Goal: Task Accomplishment & Management: Manage account settings

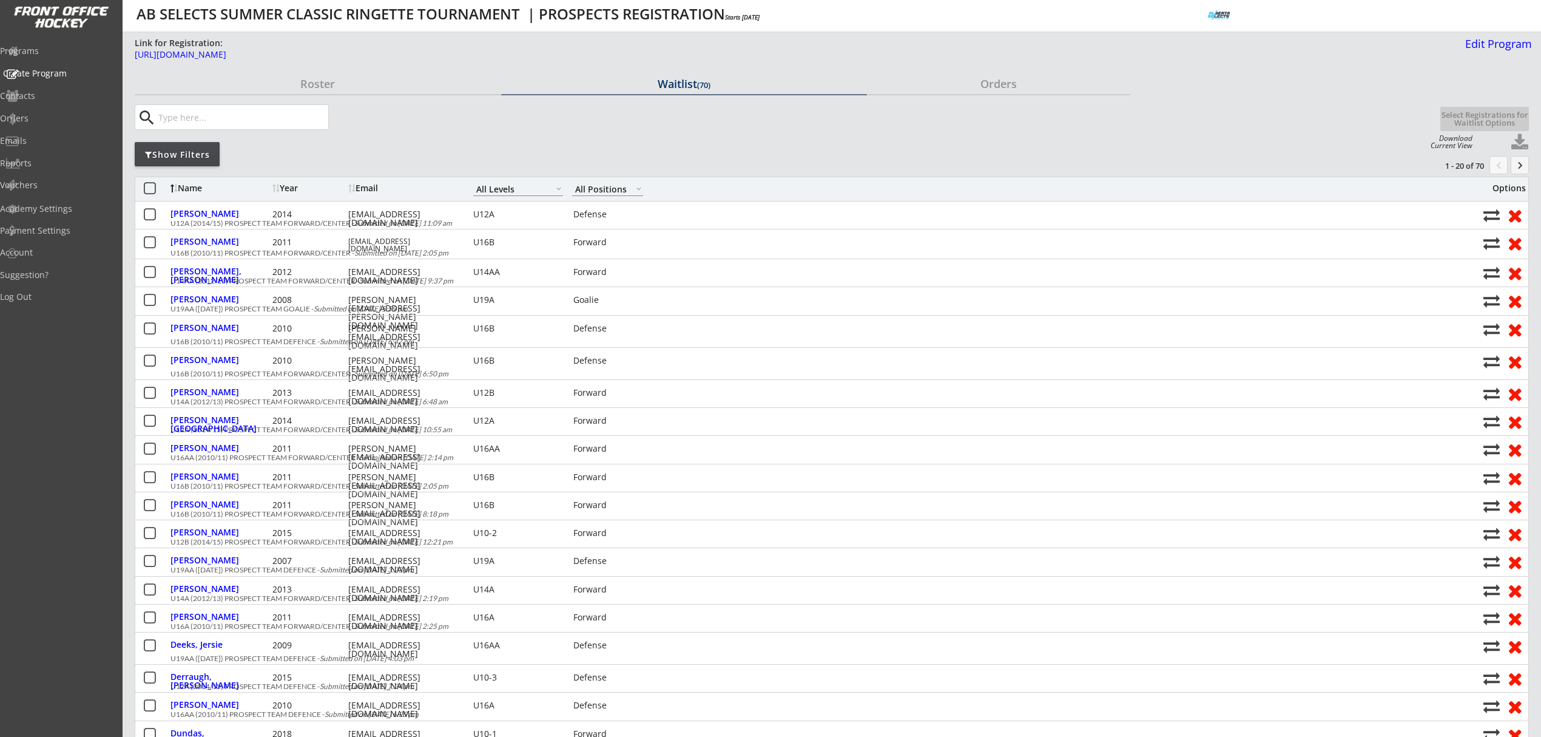
select select ""All Levels""
select select ""All Positions""
click at [56, 51] on div "Programs" at bounding box center [57, 51] width 109 height 8
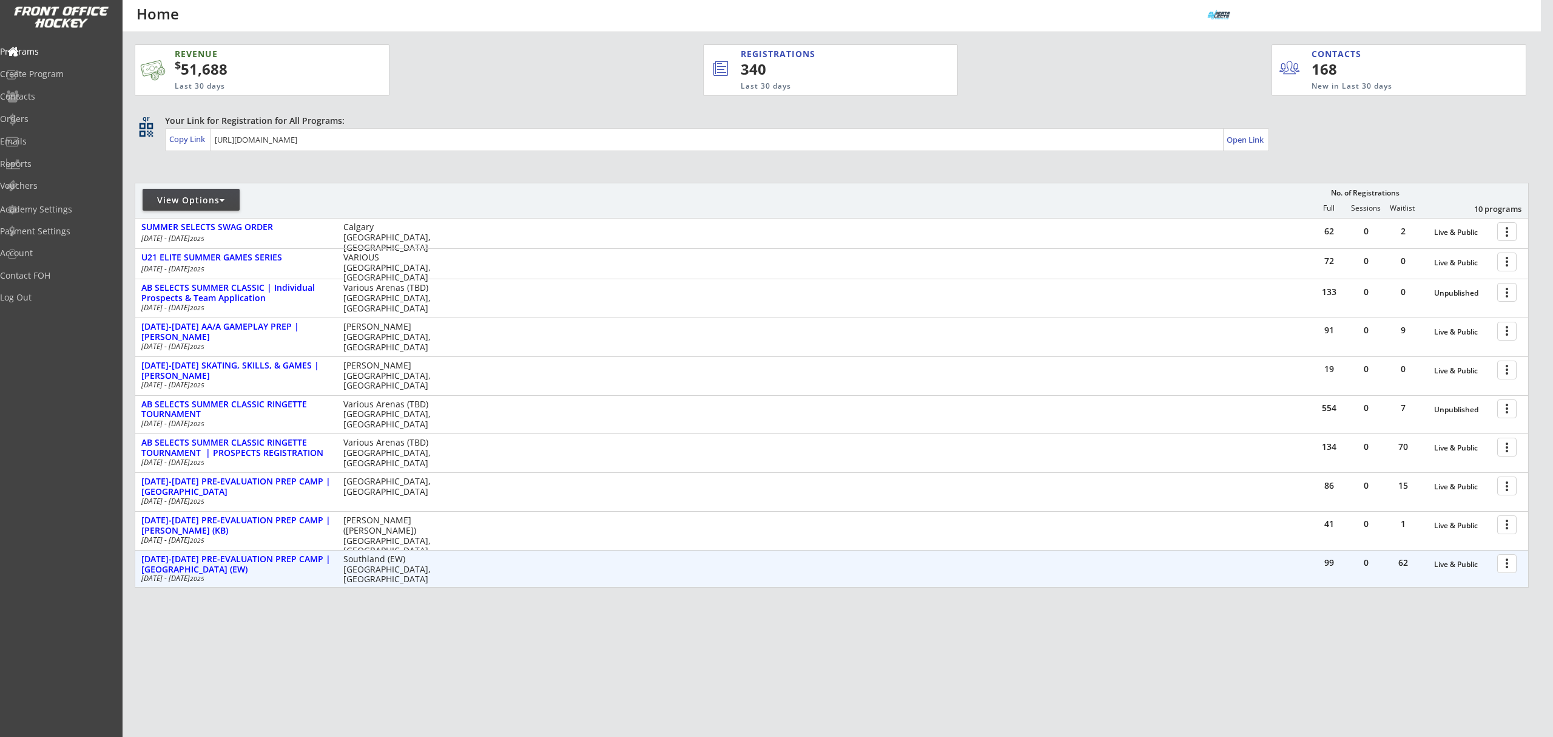
click at [1512, 571] on div at bounding box center [1509, 562] width 21 height 21
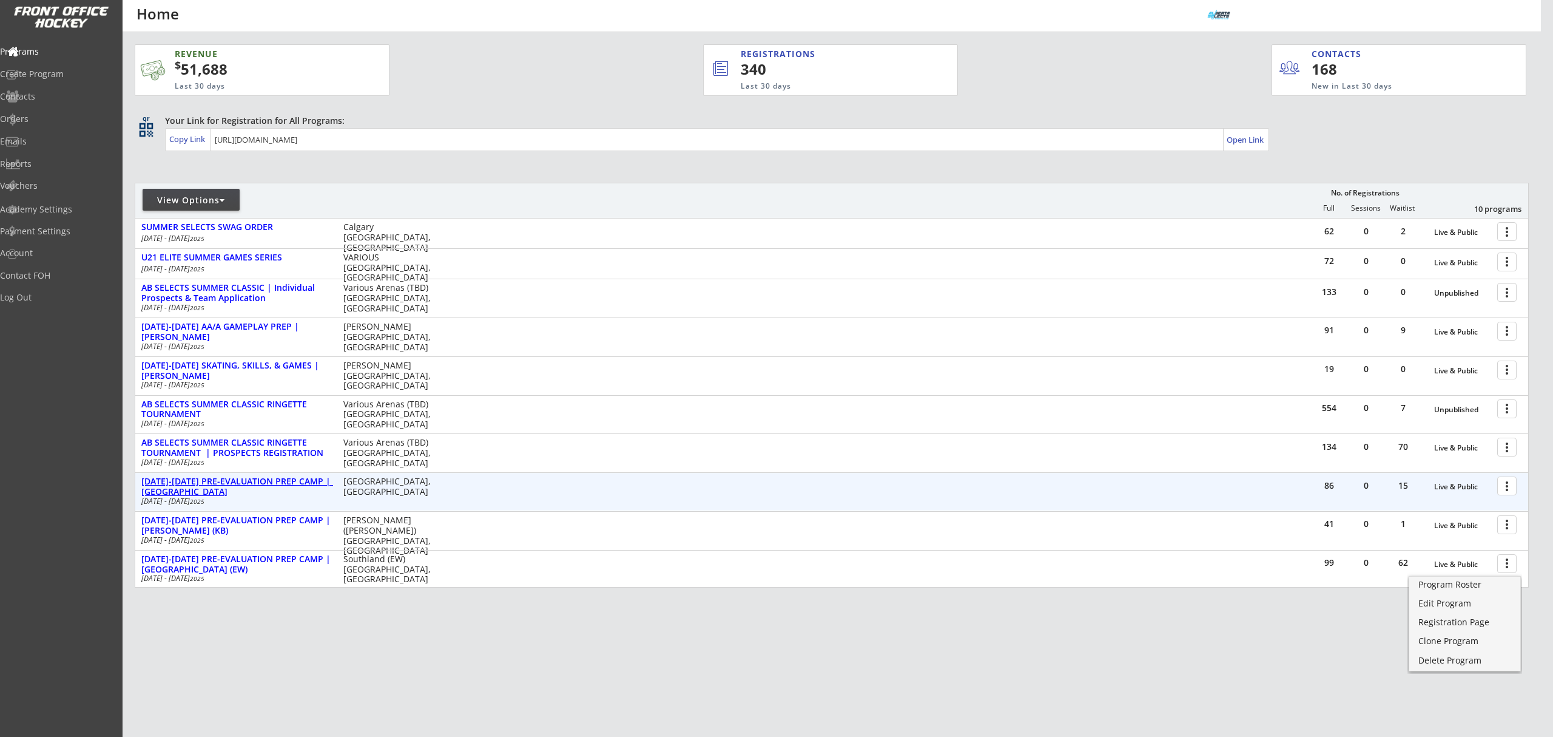
click at [289, 481] on div "[DATE]-[DATE] PRE-EVALUATION PREP CAMP | [GEOGRAPHIC_DATA]" at bounding box center [235, 486] width 189 height 21
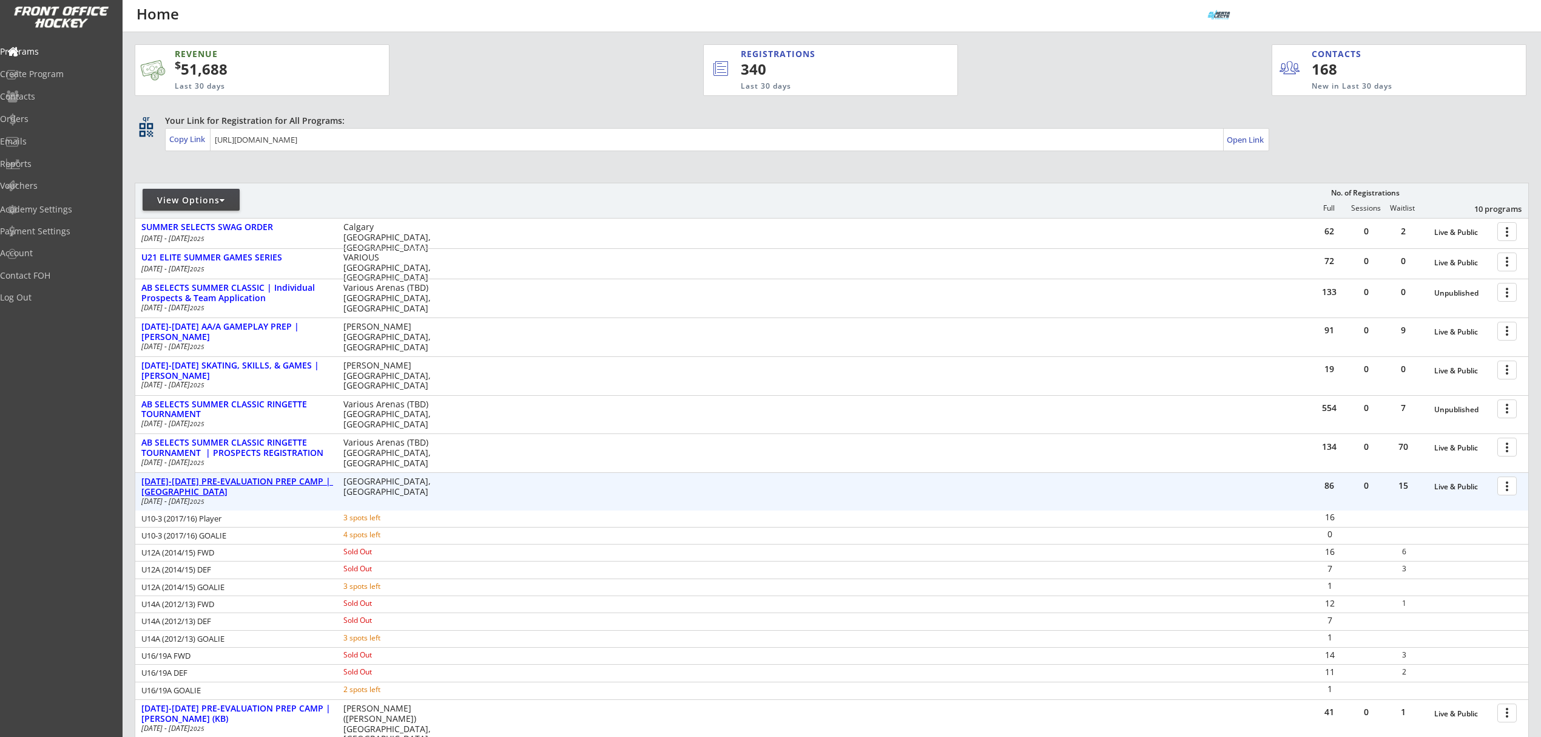
click at [287, 483] on div "[DATE]-[DATE] PRE-EVALUATION PREP CAMP | [GEOGRAPHIC_DATA]" at bounding box center [235, 486] width 189 height 21
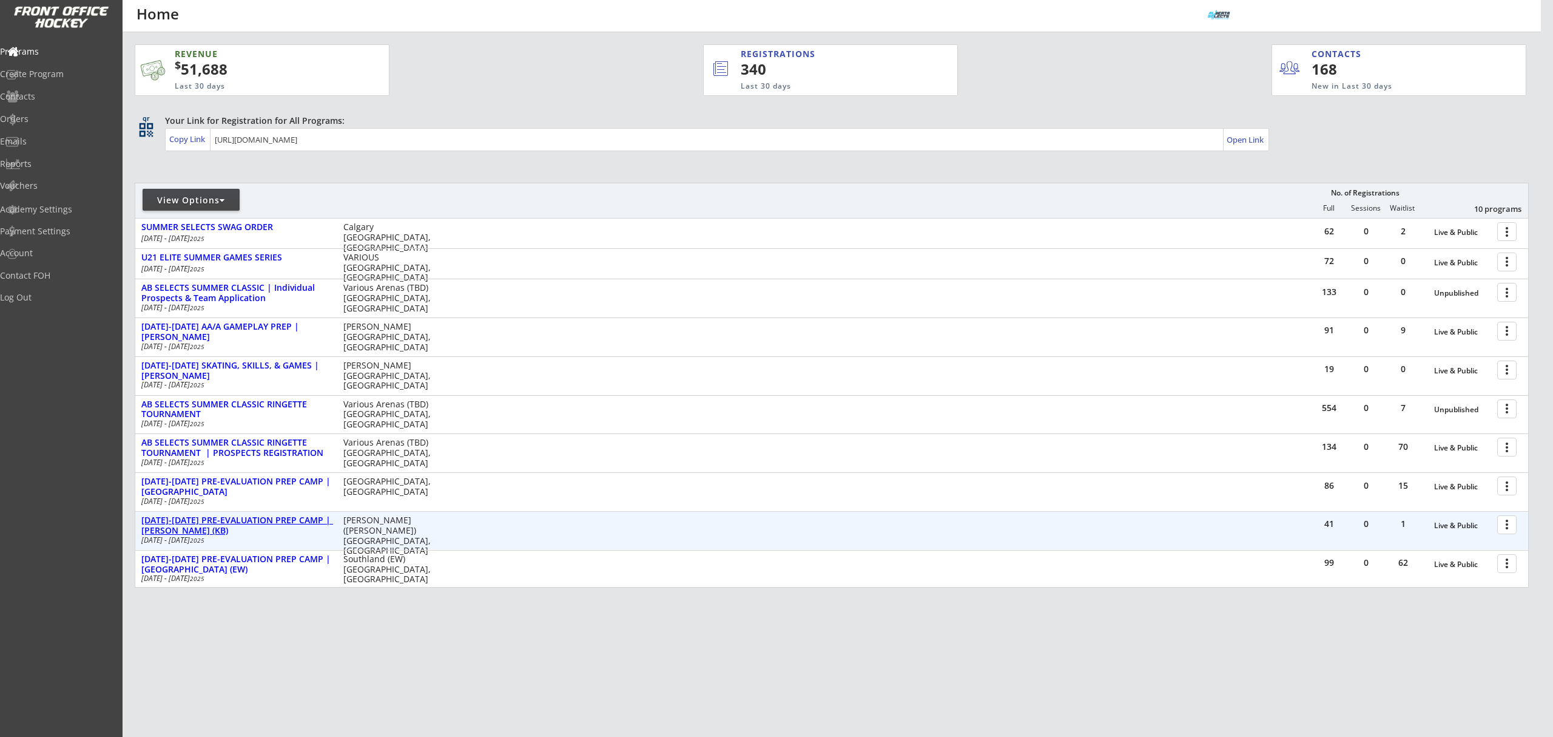
click at [280, 525] on div "[DATE]-[DATE] PRE-EVALUATION PREP CAMP | [PERSON_NAME] (KB)" at bounding box center [235, 525] width 189 height 21
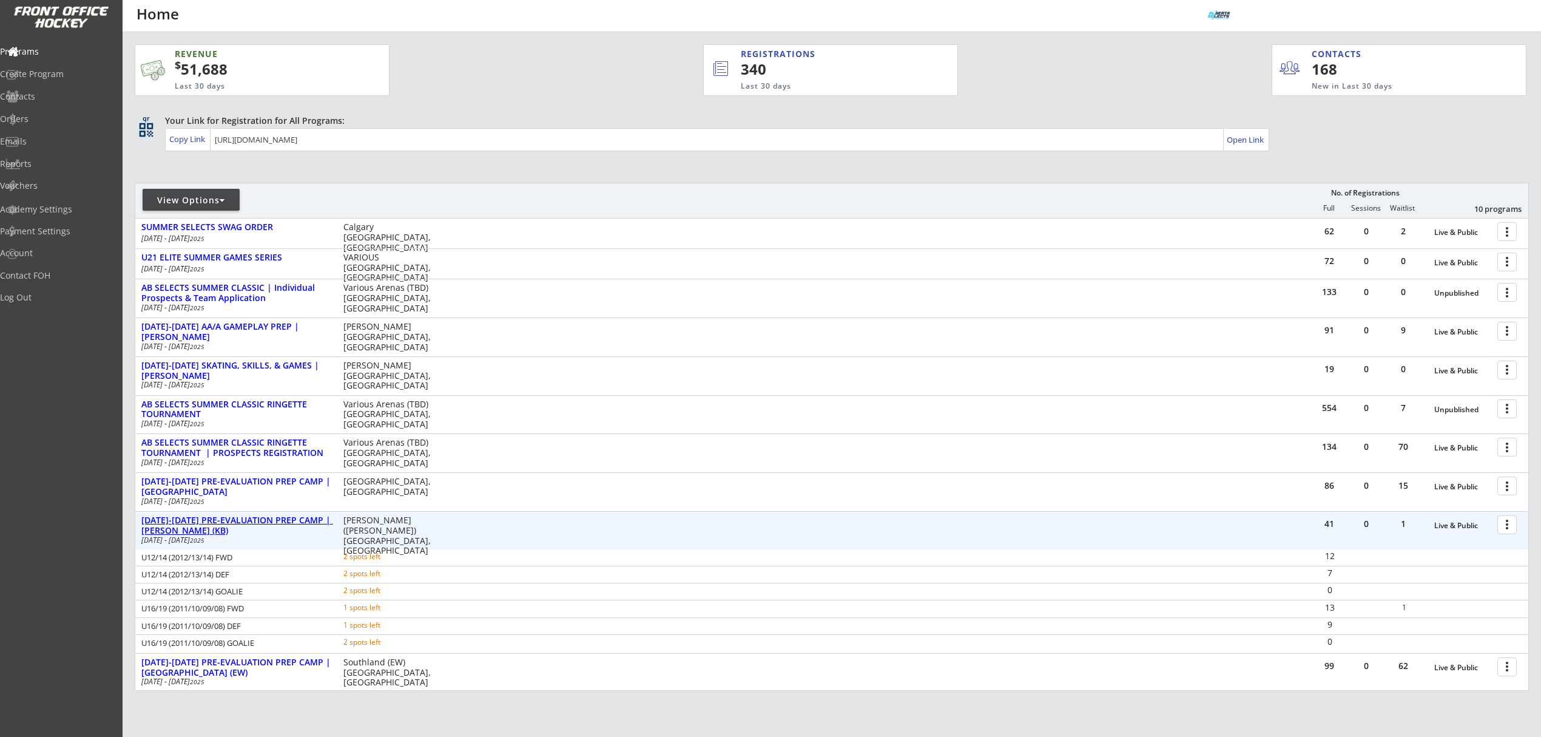
click at [280, 525] on div "AUG 25-28 PRE-EVALUATION PREP CAMP | Max Bell (KB)" at bounding box center [235, 525] width 189 height 21
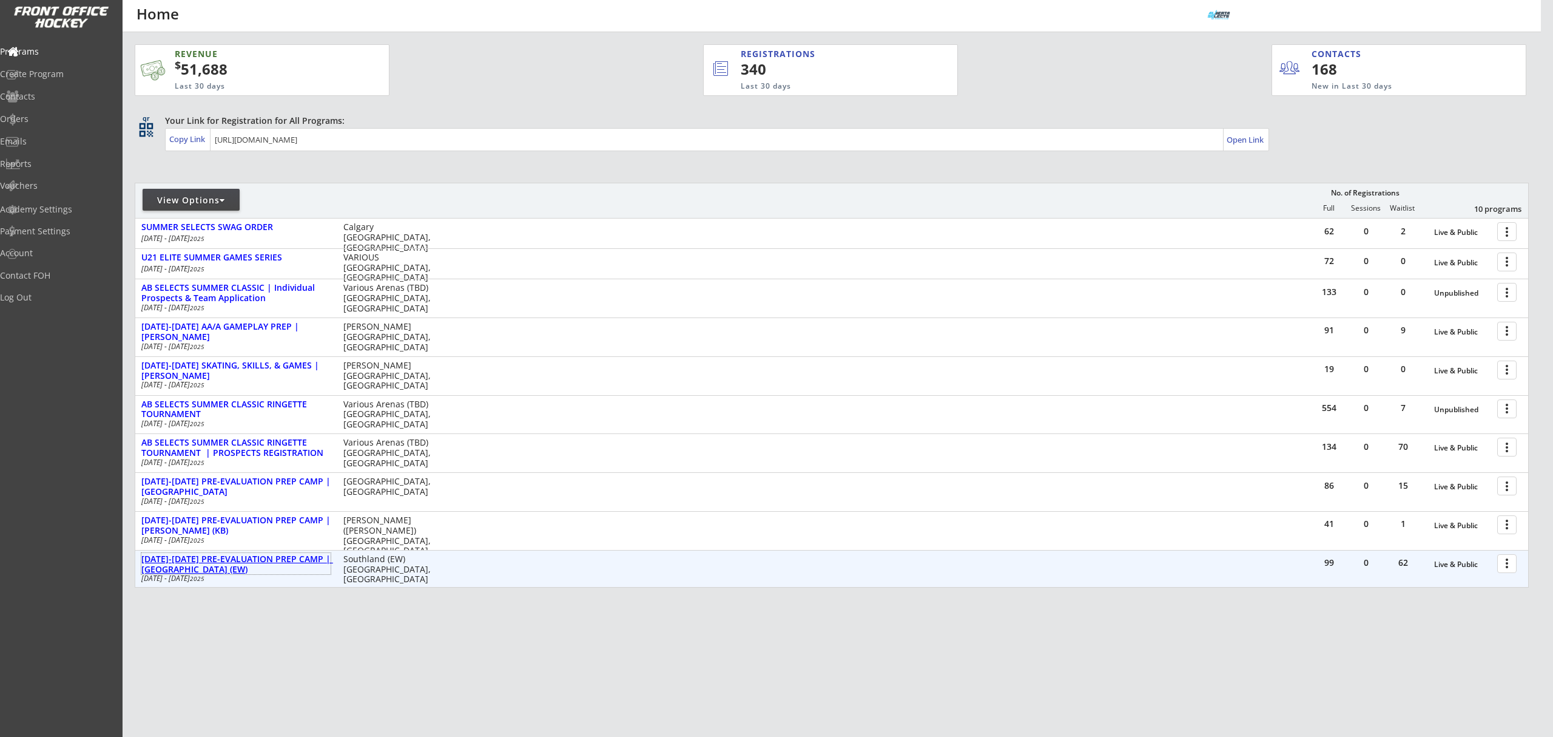
click at [277, 559] on div "AUG 25-28 PRE-EVALUATION PREP CAMP | Southland (EW)" at bounding box center [235, 564] width 189 height 21
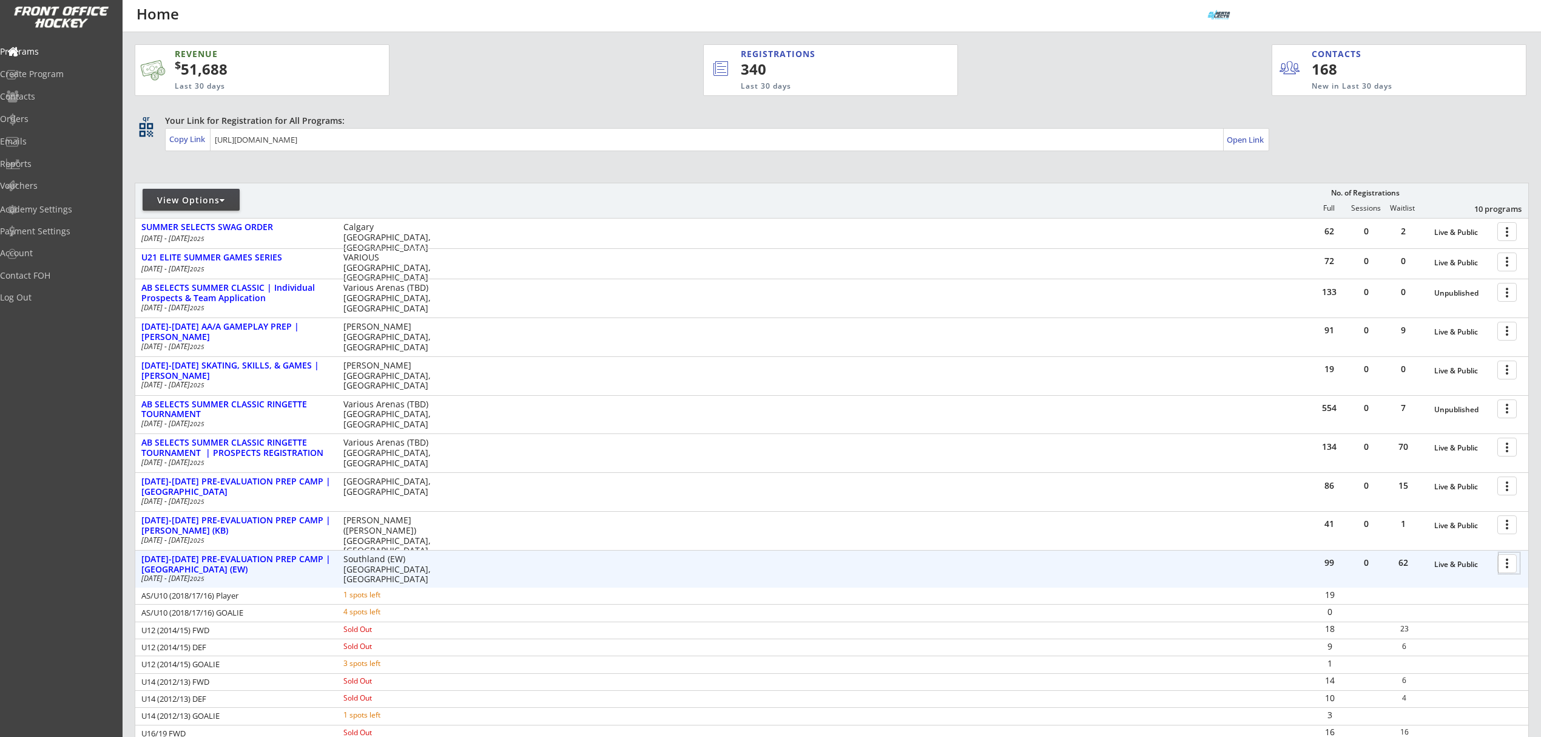
click at [1503, 556] on div at bounding box center [1509, 562] width 21 height 21
click at [1510, 569] on div "Program Roster Edit Program Registration Page Clone Program Delete Program" at bounding box center [1465, 621] width 115 height 104
click at [1508, 564] on div at bounding box center [1509, 562] width 21 height 21
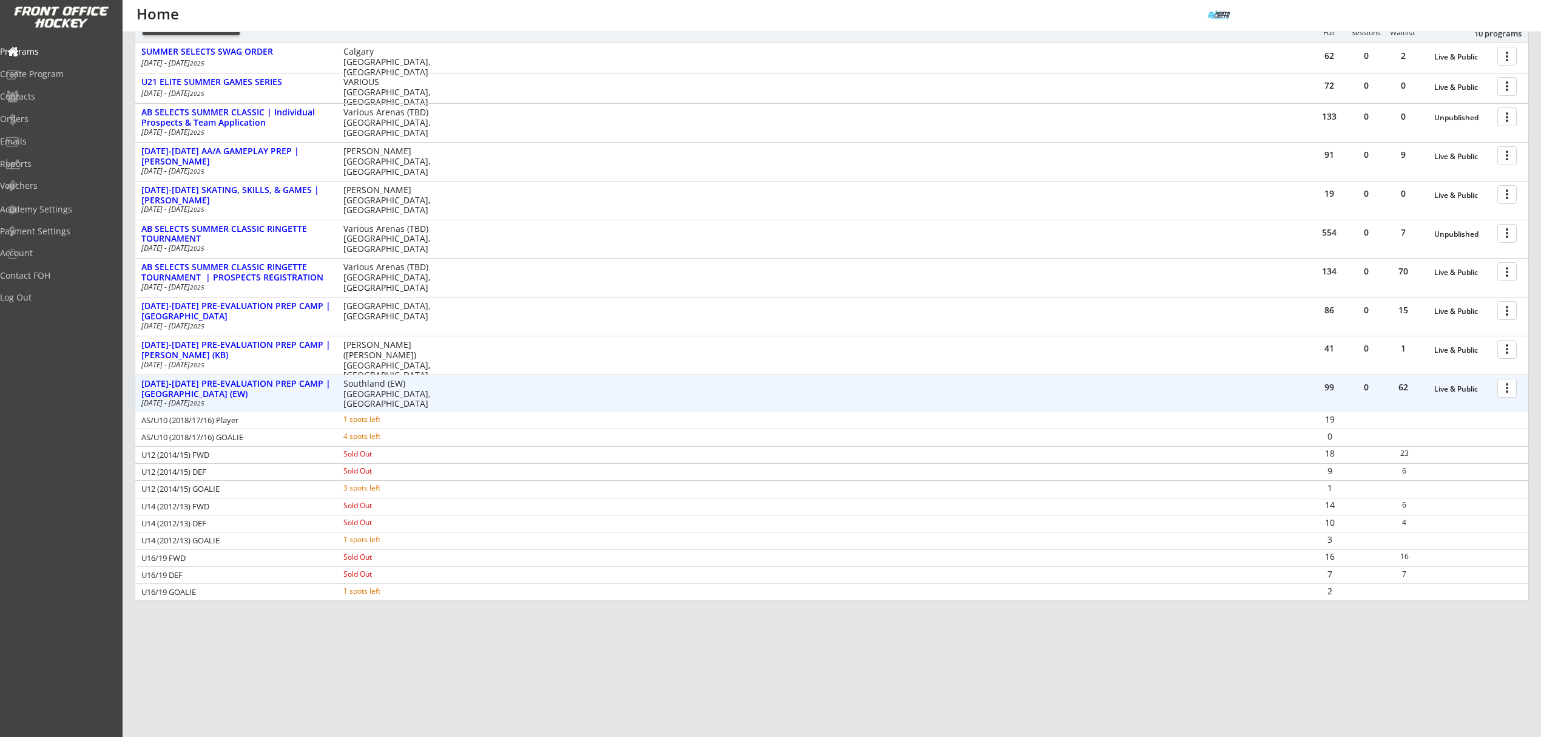
scroll to position [178, 0]
click at [226, 379] on div "[DATE]-[DATE] PRE-EVALUATION PREP CAMP | [GEOGRAPHIC_DATA] (EW)" at bounding box center [235, 386] width 189 height 21
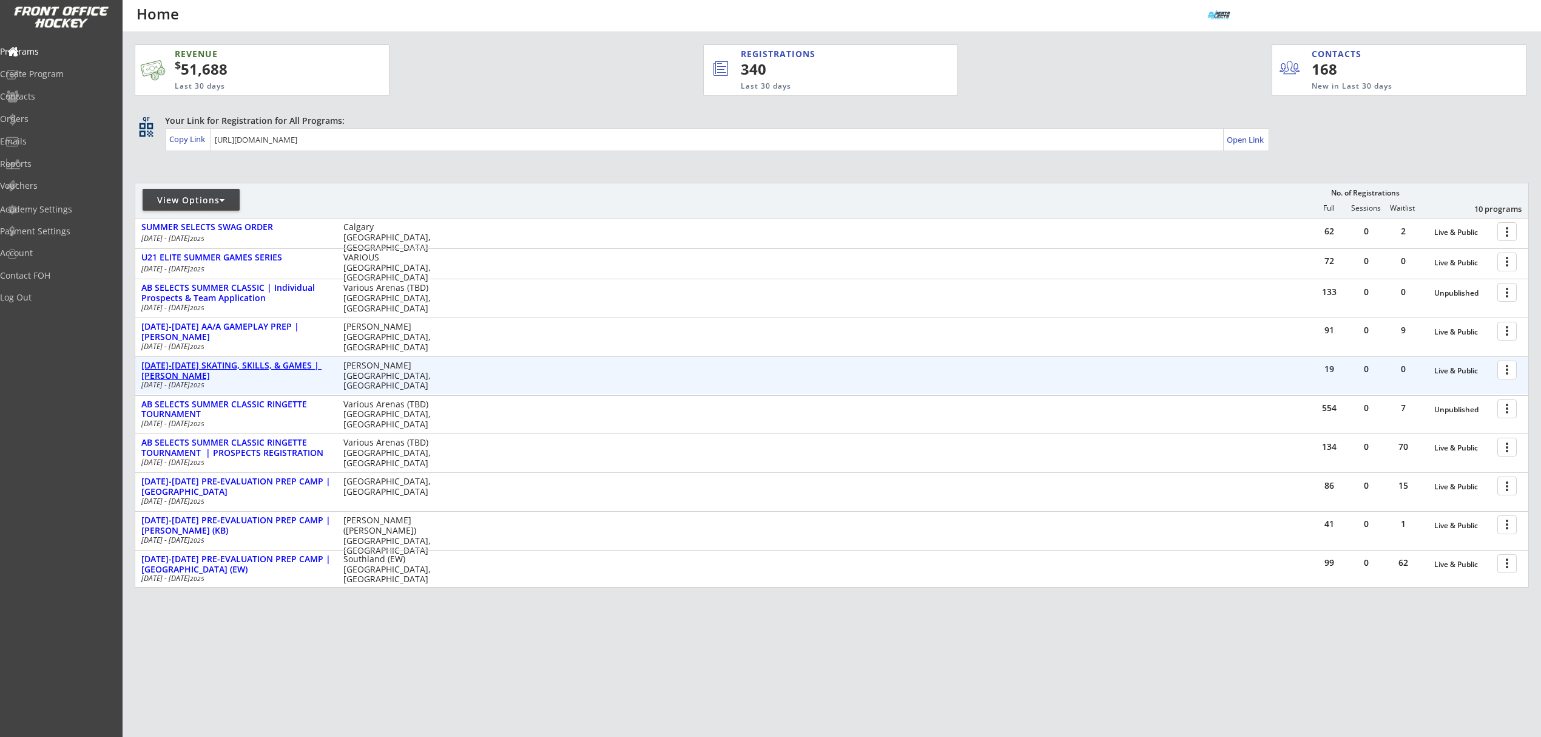
scroll to position [0, 0]
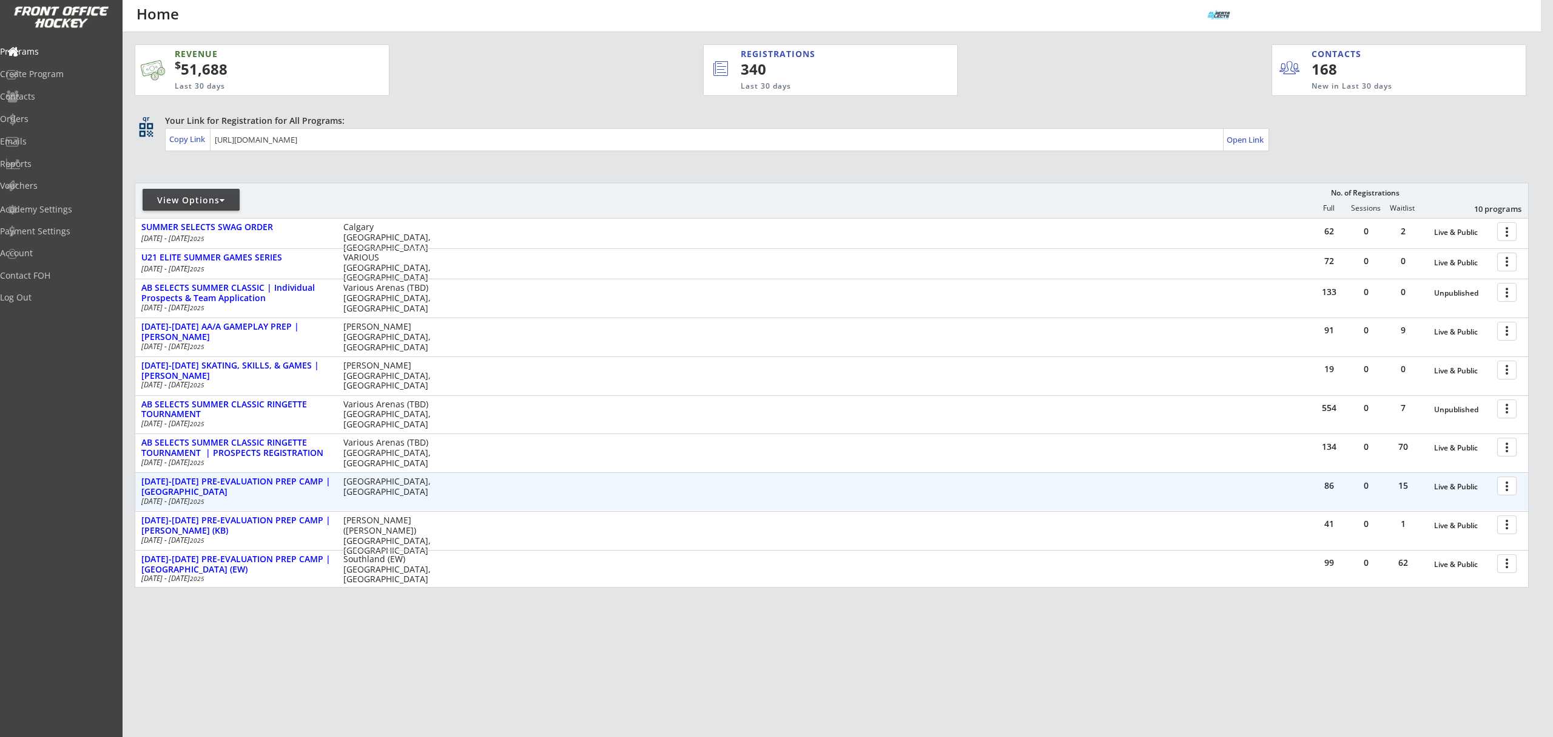
click at [1510, 489] on div at bounding box center [1509, 484] width 21 height 21
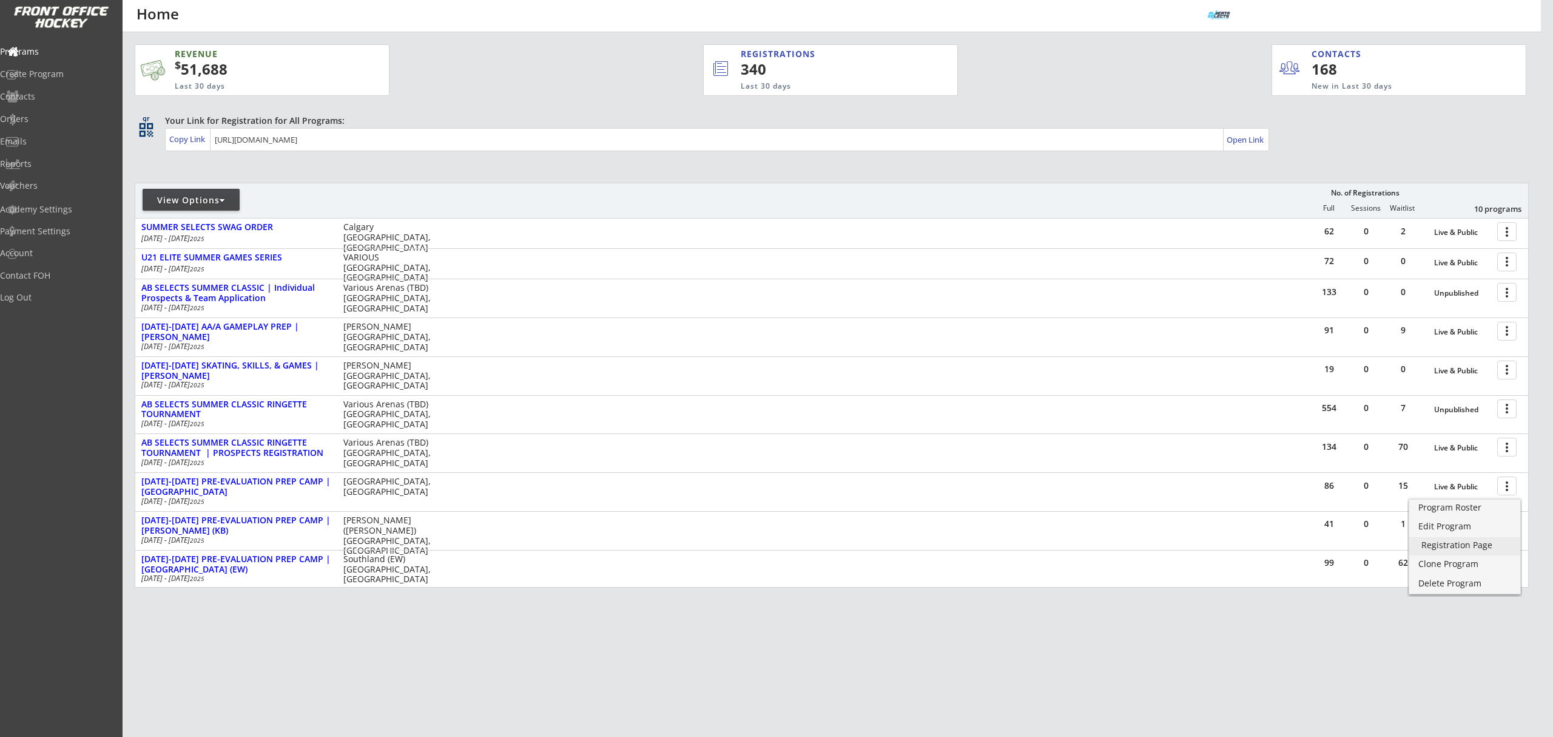
click at [1464, 544] on div "Registration Page" at bounding box center [1465, 545] width 86 height 8
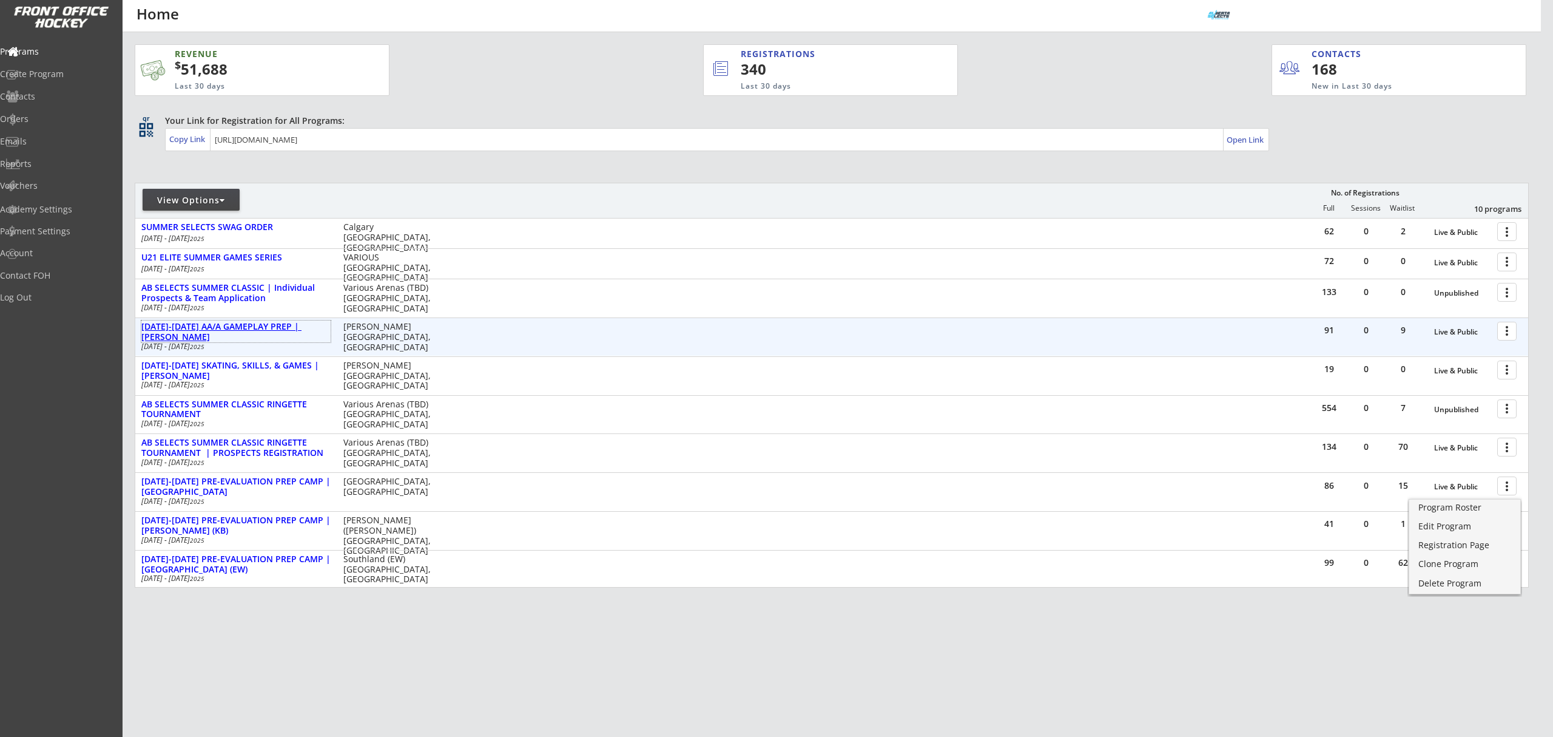
click at [275, 326] on div "[DATE]-[DATE] AA/A GAMEPLAY PREP | [PERSON_NAME]" at bounding box center [235, 332] width 189 height 21
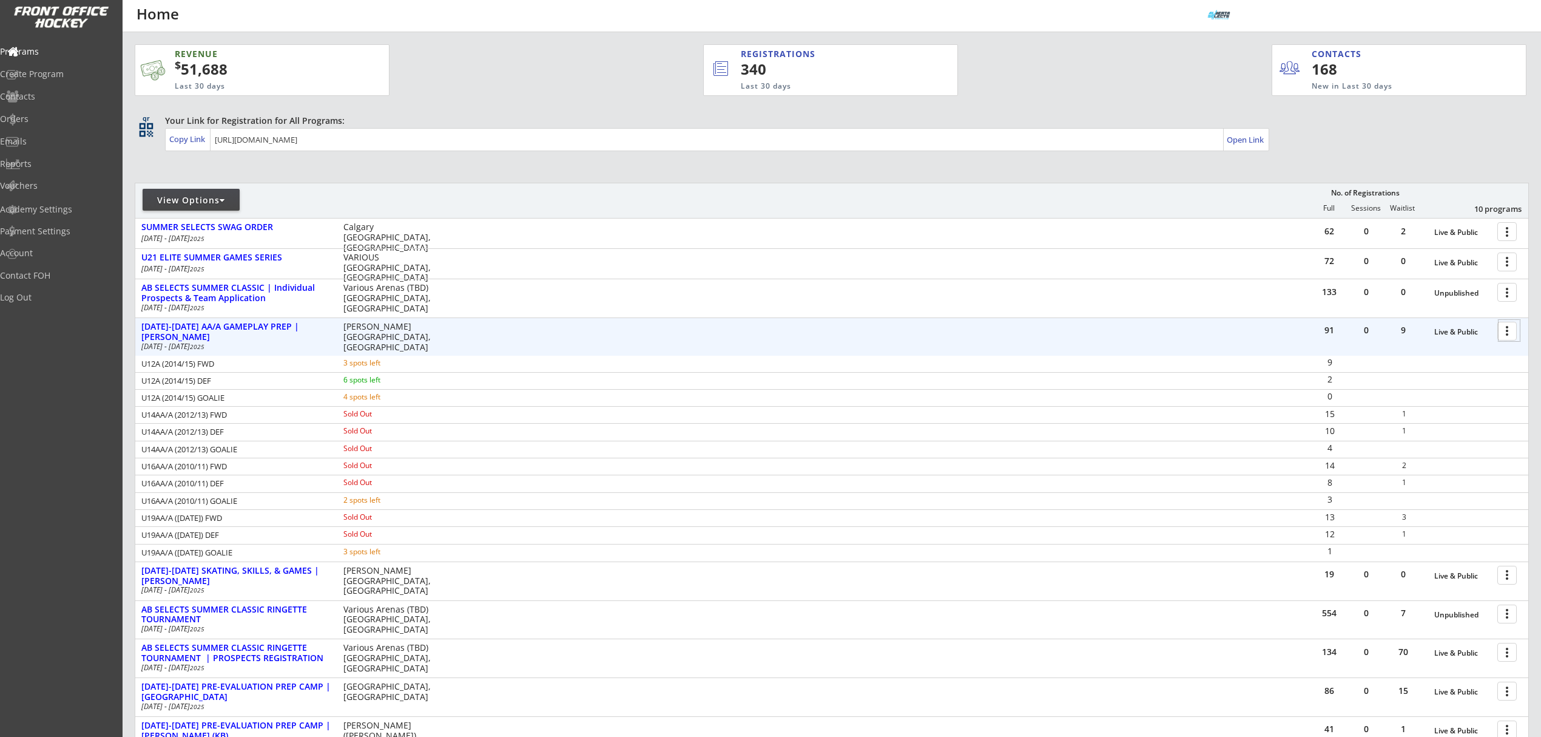
click at [1511, 333] on div at bounding box center [1509, 330] width 21 height 21
click at [1488, 355] on div "Program Roster" at bounding box center [1465, 352] width 86 height 8
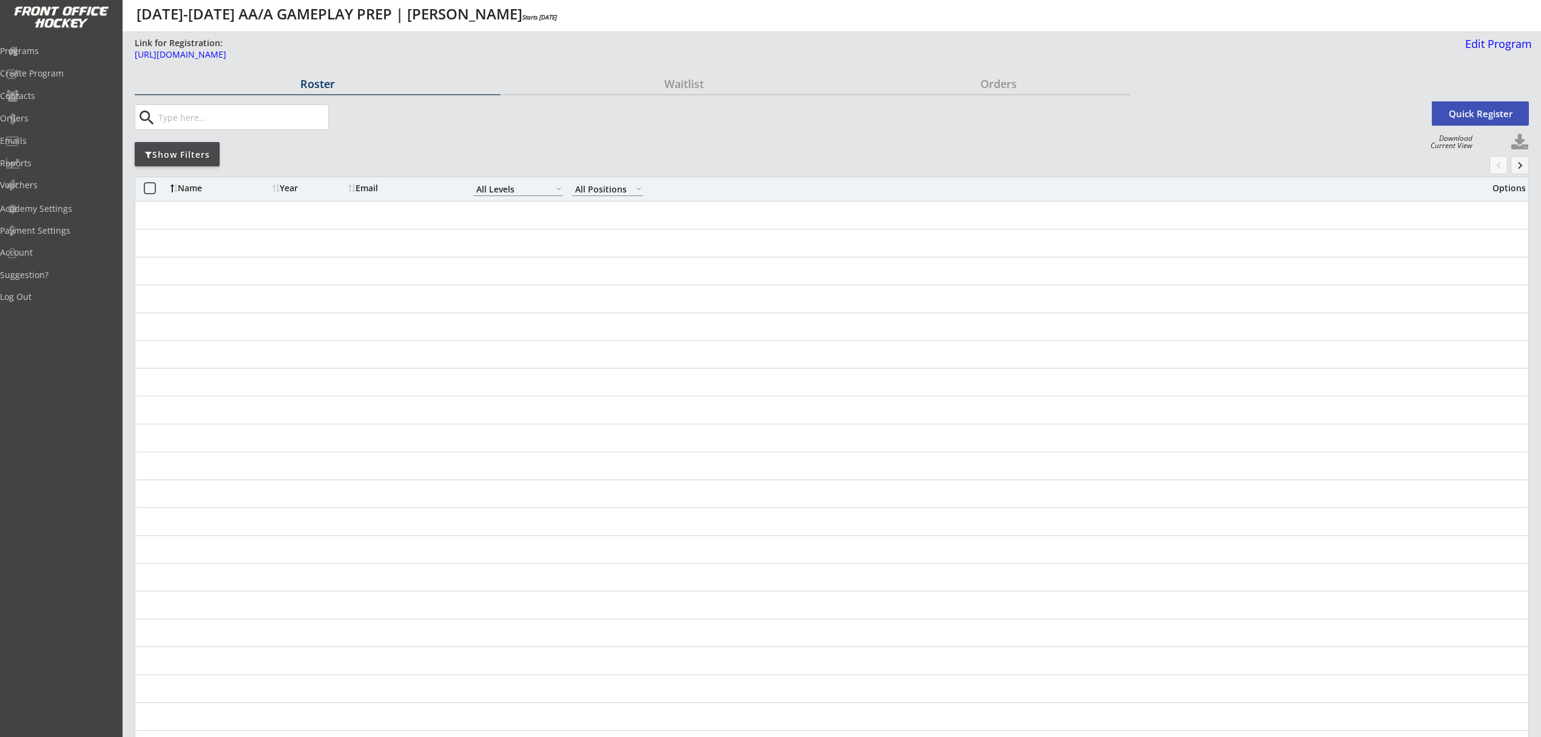
select select ""All Levels""
select select ""All Positions""
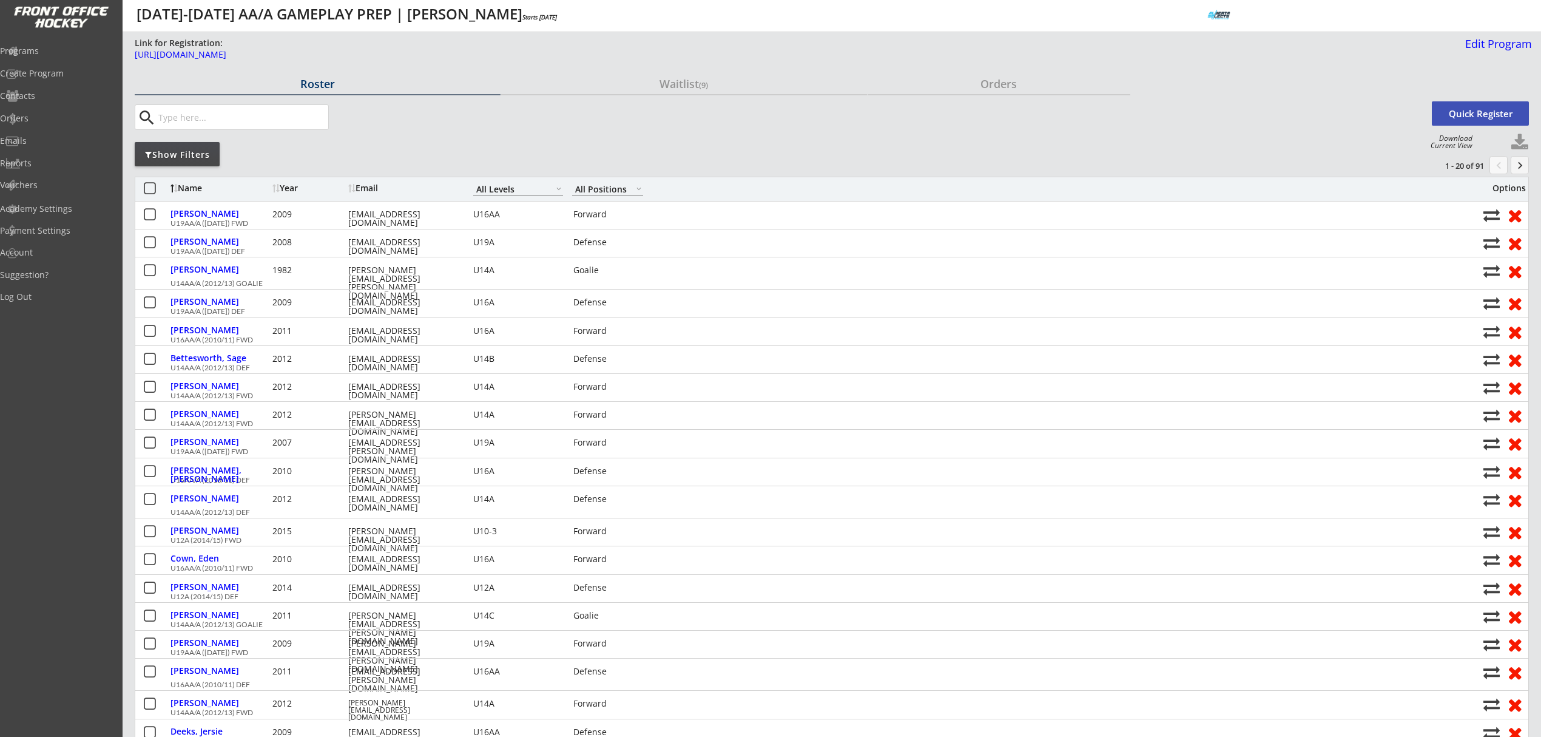
click at [169, 157] on div "Show Filters" at bounding box center [177, 155] width 85 height 12
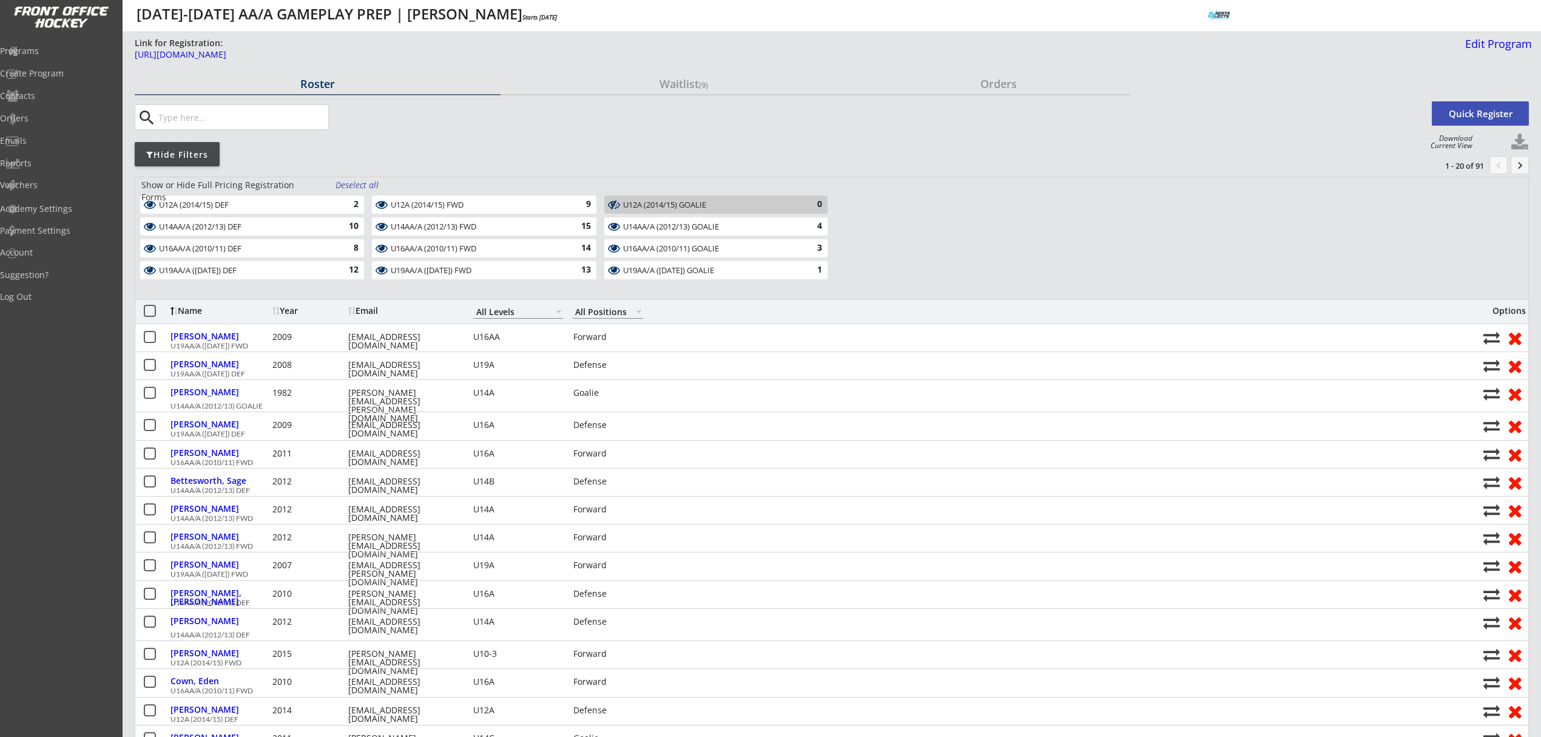
click at [345, 182] on div "Deselect all" at bounding box center [358, 185] width 45 height 12
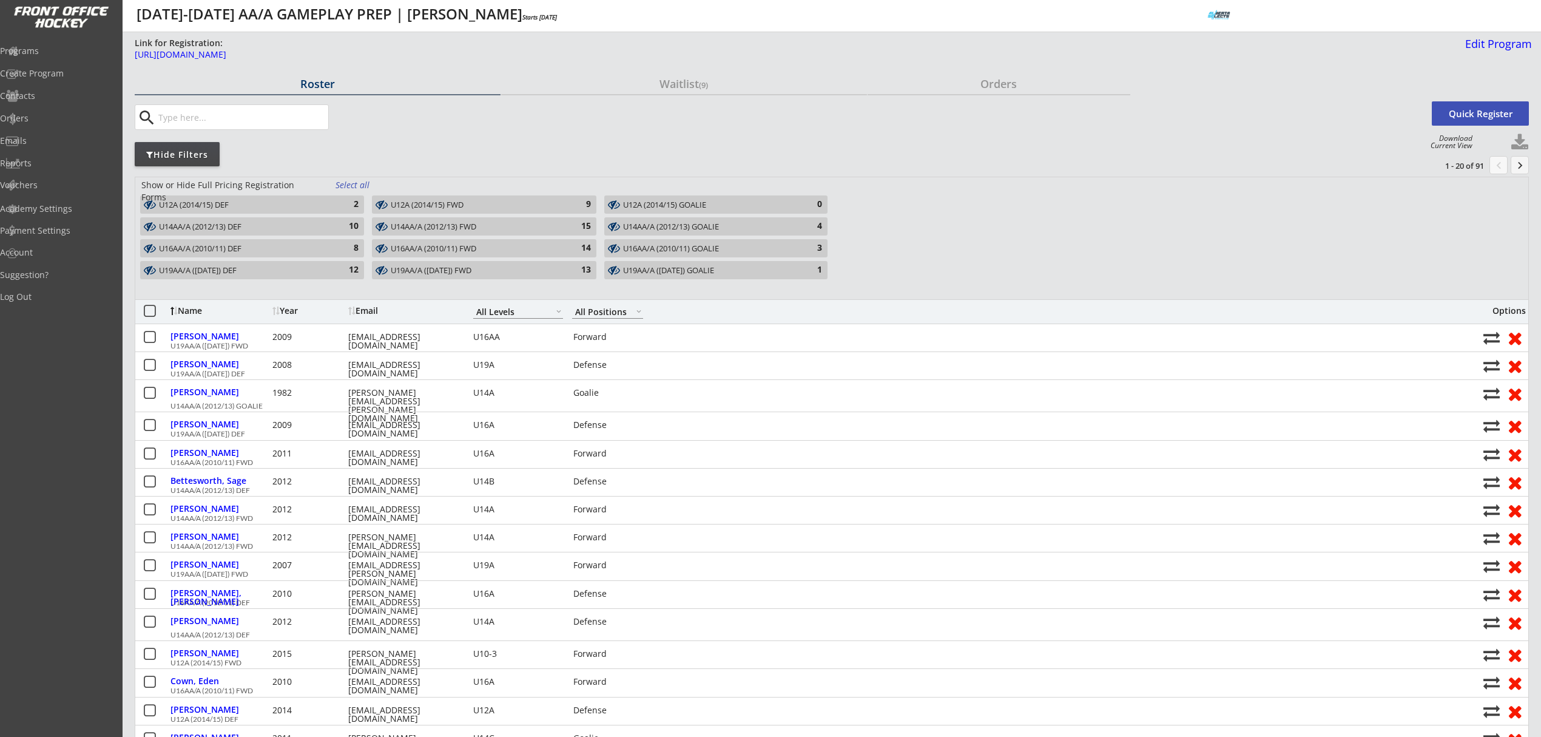
click at [329, 201] on div "U12A (2014/15) DEF" at bounding box center [245, 205] width 172 height 10
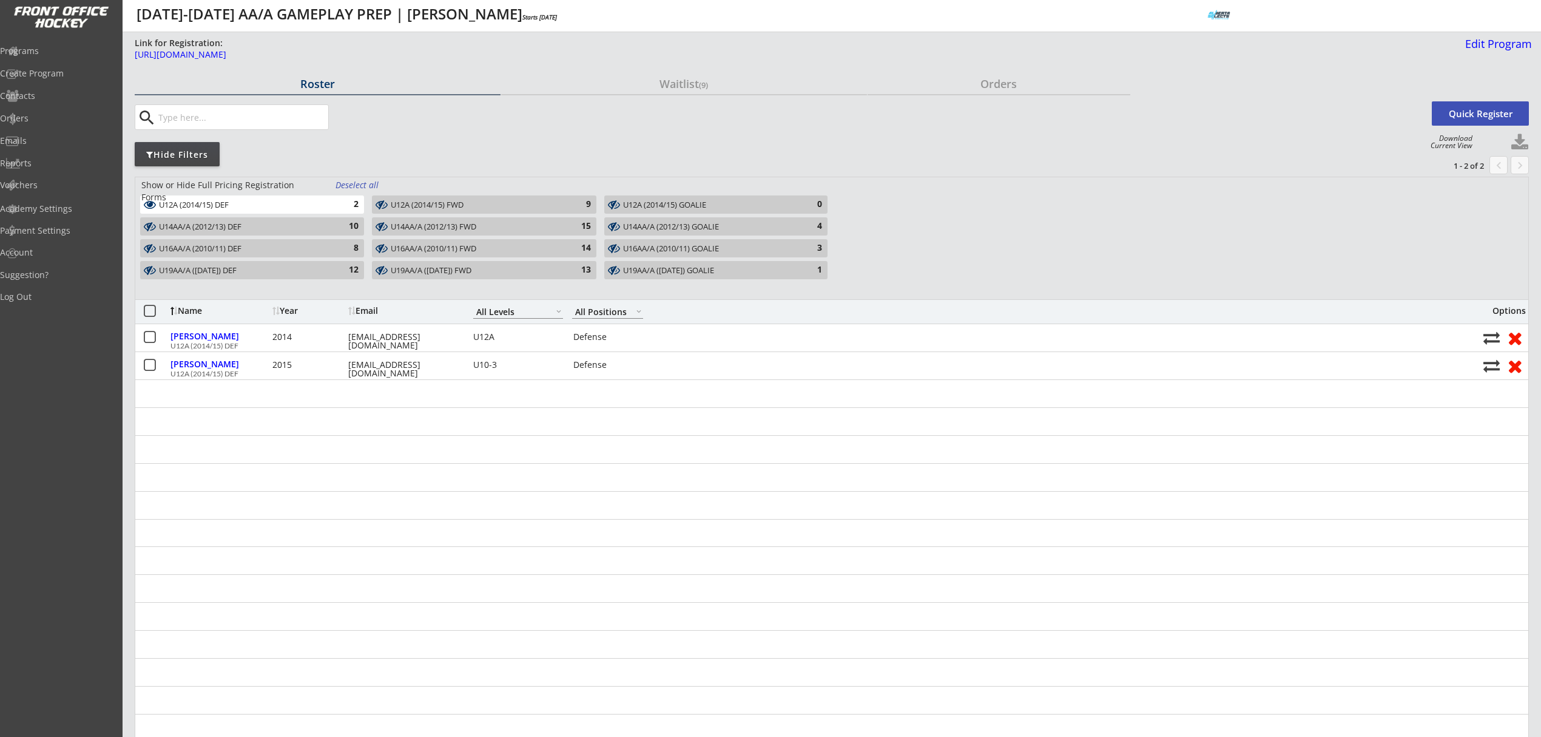
click at [469, 201] on div "U12A (2014/15) FWD" at bounding box center [477, 205] width 172 height 10
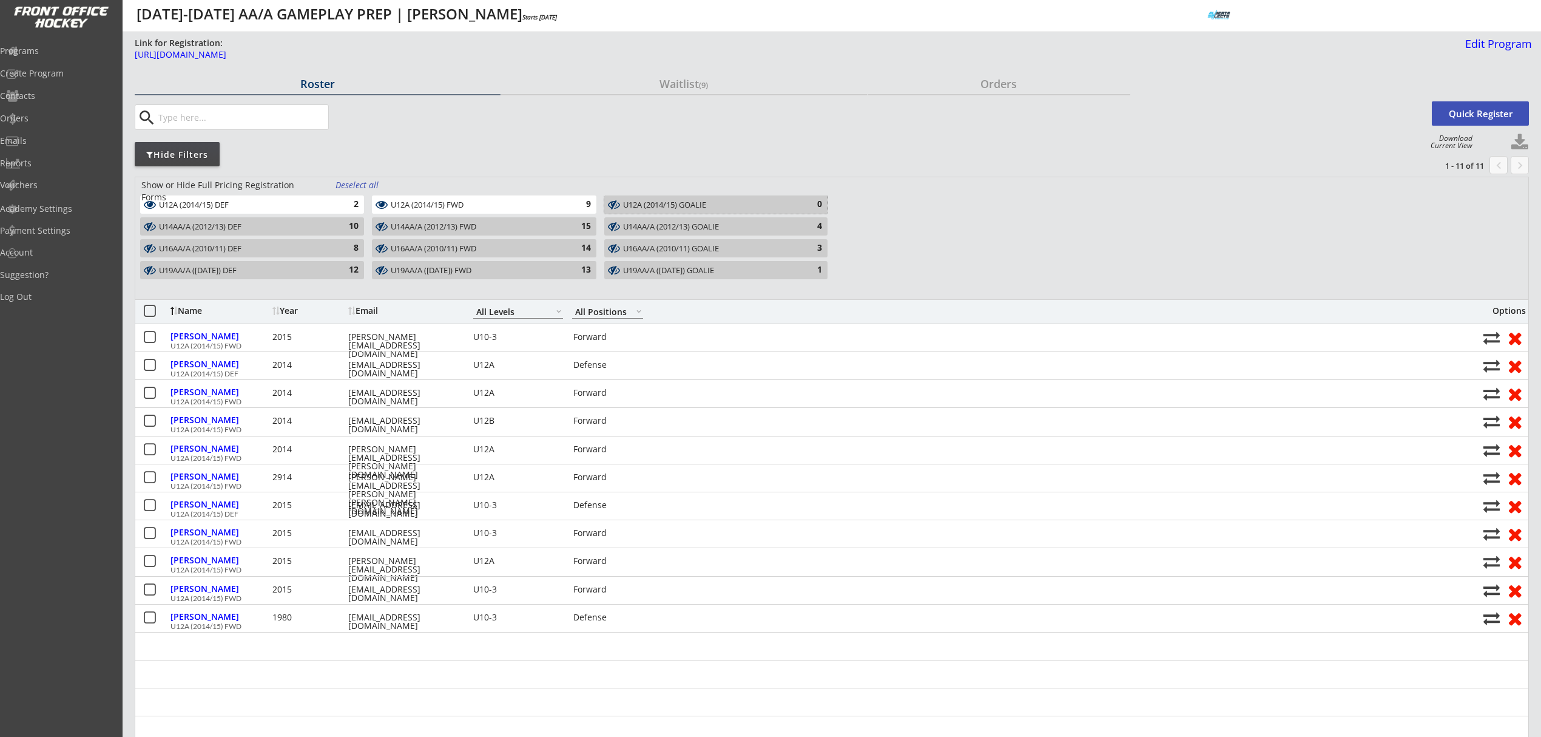
click at [748, 204] on div "U12A (2014/15) GOALIE" at bounding box center [709, 205] width 172 height 10
click at [1523, 137] on button at bounding box center [1520, 142] width 18 height 18
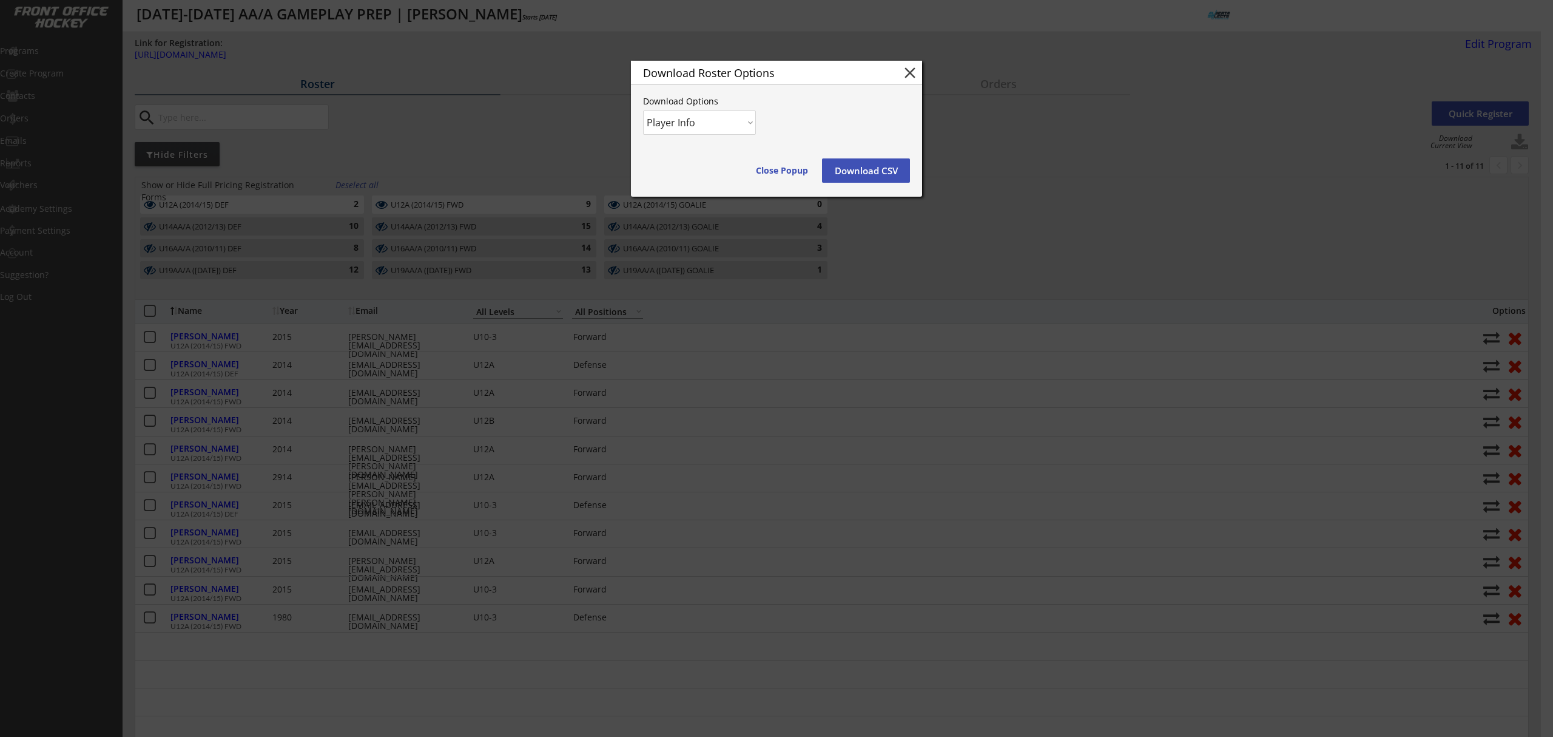
click at [686, 119] on select "Player Info Player and Order Info" at bounding box center [699, 122] width 113 height 24
select select ""Player and Order Info""
click at [643, 110] on select "Player Info Player and Order Info" at bounding box center [699, 122] width 113 height 24
click at [860, 166] on button "Download CSV" at bounding box center [866, 170] width 88 height 24
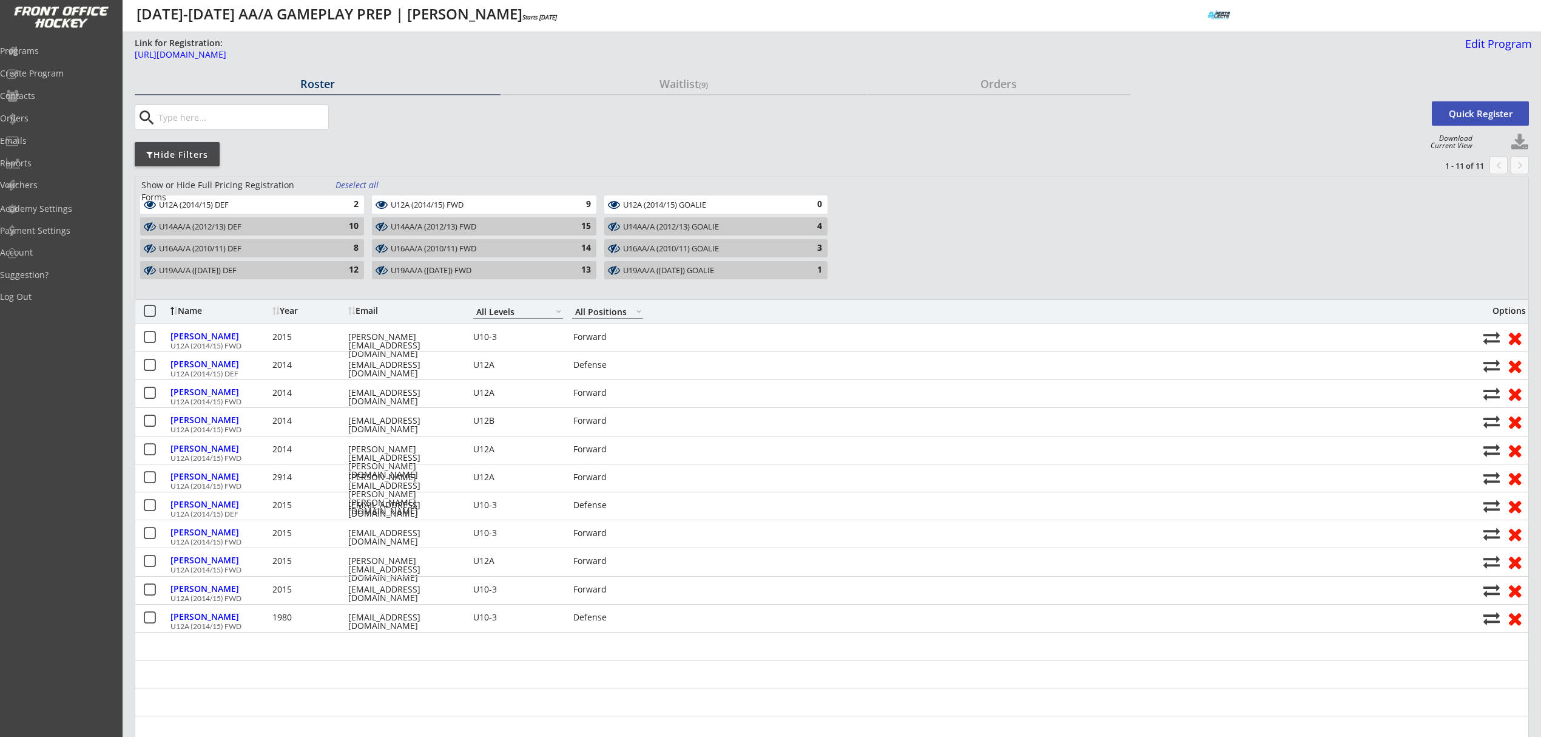
click at [792, 66] on div "Link for Registration: https://frontofficehockey.com/abselects-program/17364807…" at bounding box center [833, 53] width 1397 height 33
click at [998, 78] on div "Orders" at bounding box center [999, 83] width 263 height 11
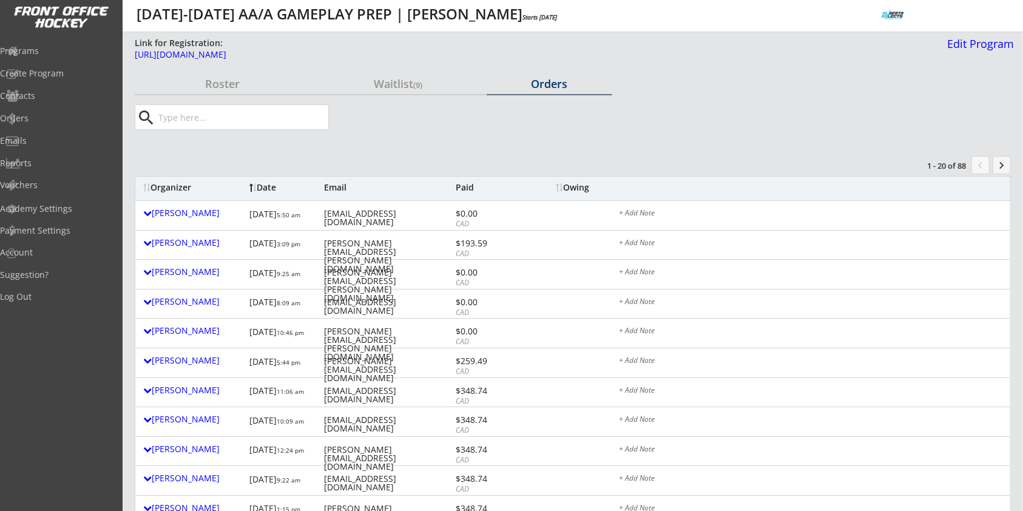
click at [221, 110] on input "input" at bounding box center [242, 117] width 172 height 24
paste input "evancraig@hotmail.com"
type input "evancraig@hotmail.com"
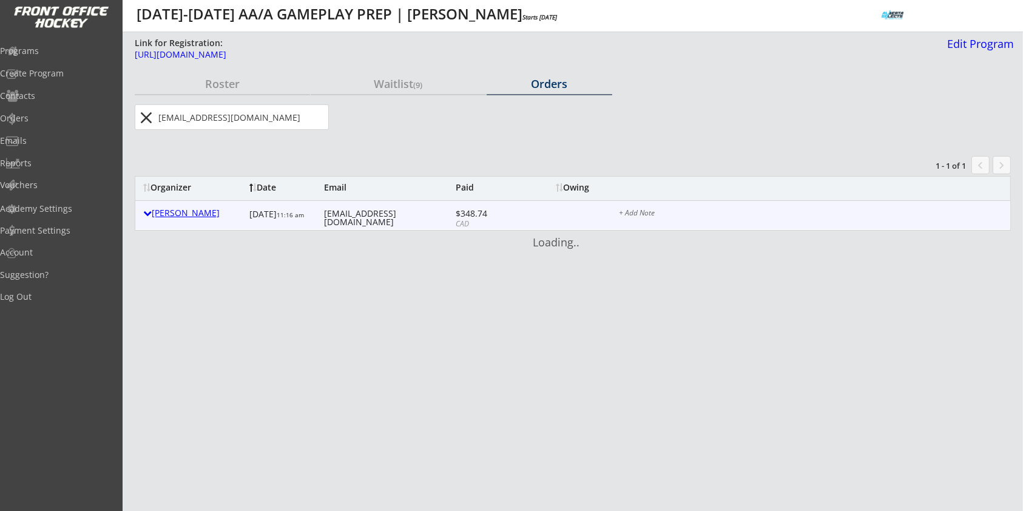
click at [186, 212] on div "Evan Craig" at bounding box center [193, 213] width 100 height 8
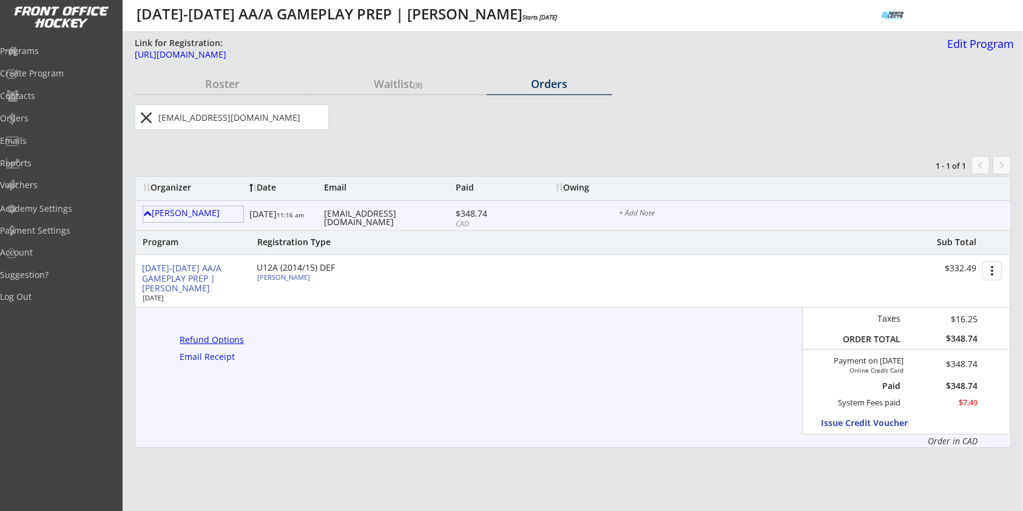
click at [233, 341] on div "Refund Options" at bounding box center [214, 340] width 69 height 8
select select ""No""
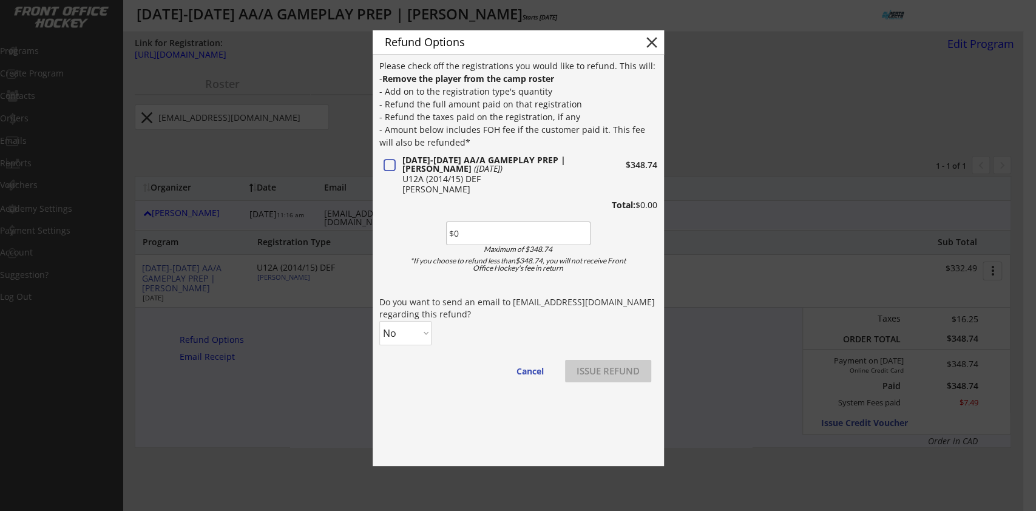
click at [468, 231] on input "input" at bounding box center [518, 233] width 144 height 24
type input "$90.95"
click at [400, 354] on div "Please check off the registrations you would like to refund. This will: - Remov…" at bounding box center [518, 226] width 278 height 334
click at [405, 337] on select "No Yes" at bounding box center [405, 333] width 52 height 24
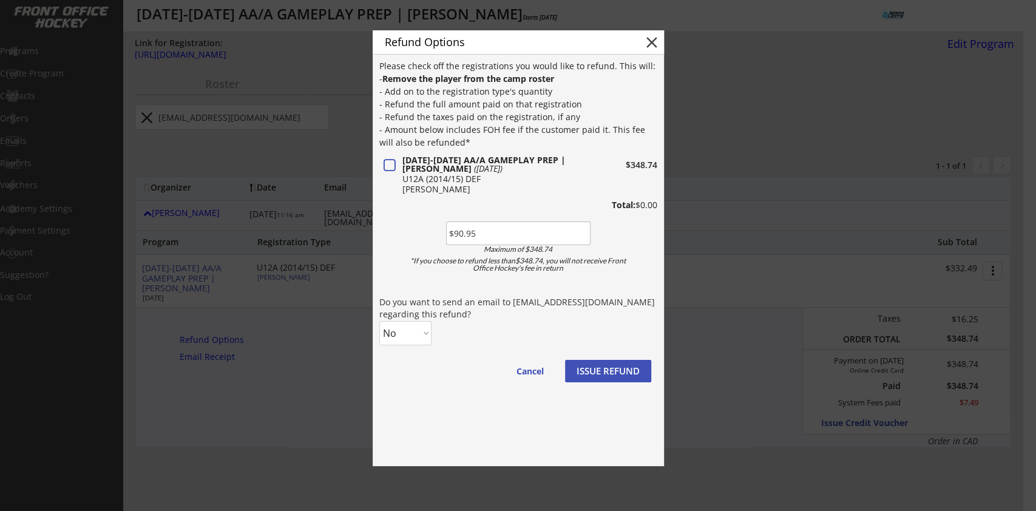
select select ""Yes""
click at [379, 321] on select "No Yes" at bounding box center [405, 333] width 52 height 24
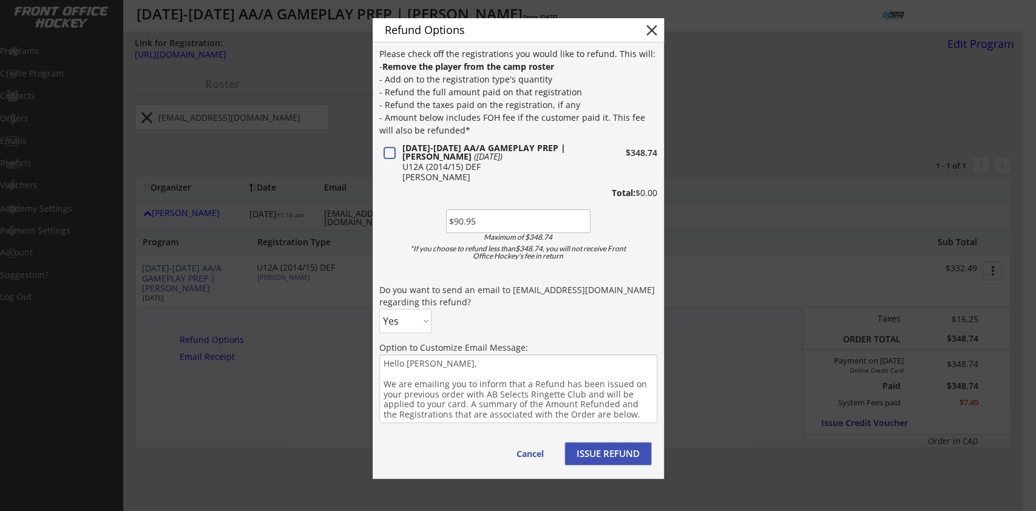
click at [599, 454] on button "ISSUE REFUND" at bounding box center [608, 453] width 86 height 22
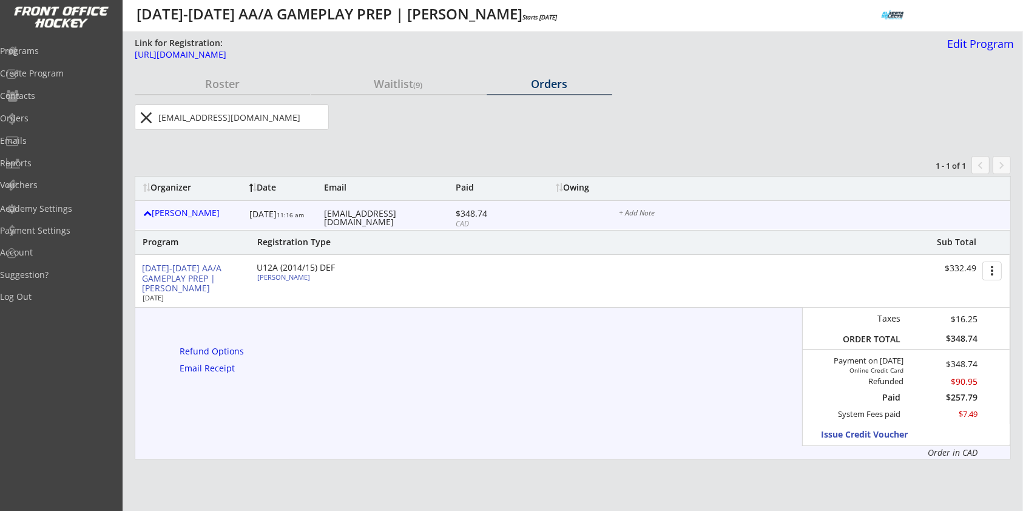
click at [204, 122] on input "input" at bounding box center [242, 117] width 172 height 24
click at [204, 121] on input "input" at bounding box center [242, 117] width 172 height 24
paste input "zaileenhaji@gmail.com"
type input "zaileenhaji@gmail.com"
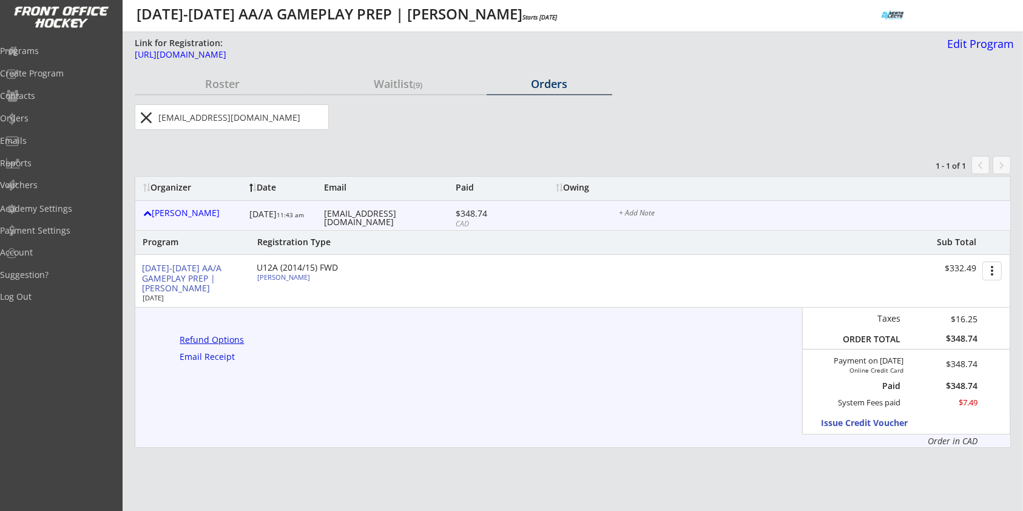
click at [234, 342] on div "Refund Options" at bounding box center [214, 340] width 69 height 8
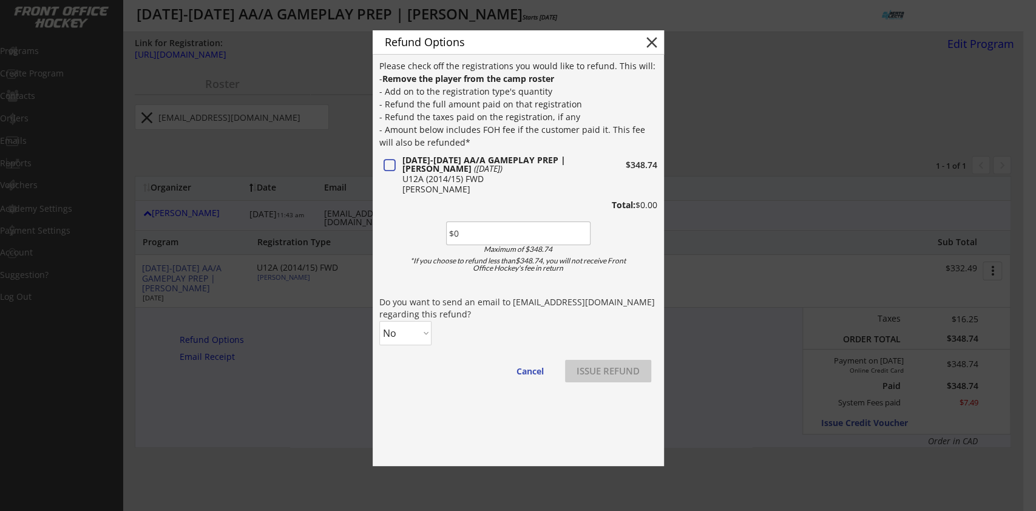
click at [471, 239] on input "input" at bounding box center [518, 233] width 144 height 24
click at [454, 235] on input "input" at bounding box center [518, 233] width 144 height 24
type input "$90.95"
click at [415, 337] on select "No Yes" at bounding box center [405, 333] width 52 height 24
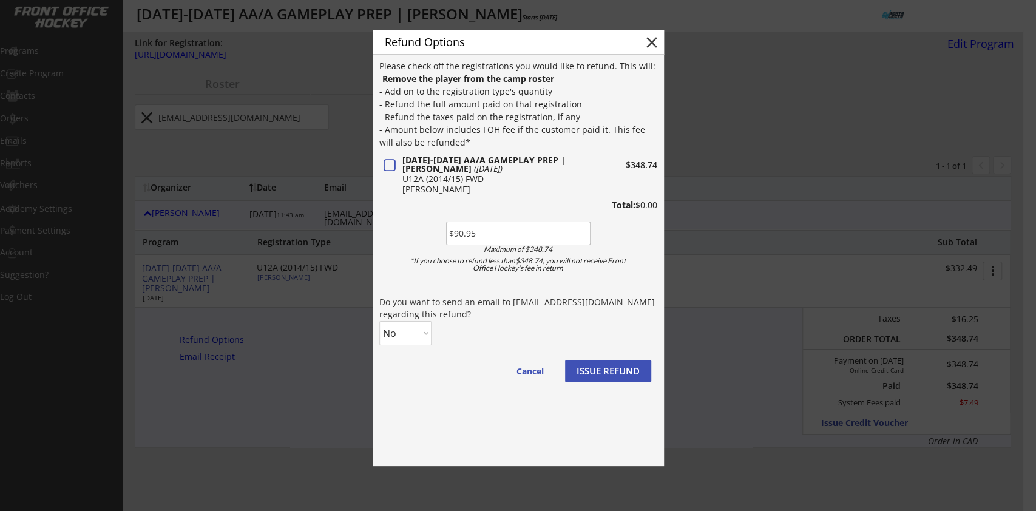
select select ""Yes""
click at [379, 321] on select "No Yes" at bounding box center [405, 333] width 52 height 24
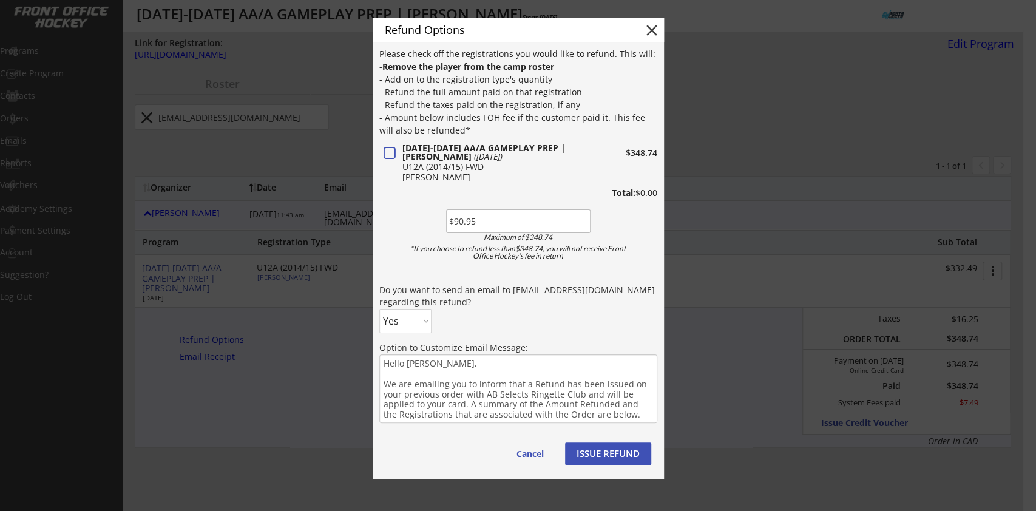
click at [510, 230] on input "input" at bounding box center [518, 221] width 144 height 24
click at [558, 326] on div "Please check off the registrations you would like to refund. This will: - Remov…" at bounding box center [518, 261] width 278 height 429
click at [606, 453] on button "ISSUE REFUND" at bounding box center [608, 453] width 86 height 22
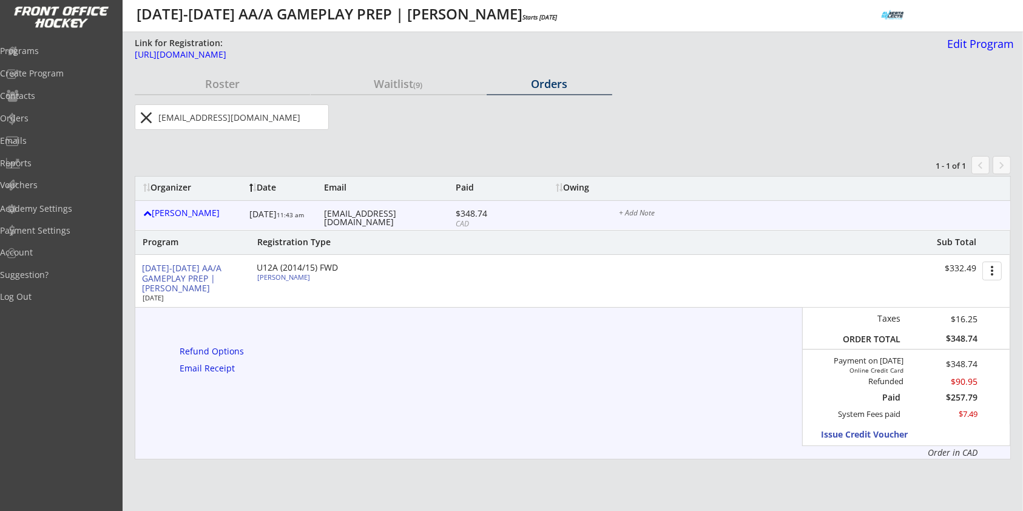
click at [170, 115] on input "input" at bounding box center [242, 117] width 172 height 24
click at [171, 115] on input "input" at bounding box center [242, 117] width 172 height 24
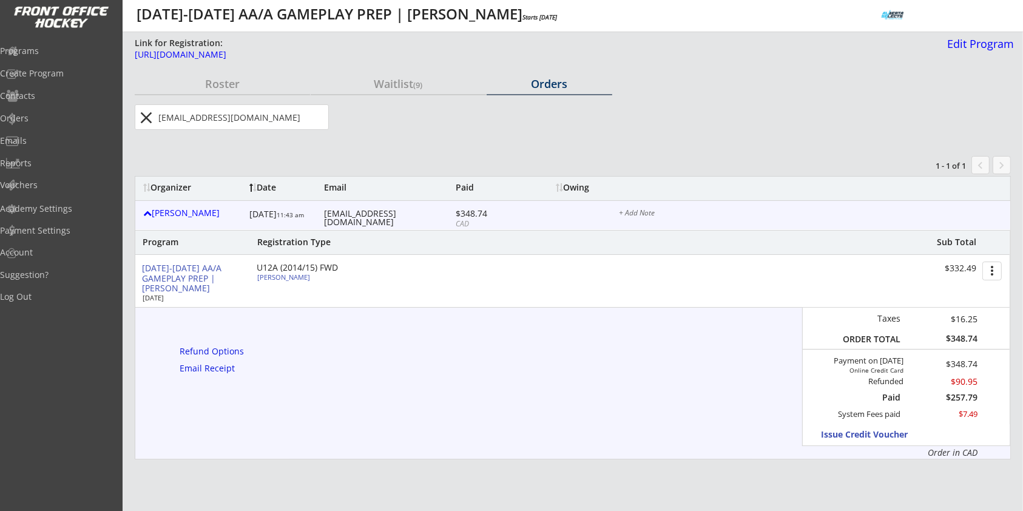
paste input "heidiandglen@gmail.com"
type input "heidiandglen@gmail.com"
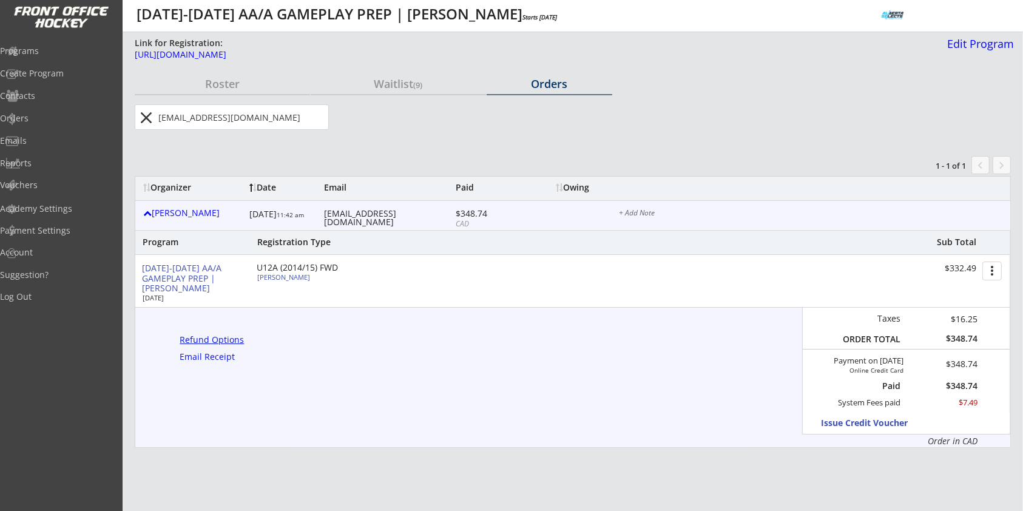
click at [213, 337] on div "Refund Options" at bounding box center [214, 340] width 69 height 8
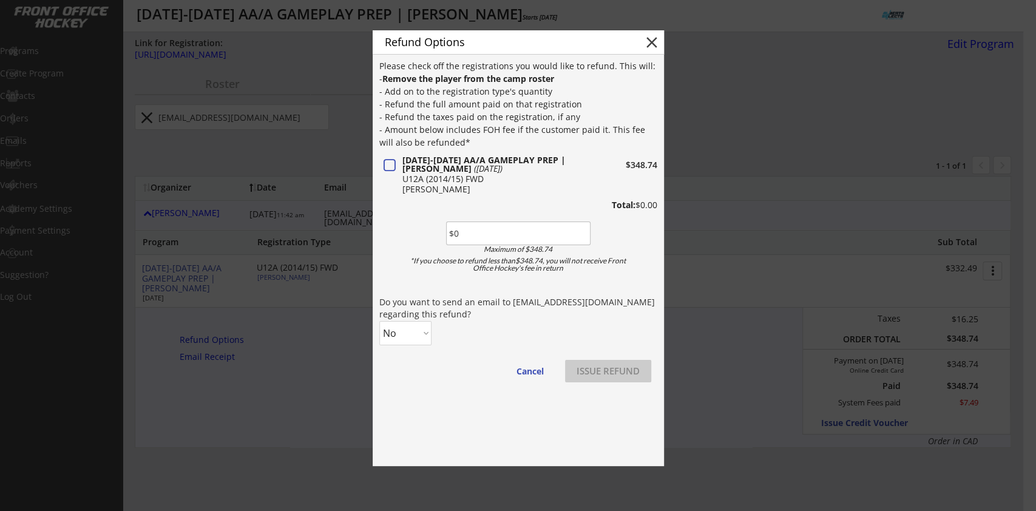
click at [504, 232] on input "input" at bounding box center [518, 233] width 144 height 24
type input "$90.95"
click at [415, 336] on select "No Yes" at bounding box center [405, 333] width 52 height 24
select select ""Yes""
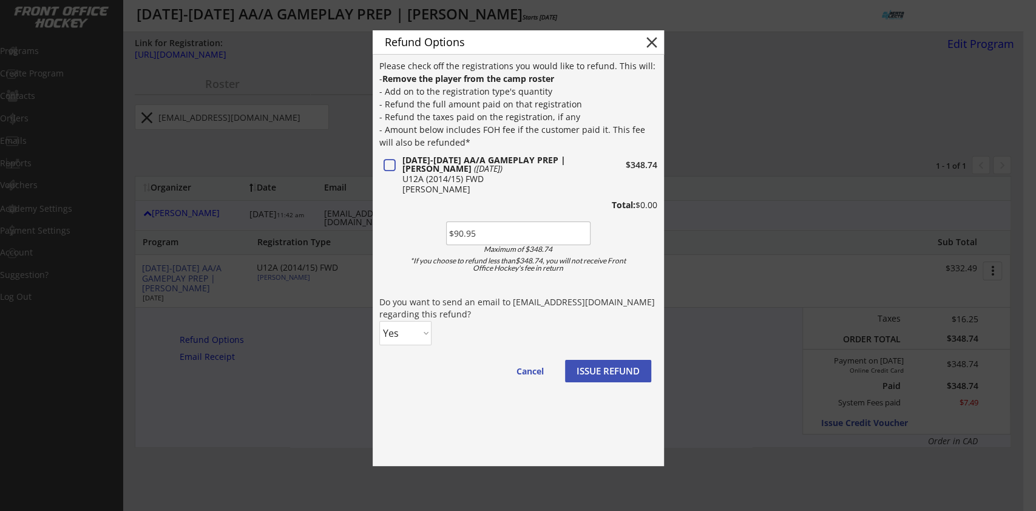
click at [379, 321] on select "No Yes" at bounding box center [405, 333] width 52 height 24
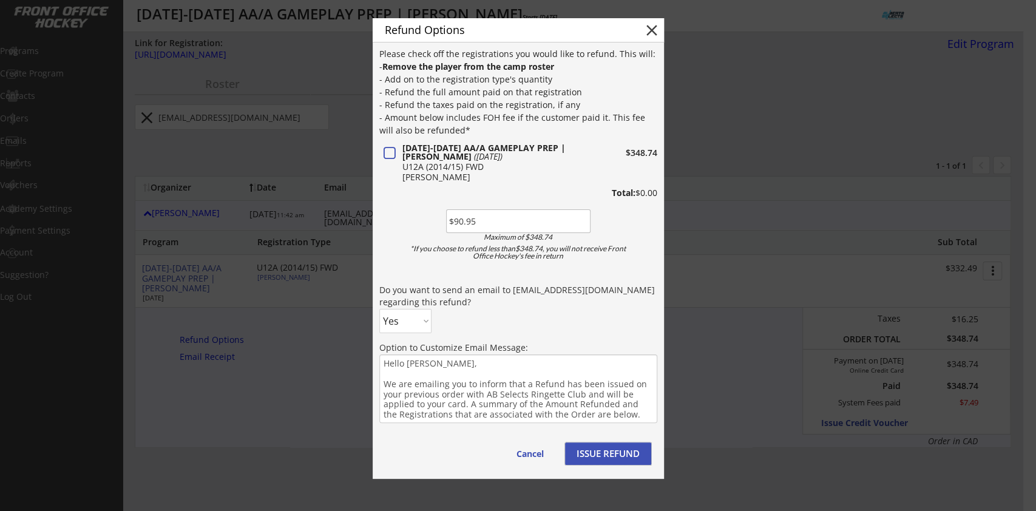
click at [609, 444] on button "ISSUE REFUND" at bounding box center [608, 453] width 86 height 22
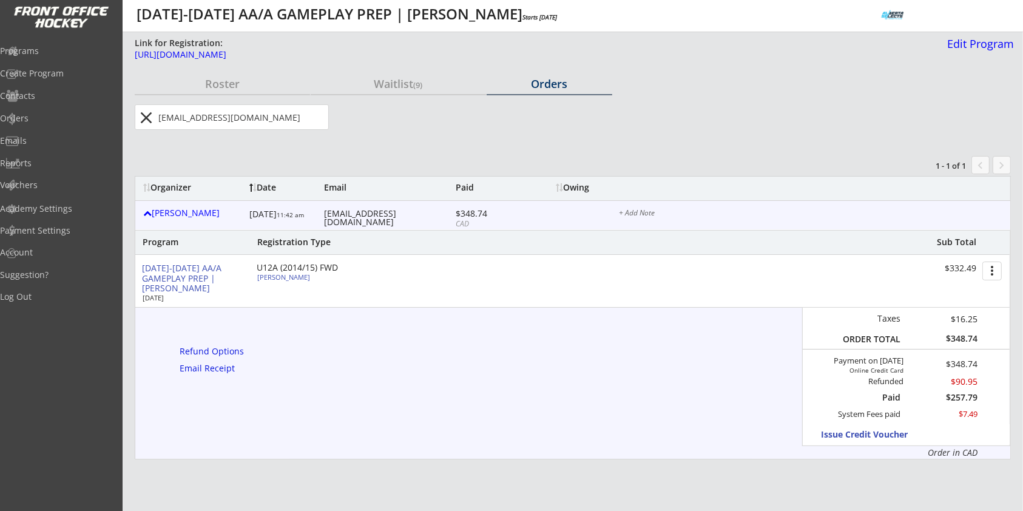
click at [198, 107] on input "input" at bounding box center [242, 117] width 172 height 24
paste input "sarah.lambe@shaw.ca"
type input "sarah.lambe@shaw.ca"
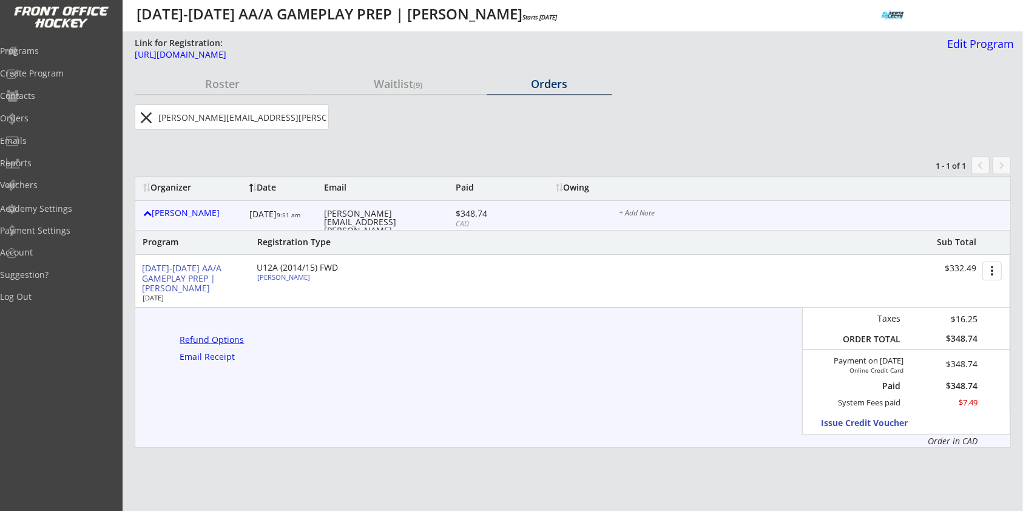
click at [234, 340] on div "Refund Options" at bounding box center [214, 340] width 69 height 8
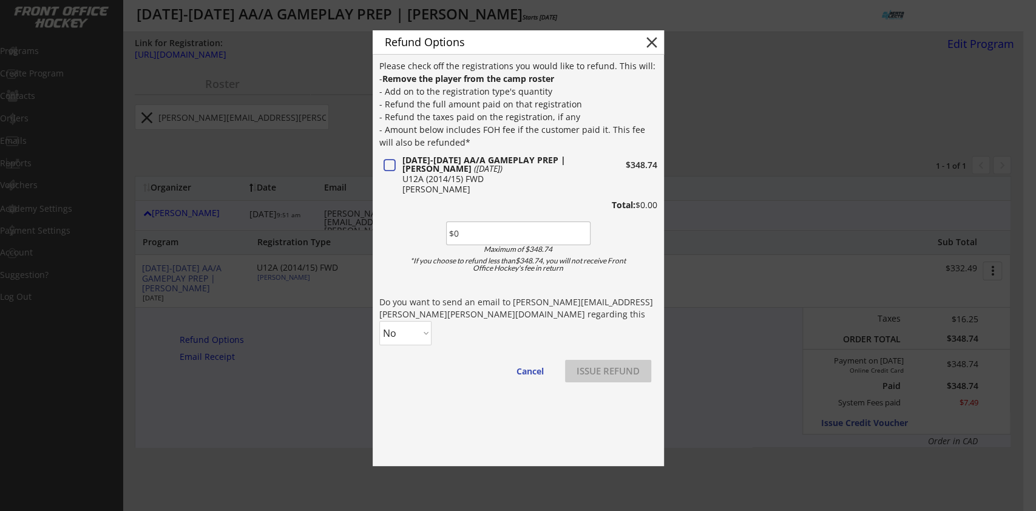
click at [496, 237] on input "input" at bounding box center [518, 233] width 144 height 24
type input "$90.95"
click at [399, 333] on select "No Yes" at bounding box center [405, 333] width 52 height 24
select select ""Yes""
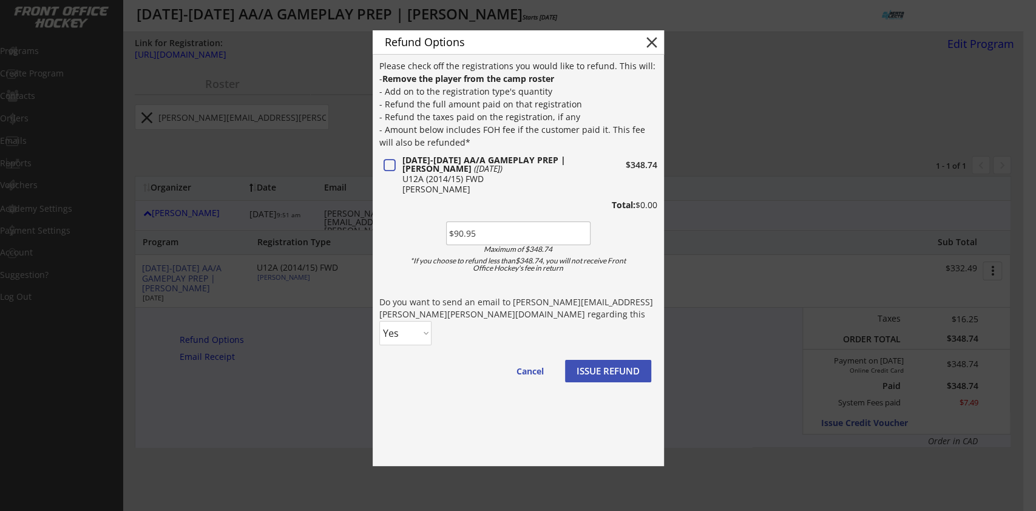
click at [379, 321] on select "No Yes" at bounding box center [405, 333] width 52 height 24
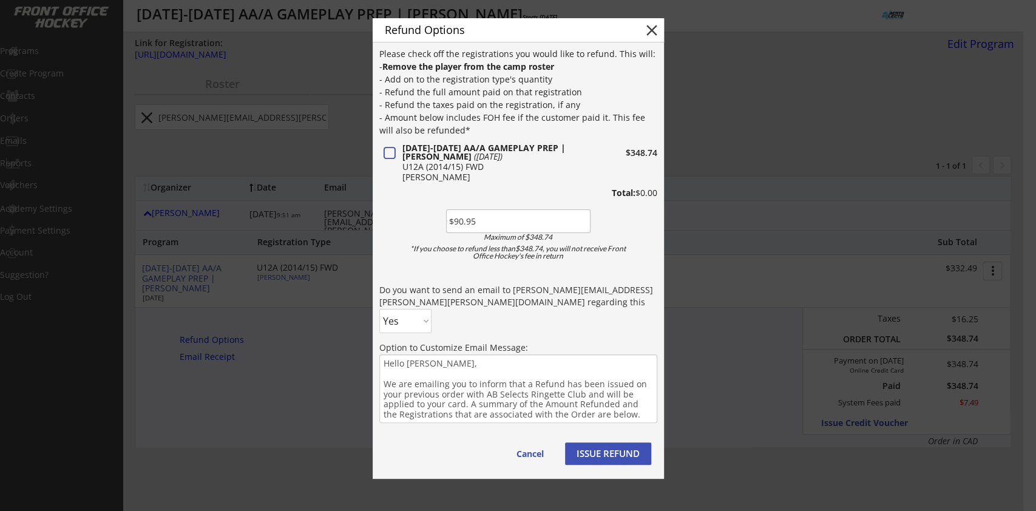
click at [616, 449] on button "ISSUE REFUND" at bounding box center [608, 453] width 86 height 22
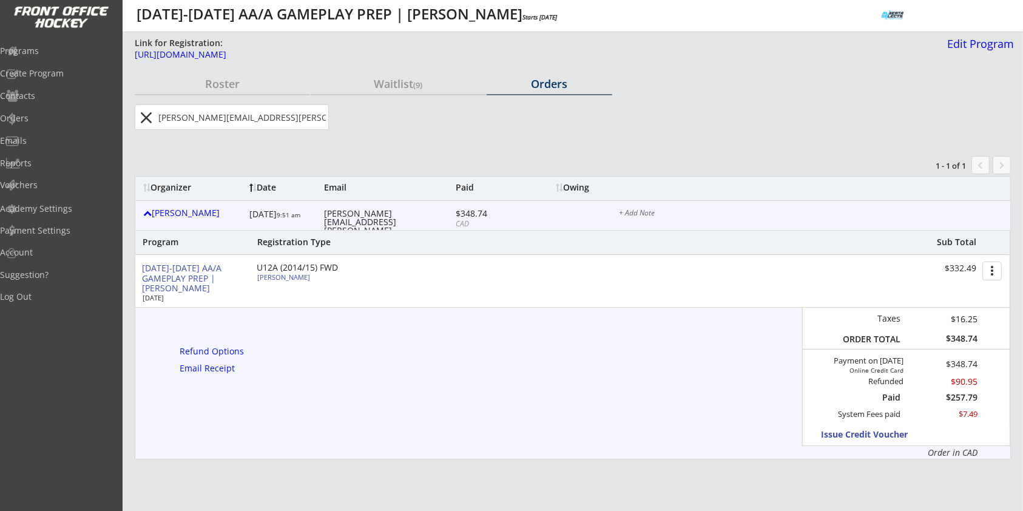
click at [279, 114] on input "input" at bounding box center [242, 117] width 172 height 24
paste input "alifnoorani@gmail.com"
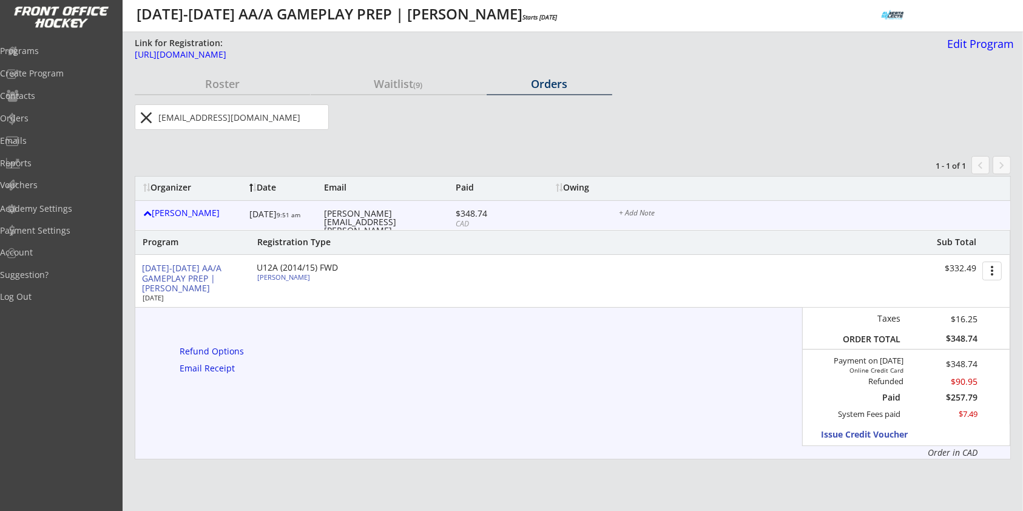
type input "alifnoorani@gmail.com"
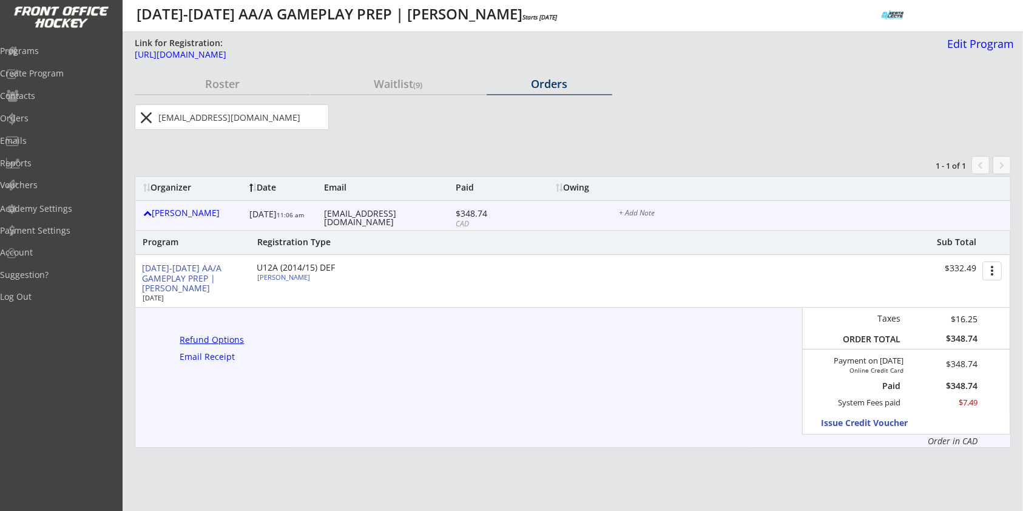
click at [226, 340] on div "Refund Options" at bounding box center [214, 340] width 69 height 8
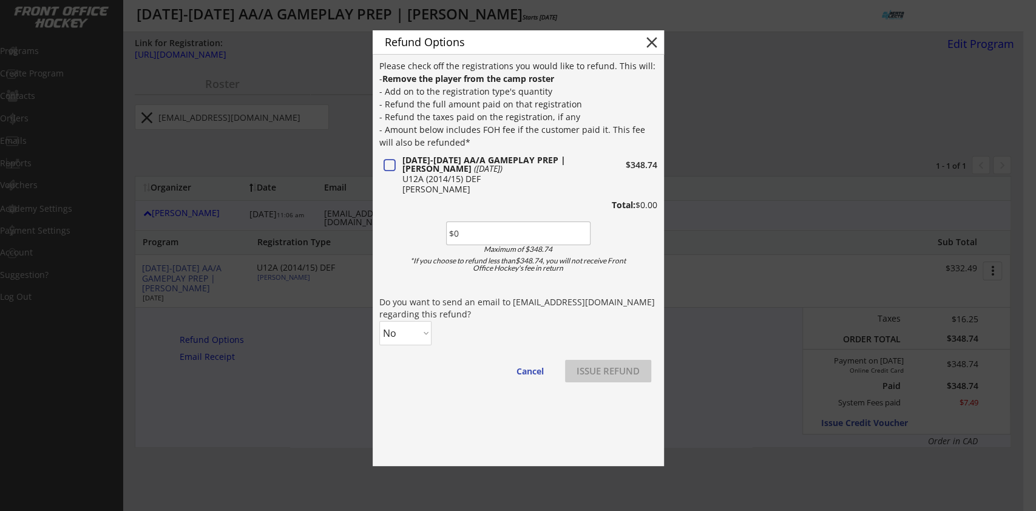
click at [518, 240] on input "input" at bounding box center [518, 233] width 144 height 24
type input "$90.95"
click at [487, 340] on div "Please check off the registrations you would like to refund. This will: - Remov…" at bounding box center [518, 226] width 278 height 334
click at [420, 336] on select "No Yes" at bounding box center [405, 333] width 52 height 24
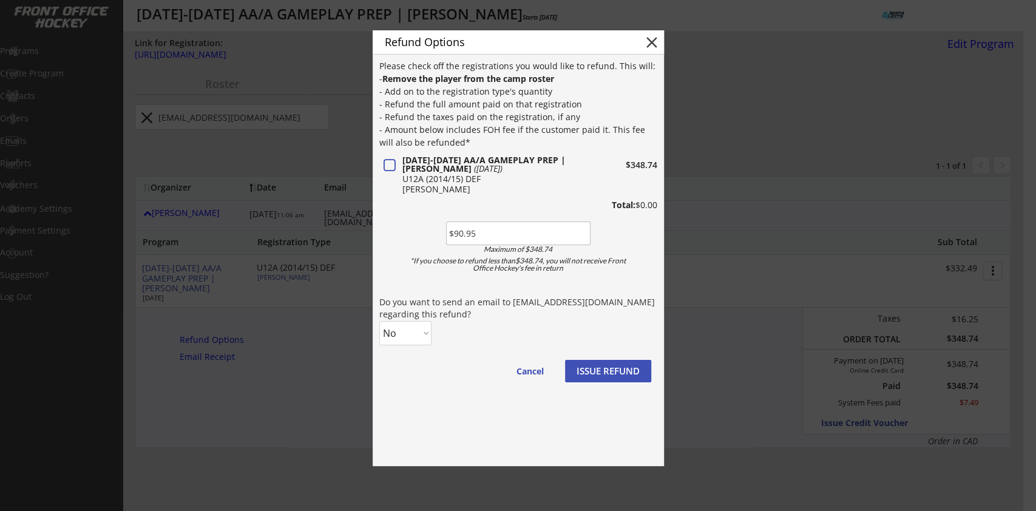
select select ""Yes""
click at [379, 321] on select "No Yes" at bounding box center [405, 333] width 52 height 24
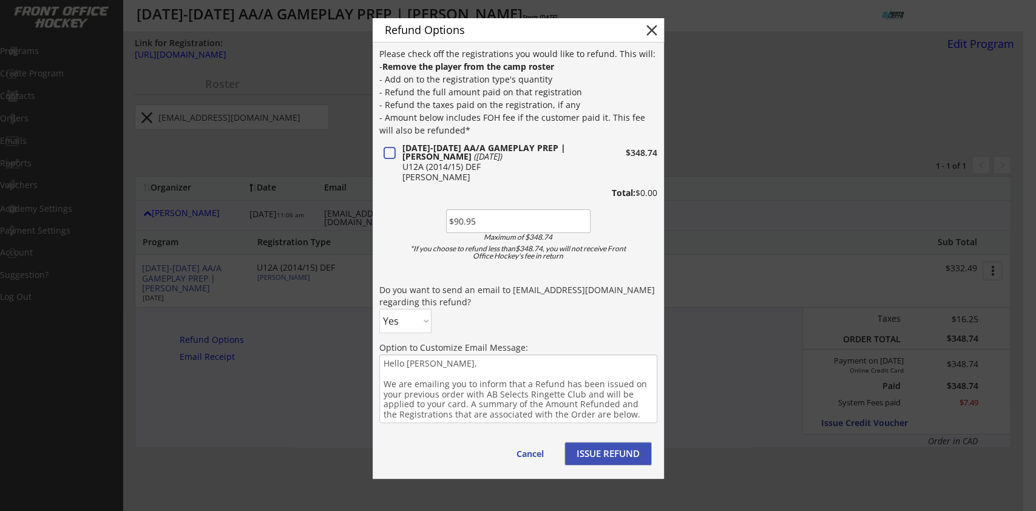
click at [621, 459] on button "ISSUE REFUND" at bounding box center [608, 453] width 86 height 22
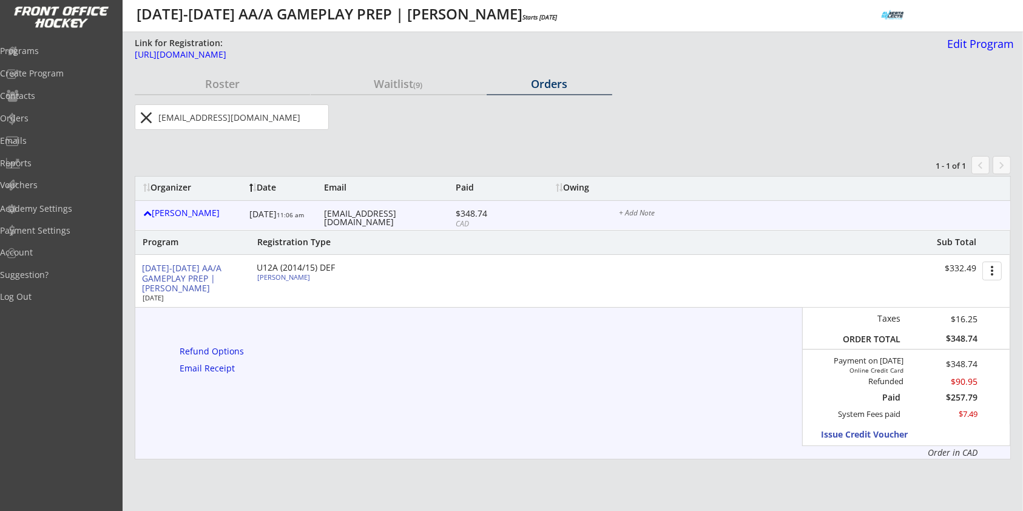
click at [269, 109] on input "input" at bounding box center [242, 117] width 172 height 24
paste input "pgutek@hotmail.com"
type input "pgutek@hotmail.com"
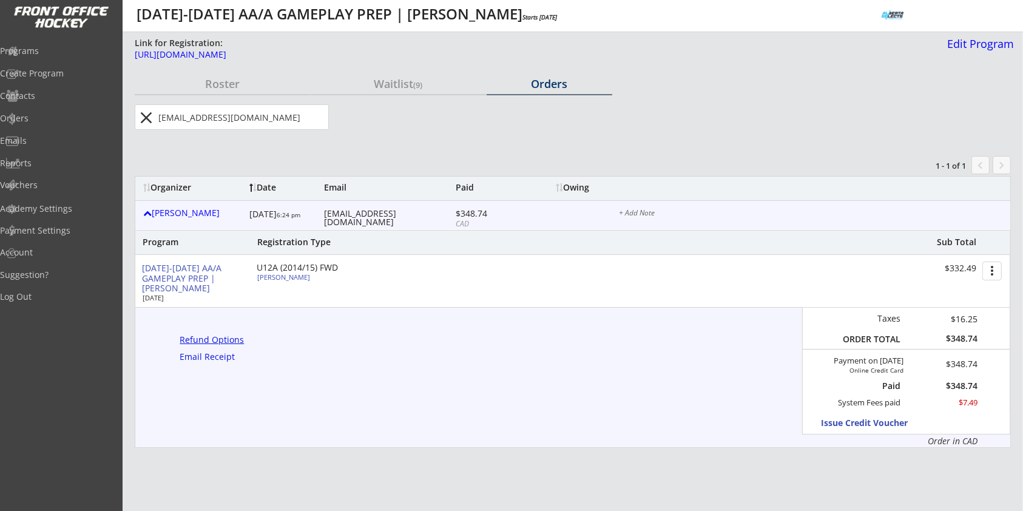
click at [238, 336] on div "Refund Options" at bounding box center [214, 340] width 69 height 8
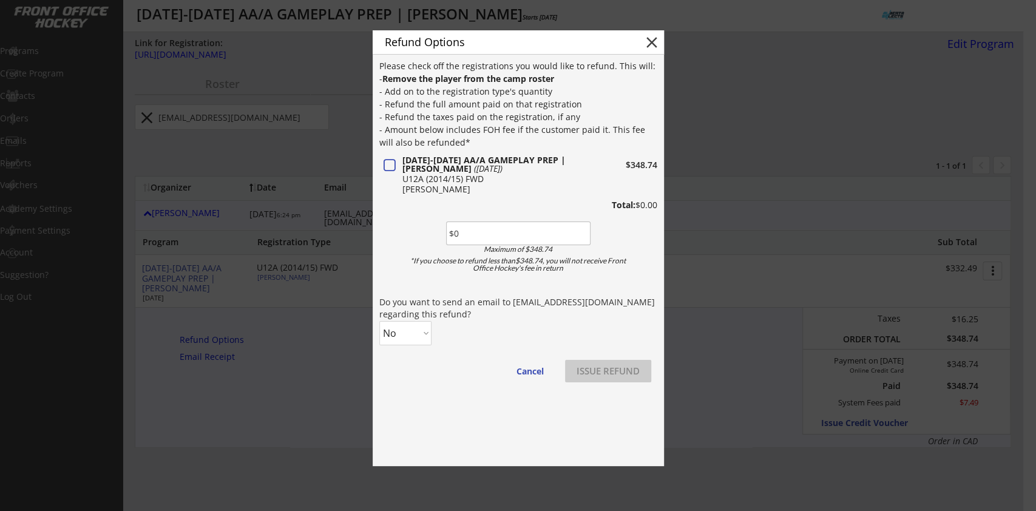
click at [461, 228] on input "input" at bounding box center [518, 233] width 144 height 24
type input "$90.95"
click at [410, 335] on select "No Yes" at bounding box center [405, 333] width 52 height 24
select select ""Yes""
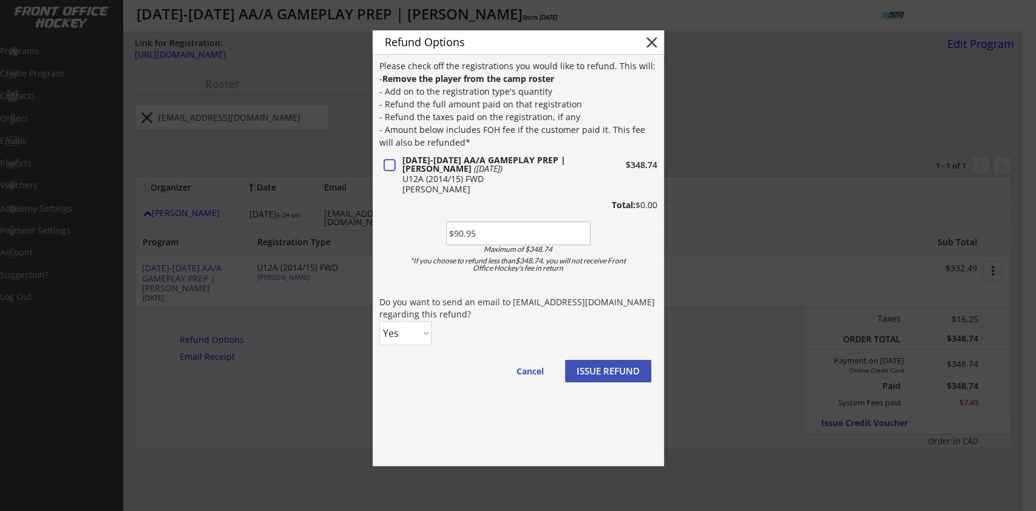
click at [379, 321] on select "No Yes" at bounding box center [405, 333] width 52 height 24
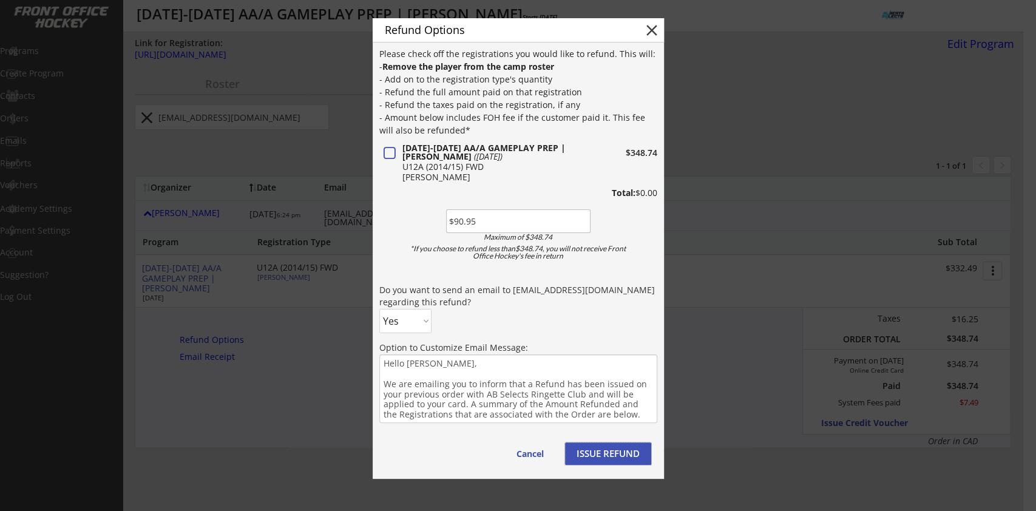
click at [624, 454] on button "ISSUE REFUND" at bounding box center [608, 453] width 86 height 22
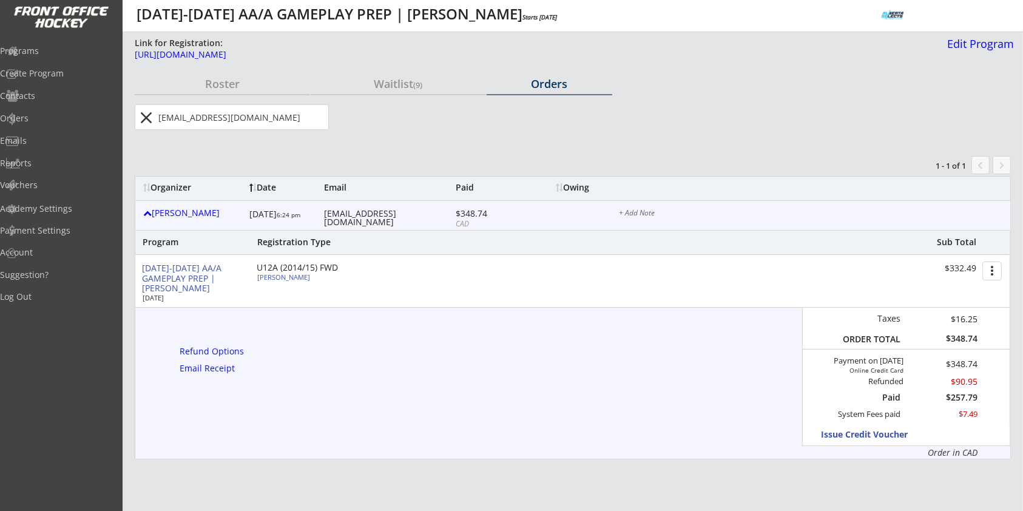
click at [218, 106] on input "input" at bounding box center [242, 117] width 172 height 24
paste input "carrie.penton3@gmail.com"
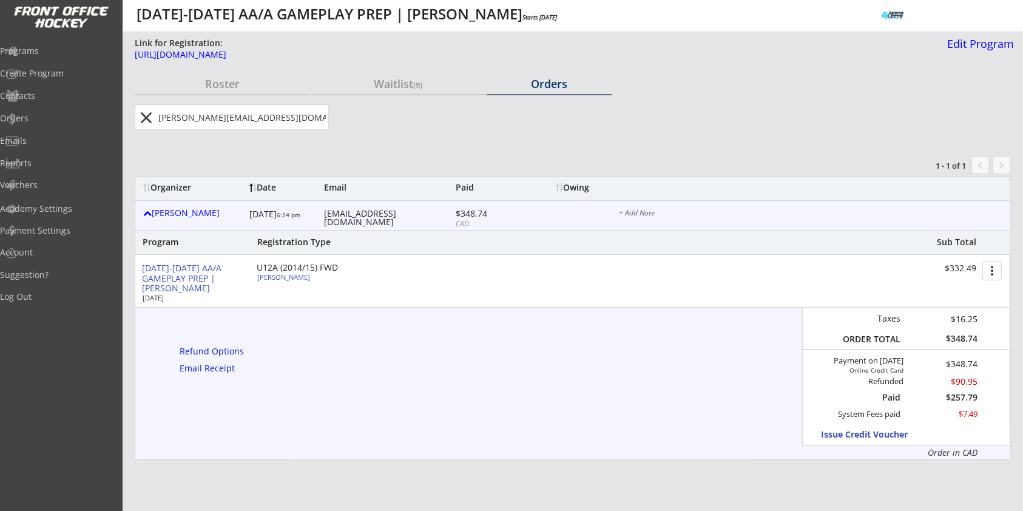
type input "carrie.penton3@gmail.com"
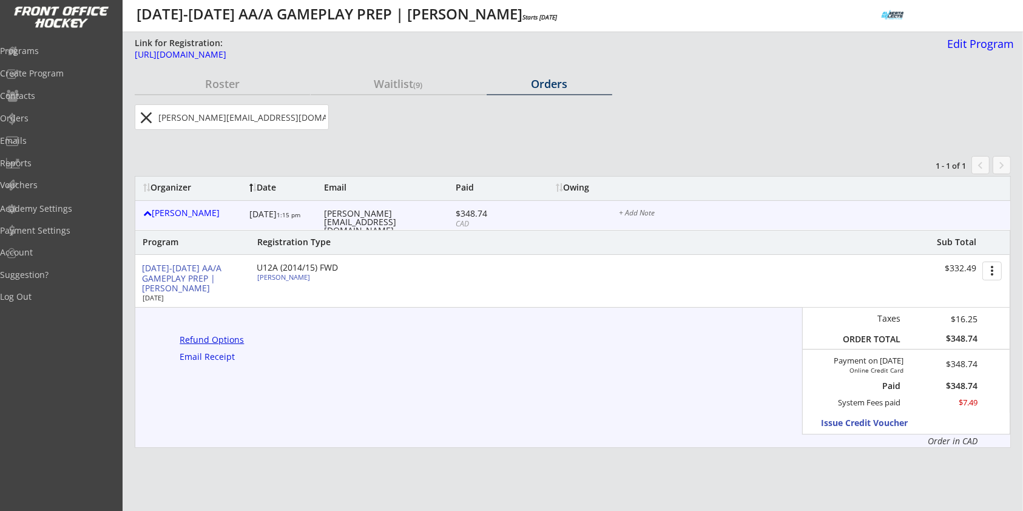
click at [217, 342] on div "Refund Options" at bounding box center [214, 340] width 69 height 8
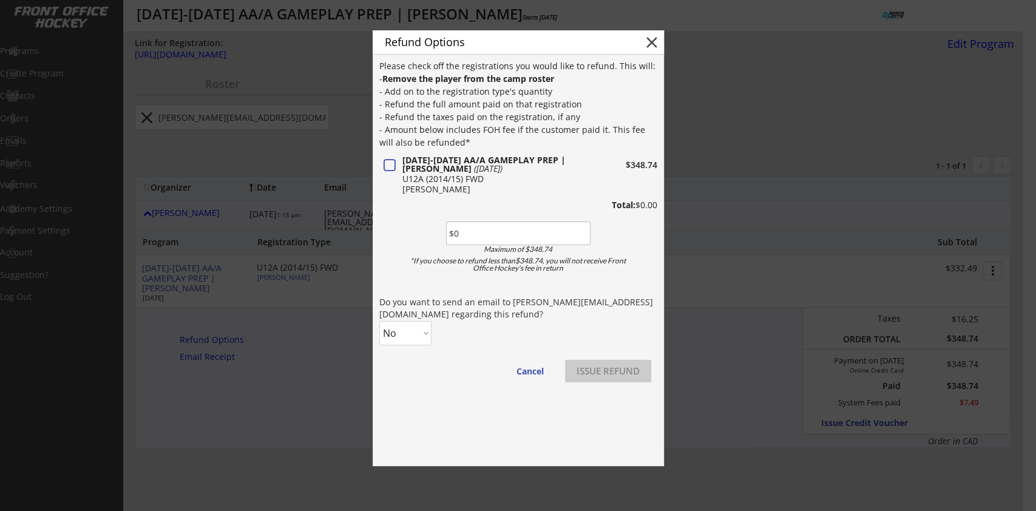
click at [501, 232] on input "input" at bounding box center [518, 233] width 144 height 24
type input "$90.95"
click at [422, 336] on select "No Yes" at bounding box center [405, 333] width 52 height 24
select select ""Yes""
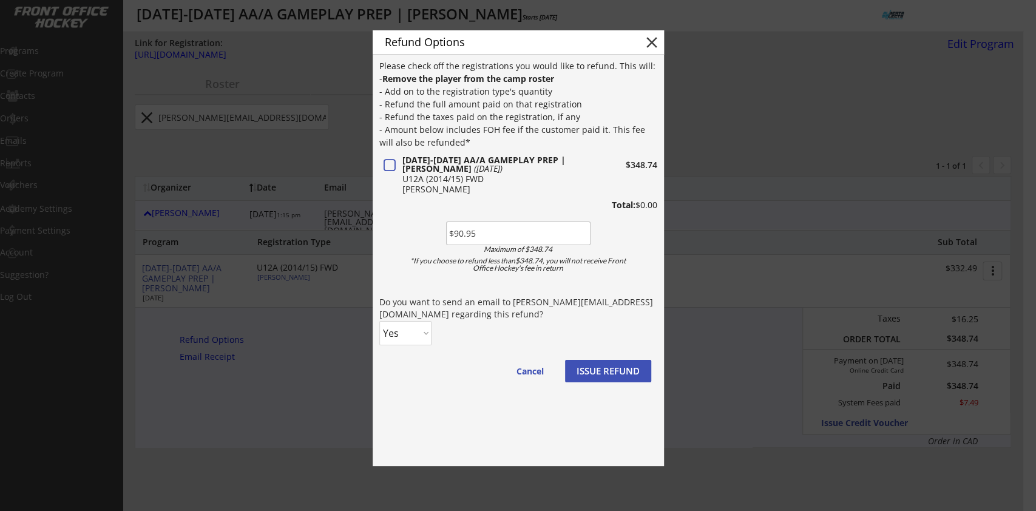
click at [379, 321] on select "No Yes" at bounding box center [405, 333] width 52 height 24
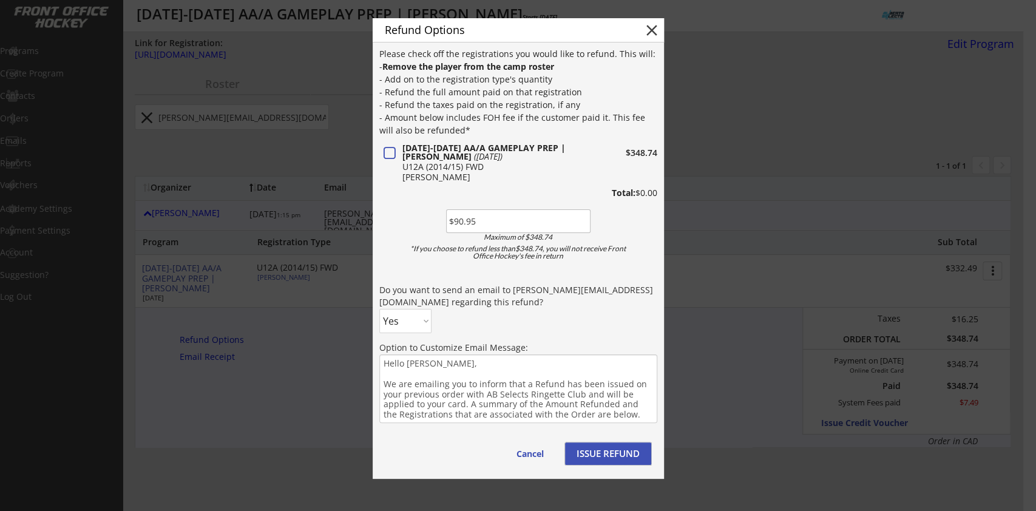
click at [593, 458] on button "ISSUE REFUND" at bounding box center [608, 453] width 86 height 22
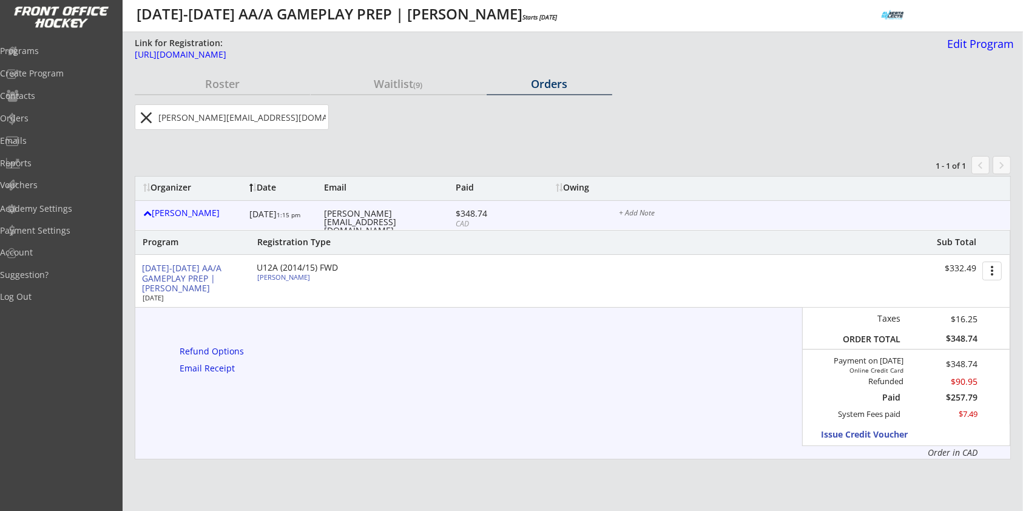
click at [252, 119] on input "input" at bounding box center [242, 117] width 172 height 24
click at [254, 119] on input "input" at bounding box center [242, 117] width 172 height 24
paste input "cpwowk@gmail.com"
type input "cpwowk@gmail.com"
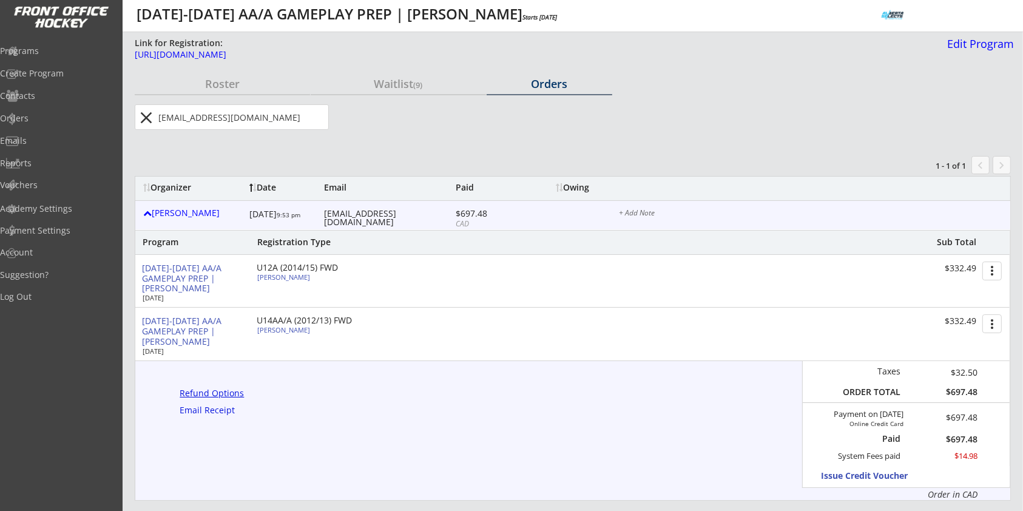
click at [221, 389] on div "Refund Options" at bounding box center [214, 393] width 69 height 8
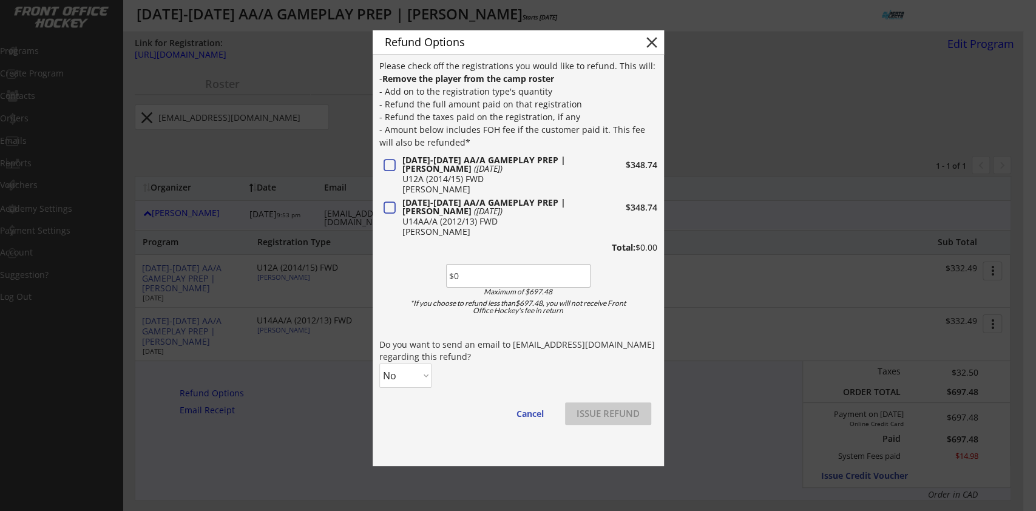
click at [451, 280] on input "input" at bounding box center [518, 276] width 144 height 24
type input "$90.95"
click at [408, 375] on select "No Yes" at bounding box center [405, 375] width 52 height 24
select select ""Yes""
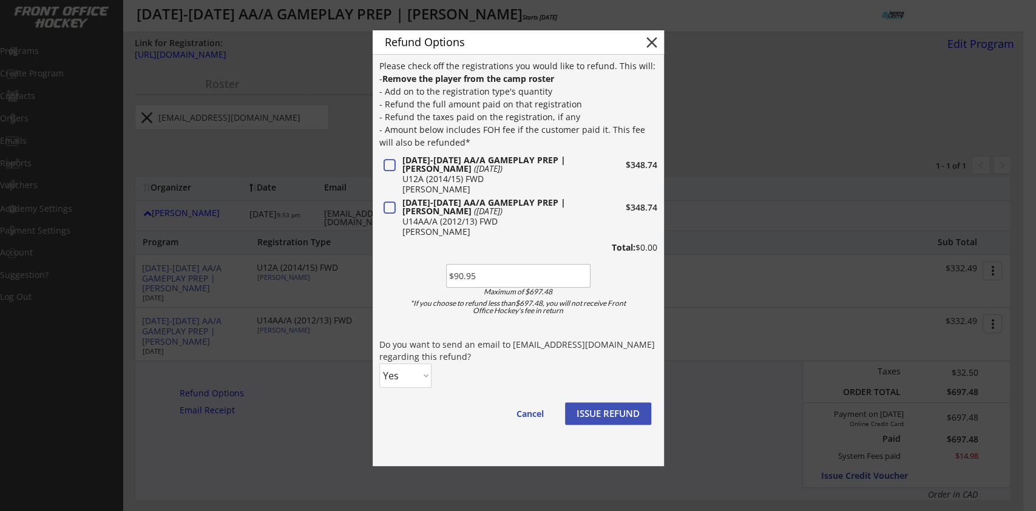
click at [379, 363] on select "No Yes" at bounding box center [405, 375] width 52 height 24
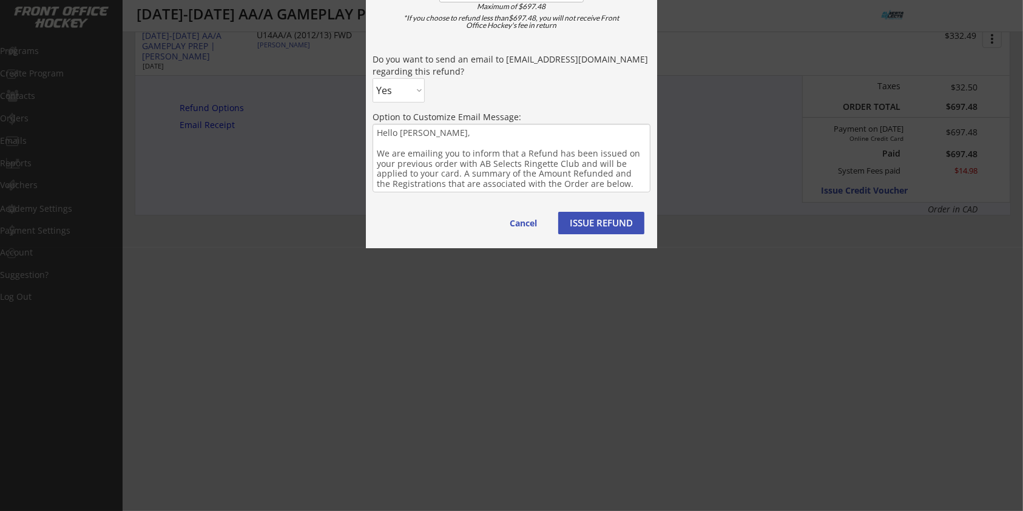
scroll to position [404, 0]
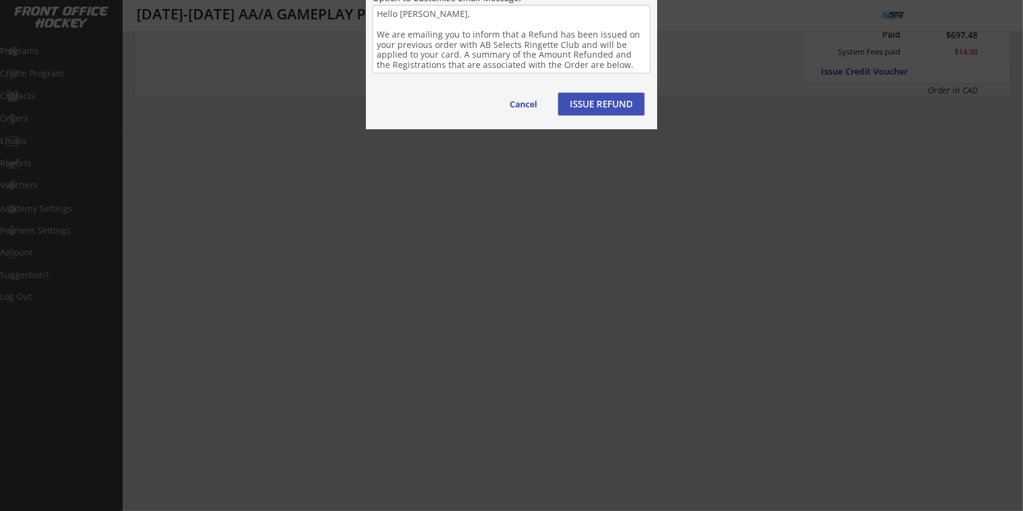
click at [615, 95] on button "ISSUE REFUND" at bounding box center [601, 104] width 86 height 22
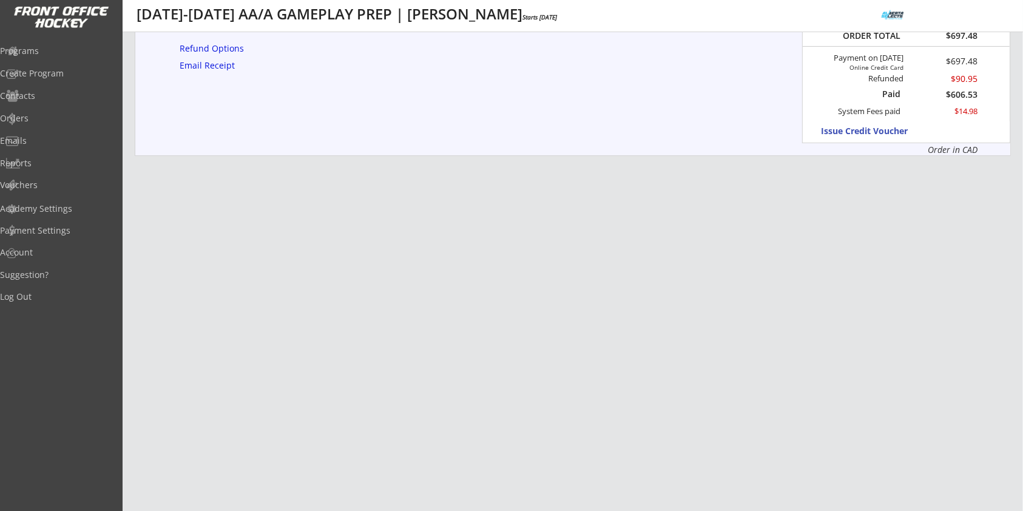
scroll to position [0, 0]
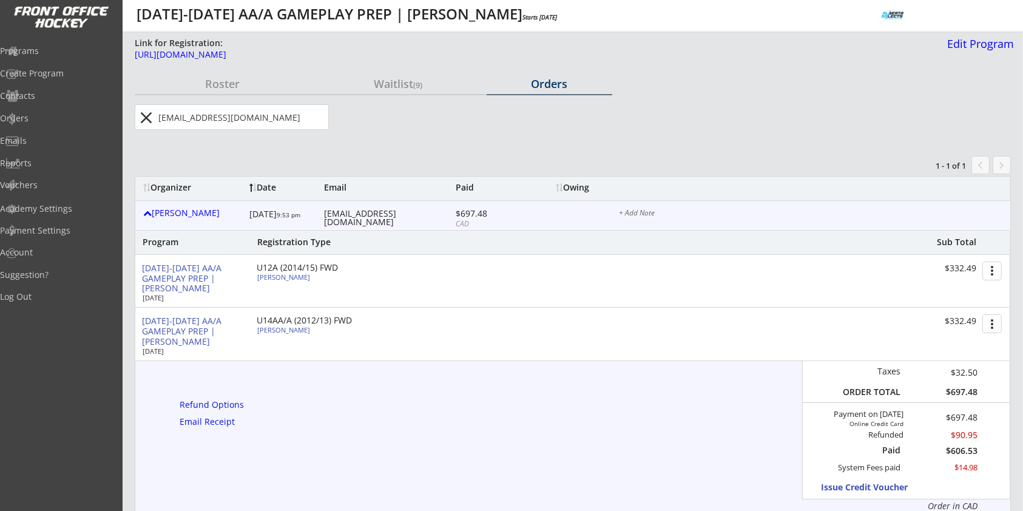
click at [238, 117] on input "input" at bounding box center [242, 117] width 172 height 24
click at [239, 117] on input "input" at bounding box center [242, 117] width 172 height 24
paste input "jrzagorsky@hotmail.com"
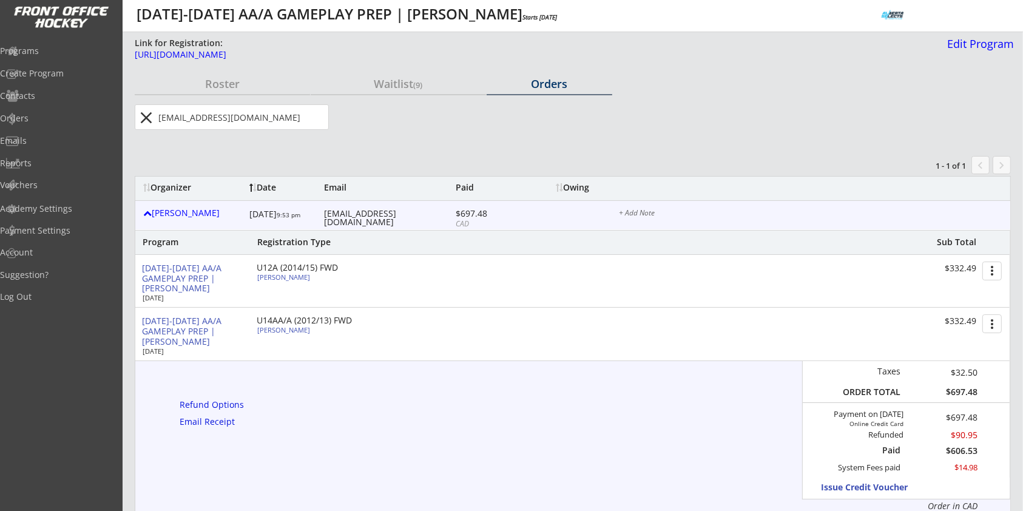
type input "jrzagorsky@hotmail.com"
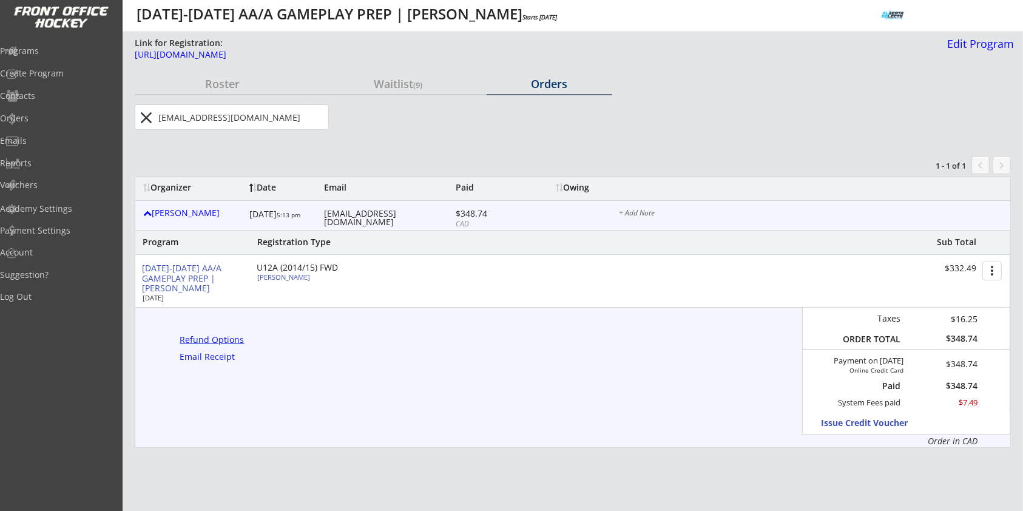
click at [231, 338] on div "Refund Options" at bounding box center [214, 340] width 69 height 8
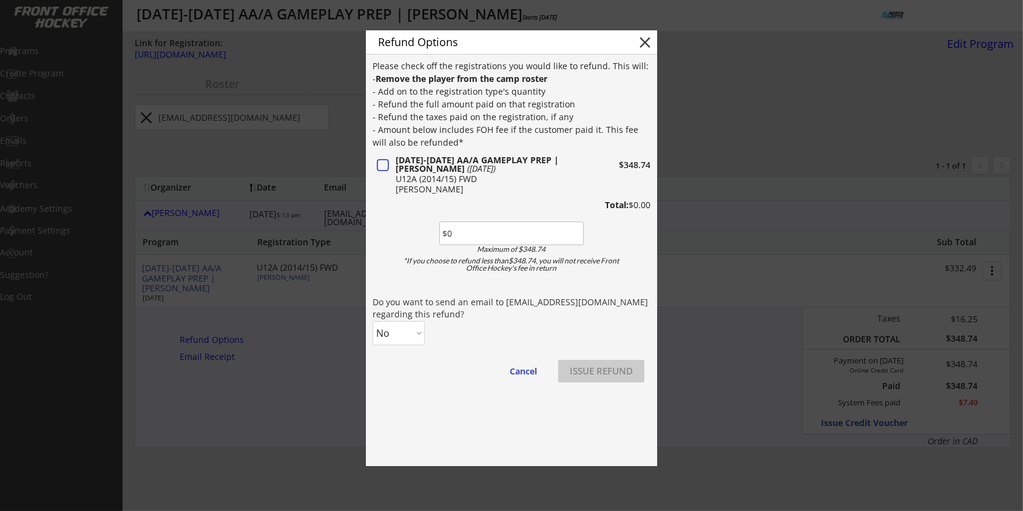
click at [508, 232] on input "input" at bounding box center [511, 233] width 144 height 24
type input "$90.95"
click at [417, 342] on select "No Yes" at bounding box center [399, 333] width 52 height 24
select select ""Yes""
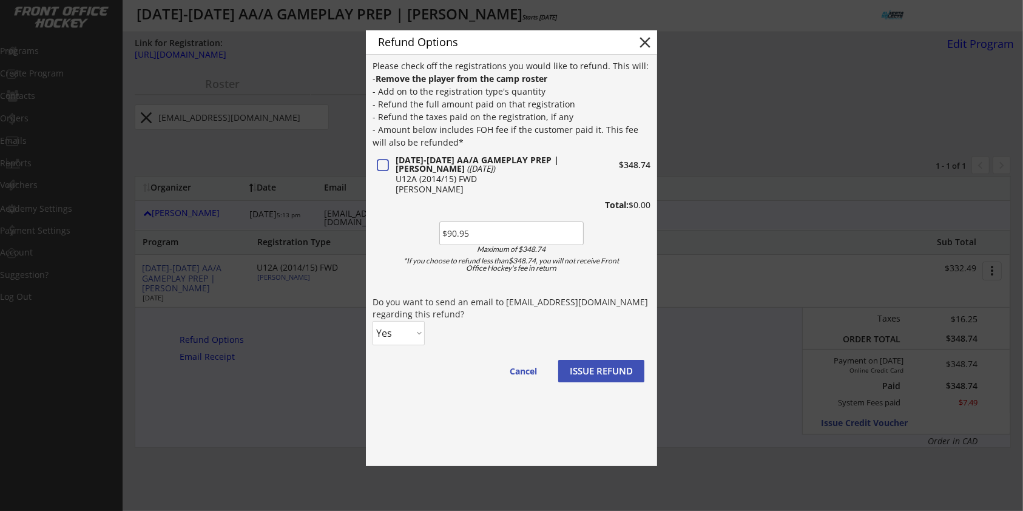
click at [373, 321] on select "No Yes" at bounding box center [399, 333] width 52 height 24
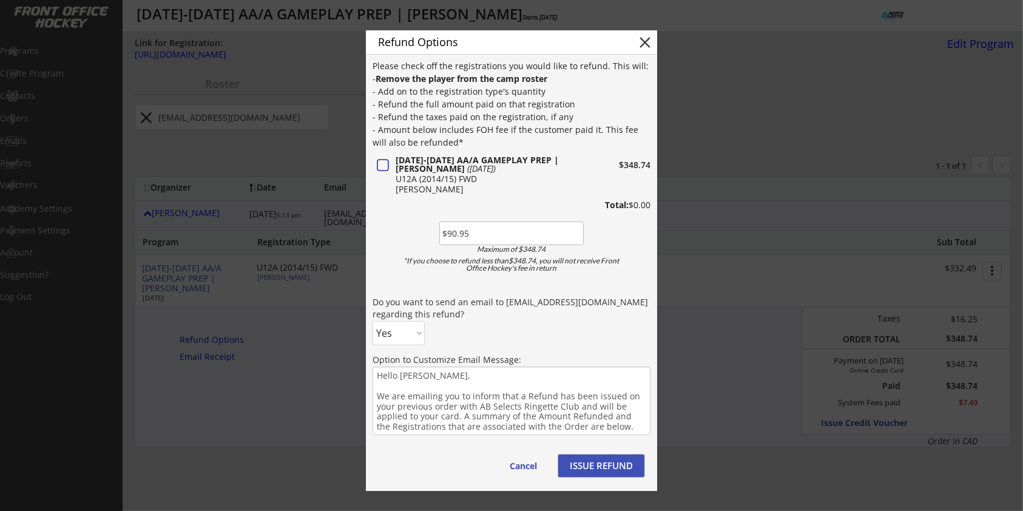
drag, startPoint x: 619, startPoint y: 464, endPoint x: 660, endPoint y: 437, distance: 49.5
click at [619, 464] on button "ISSUE REFUND" at bounding box center [601, 465] width 86 height 22
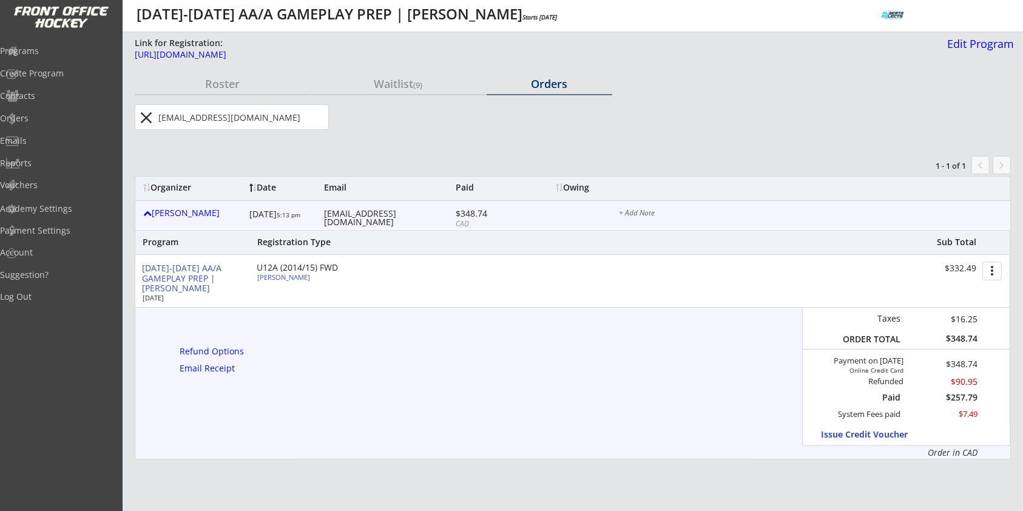
click at [417, 365] on div "Program Registration Type Sub Total AUG 18-21 AA/A GAMEPLAY PREP | Jimmie Condo…" at bounding box center [572, 344] width 876 height 229
click at [47, 49] on div "Programs" at bounding box center [57, 51] width 109 height 8
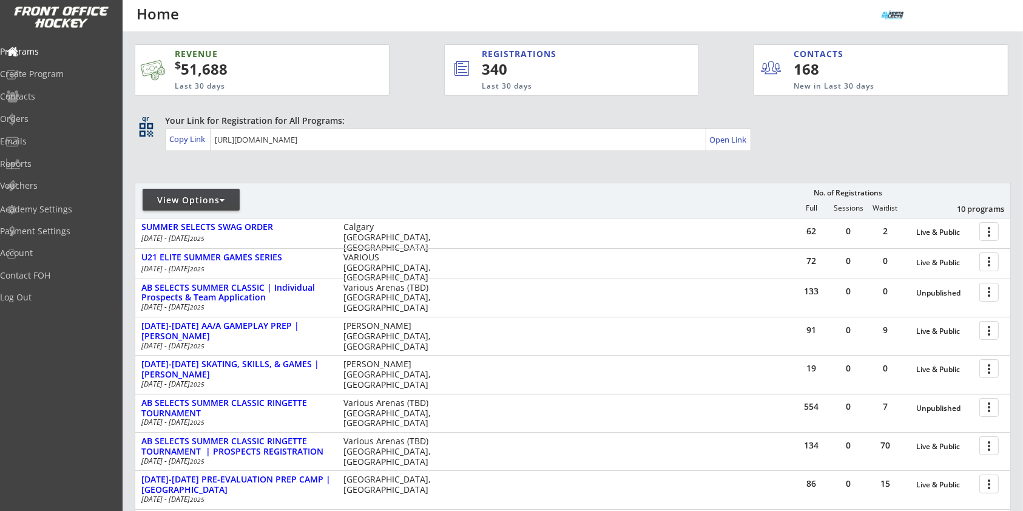
click at [825, 152] on div "qr qr_code Your Link for Registration for All Programs: Copy Link Open Link" at bounding box center [573, 134] width 876 height 38
click at [57, 47] on div "Programs" at bounding box center [57, 51] width 109 height 8
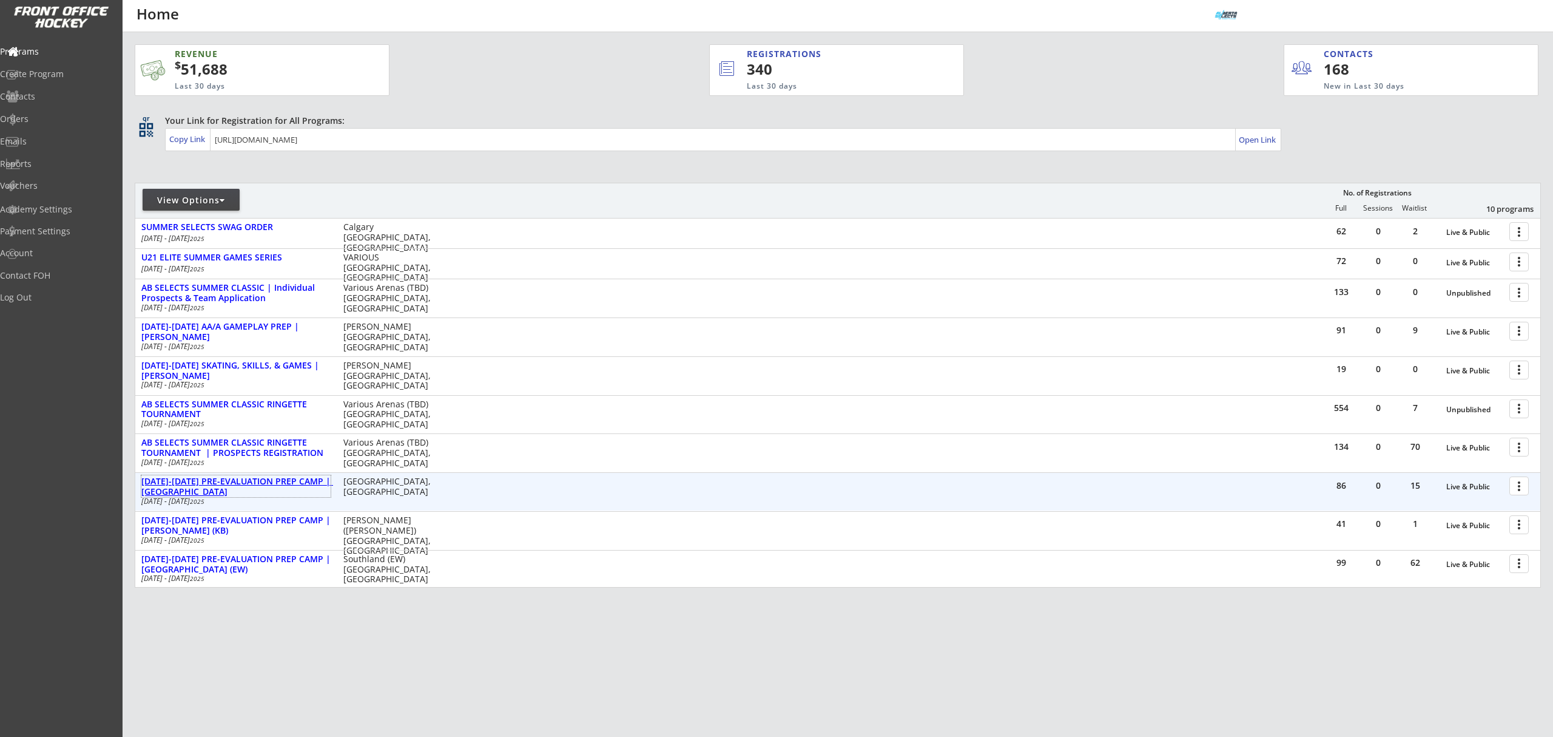
click at [222, 481] on div "[DATE]-[DATE] PRE-EVALUATION PREP CAMP | [GEOGRAPHIC_DATA]" at bounding box center [235, 486] width 189 height 21
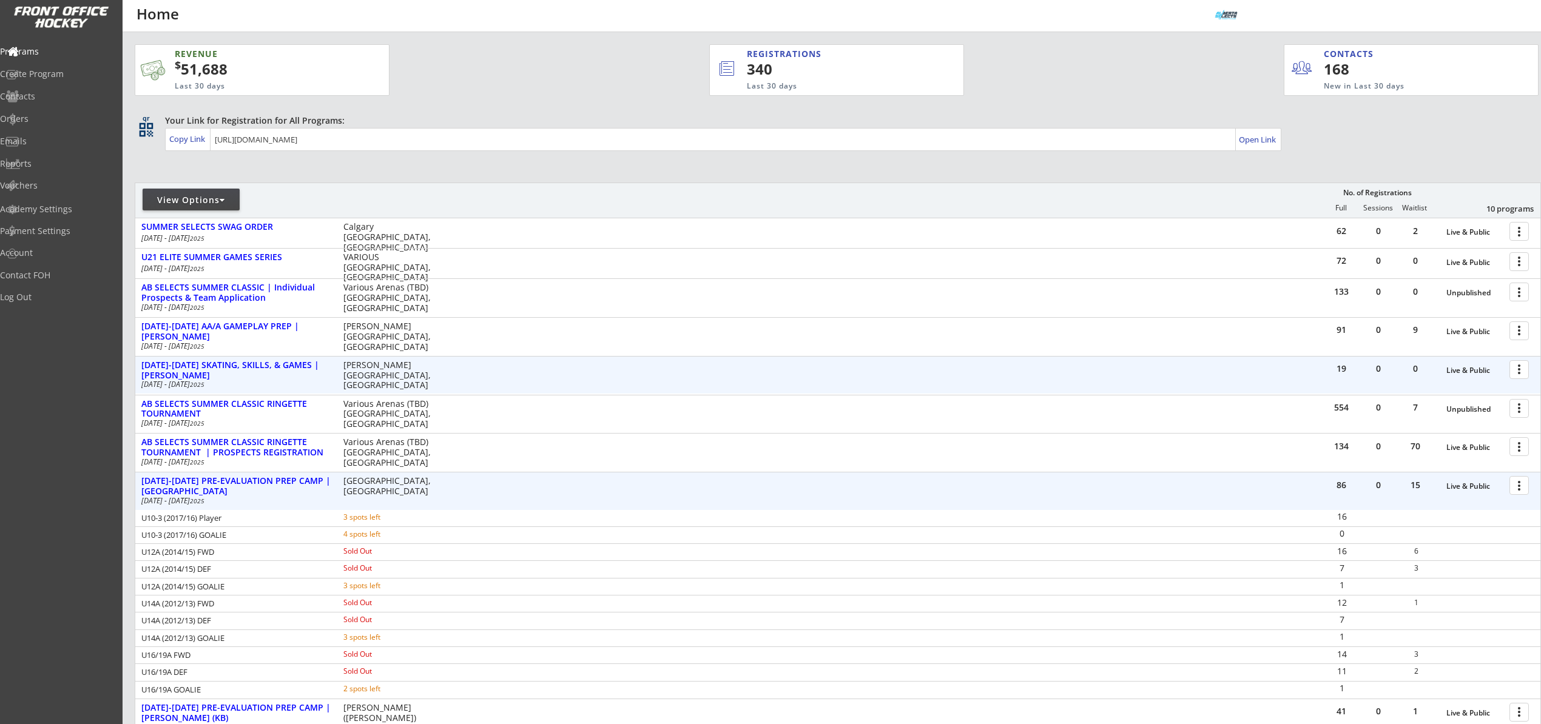
drag, startPoint x: 226, startPoint y: 393, endPoint x: 602, endPoint y: 445, distance: 379.8
click at [598, 447] on div "134 0 70 Live & Public more_vert AB SELECTS SUMMER CLASSIC RINGETTE TOURNAMENT …" at bounding box center [837, 453] width 1405 height 38
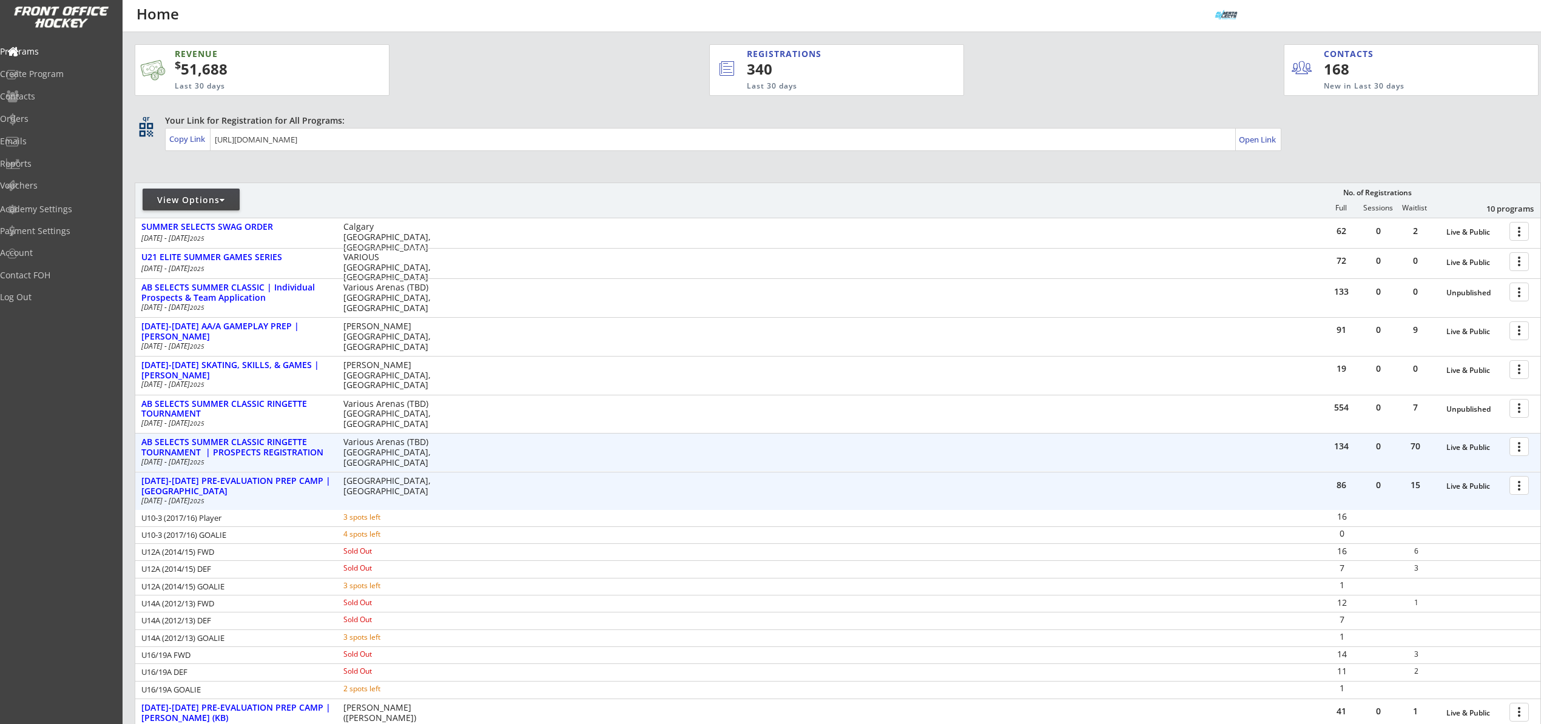
click at [1022, 454] on div at bounding box center [1521, 446] width 21 height 21
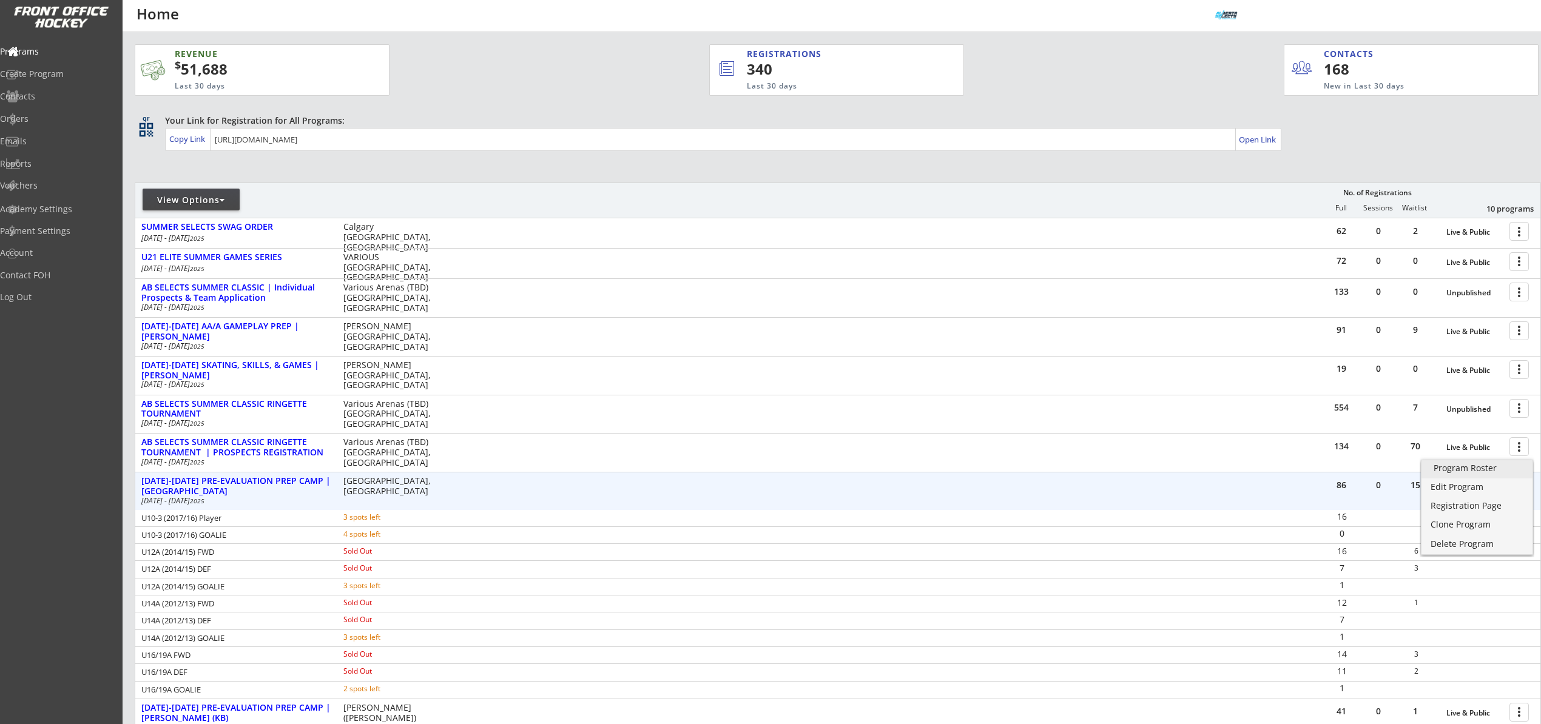
click at [1022, 470] on div "Program Roster" at bounding box center [1477, 468] width 86 height 8
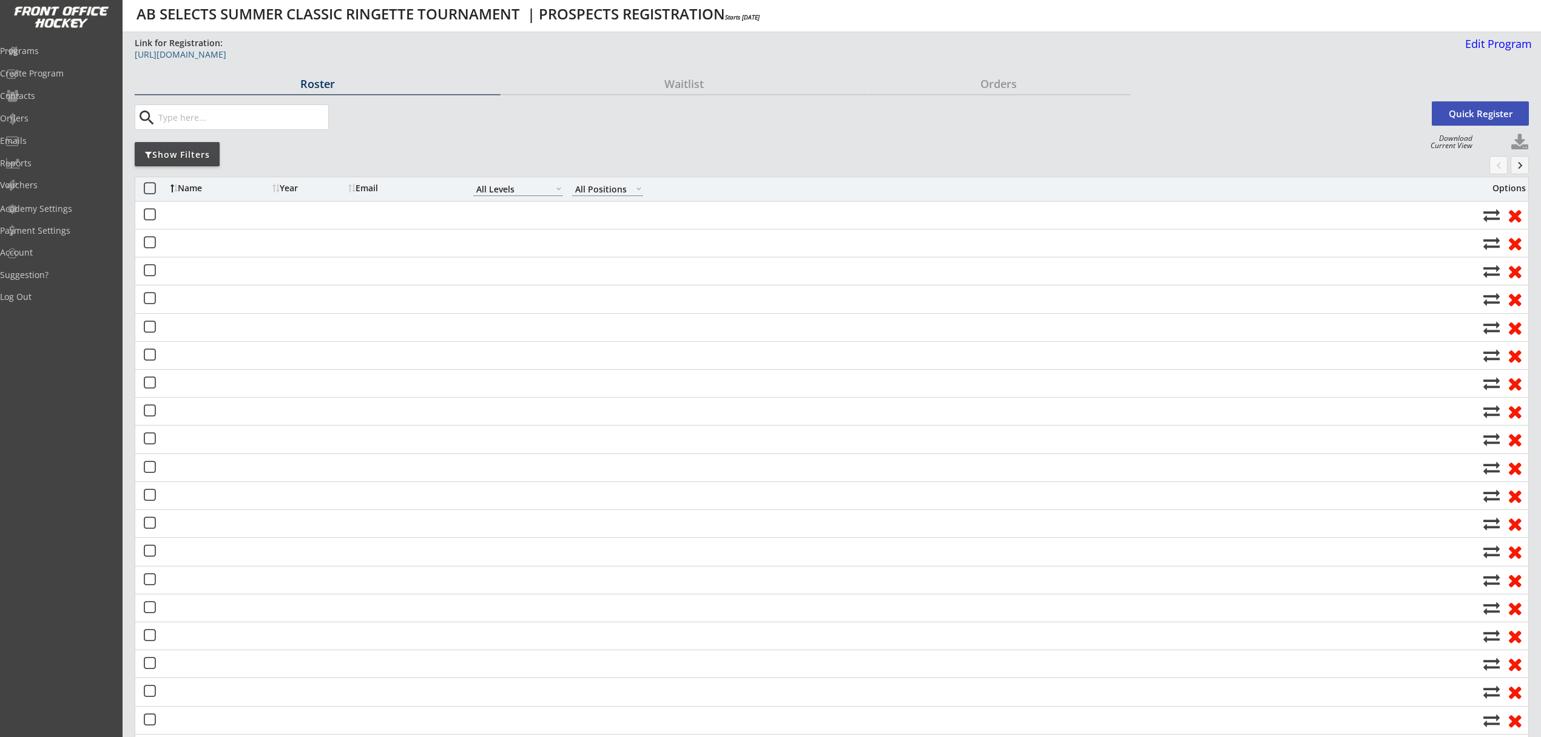
select select ""All Levels""
select select ""All Positions""
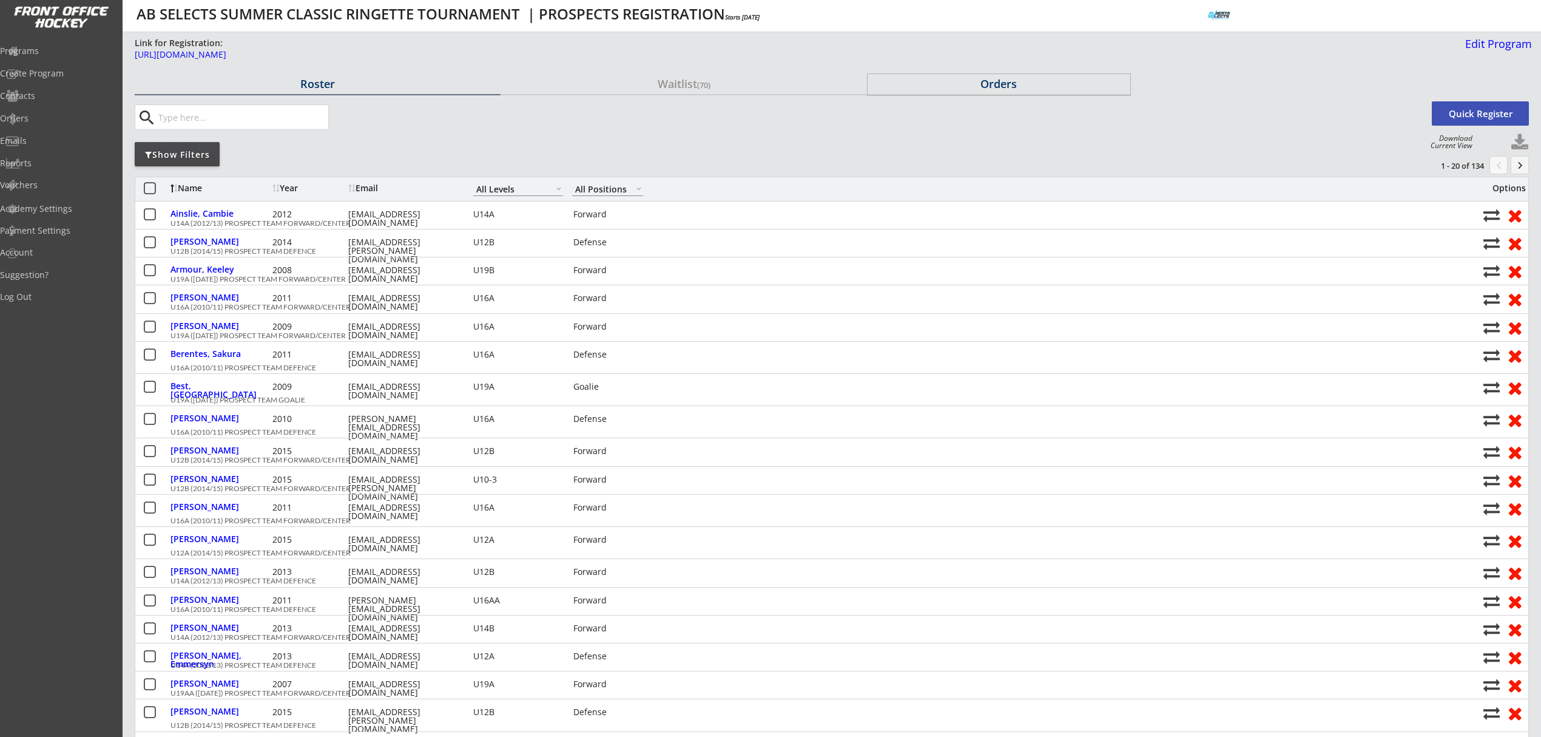
click at [1018, 81] on div "Orders" at bounding box center [999, 83] width 263 height 11
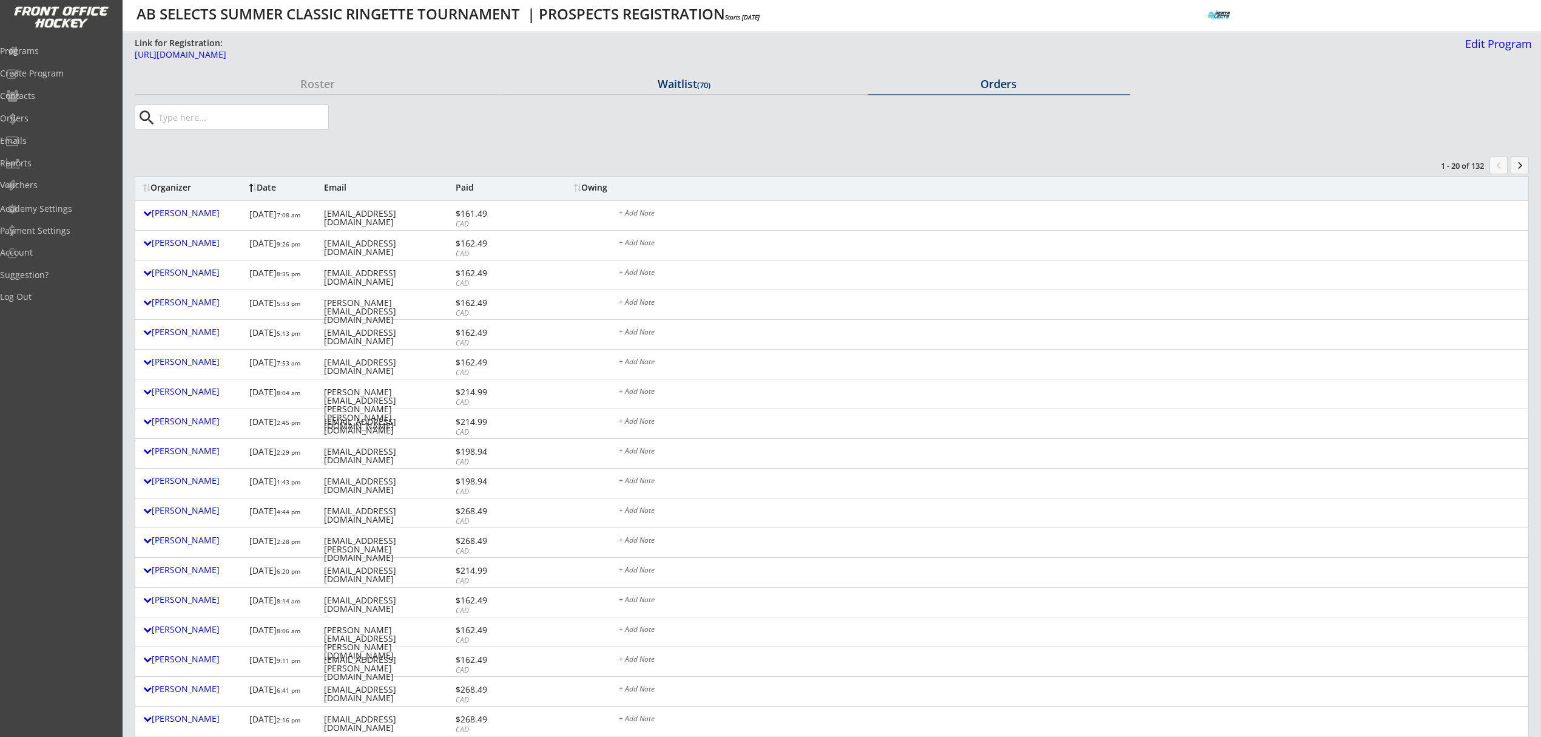
click at [666, 79] on div "Waitlist (70)" at bounding box center [684, 83] width 366 height 11
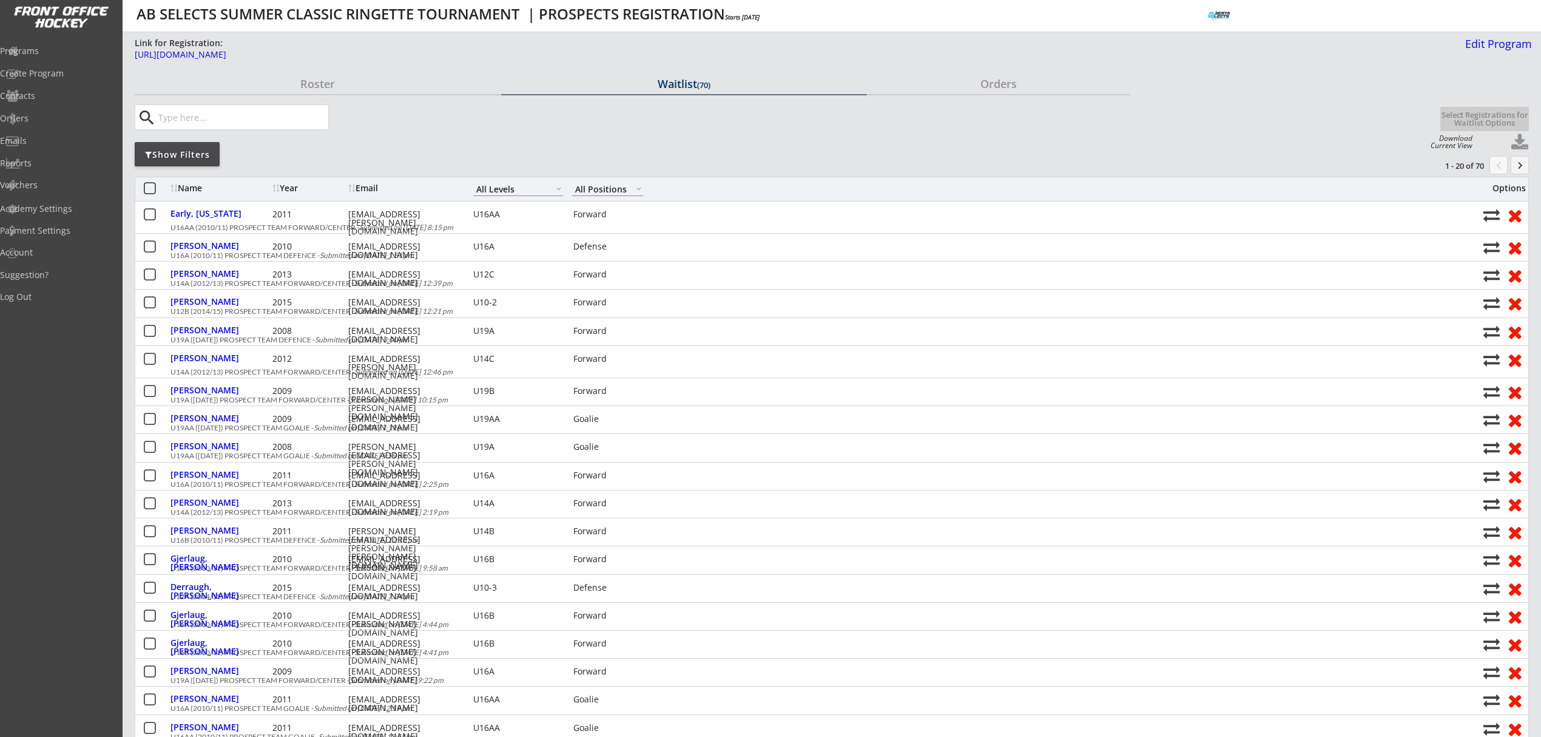
click at [216, 151] on div "Show Filters" at bounding box center [177, 155] width 85 height 12
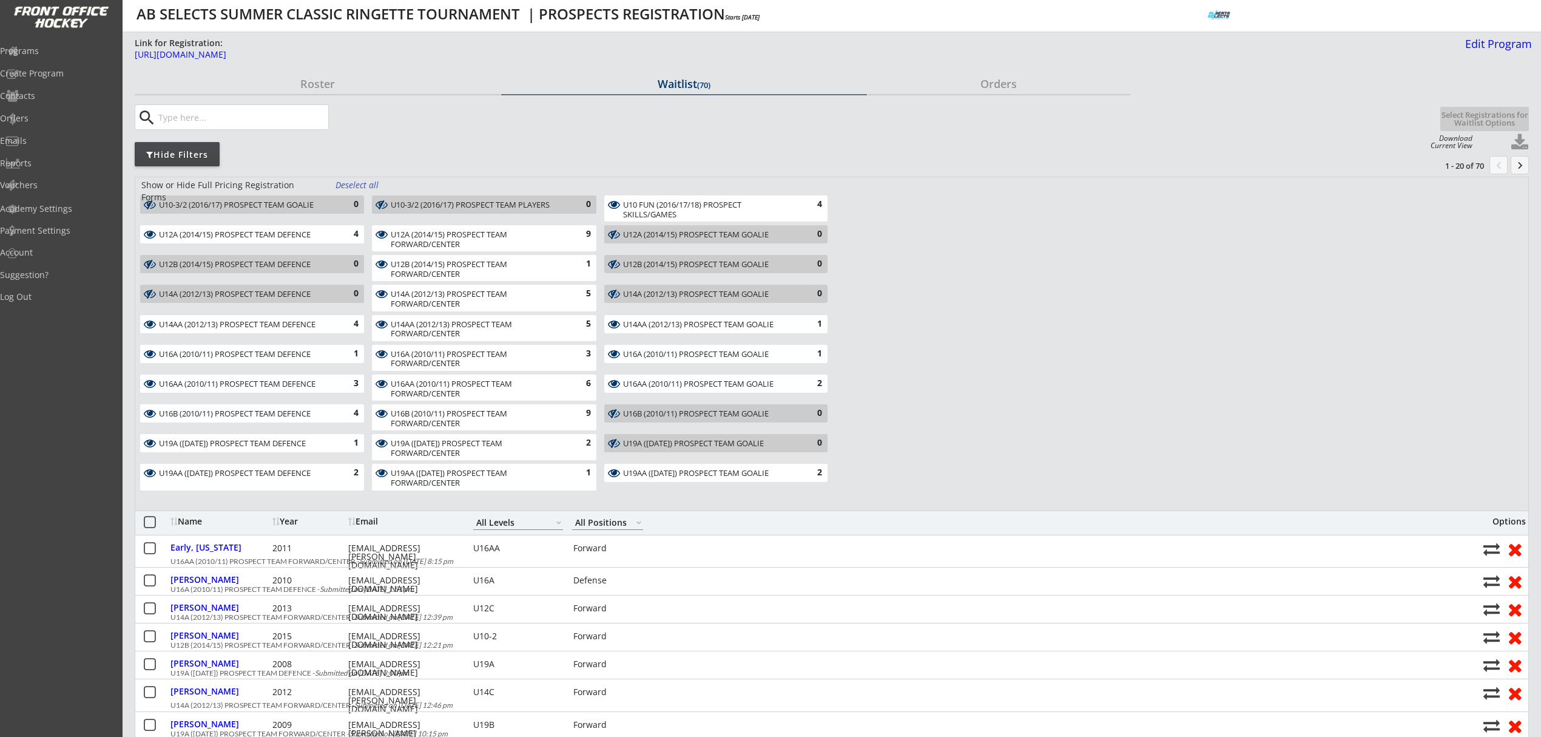
click at [365, 187] on div "Deselect all" at bounding box center [358, 185] width 45 height 12
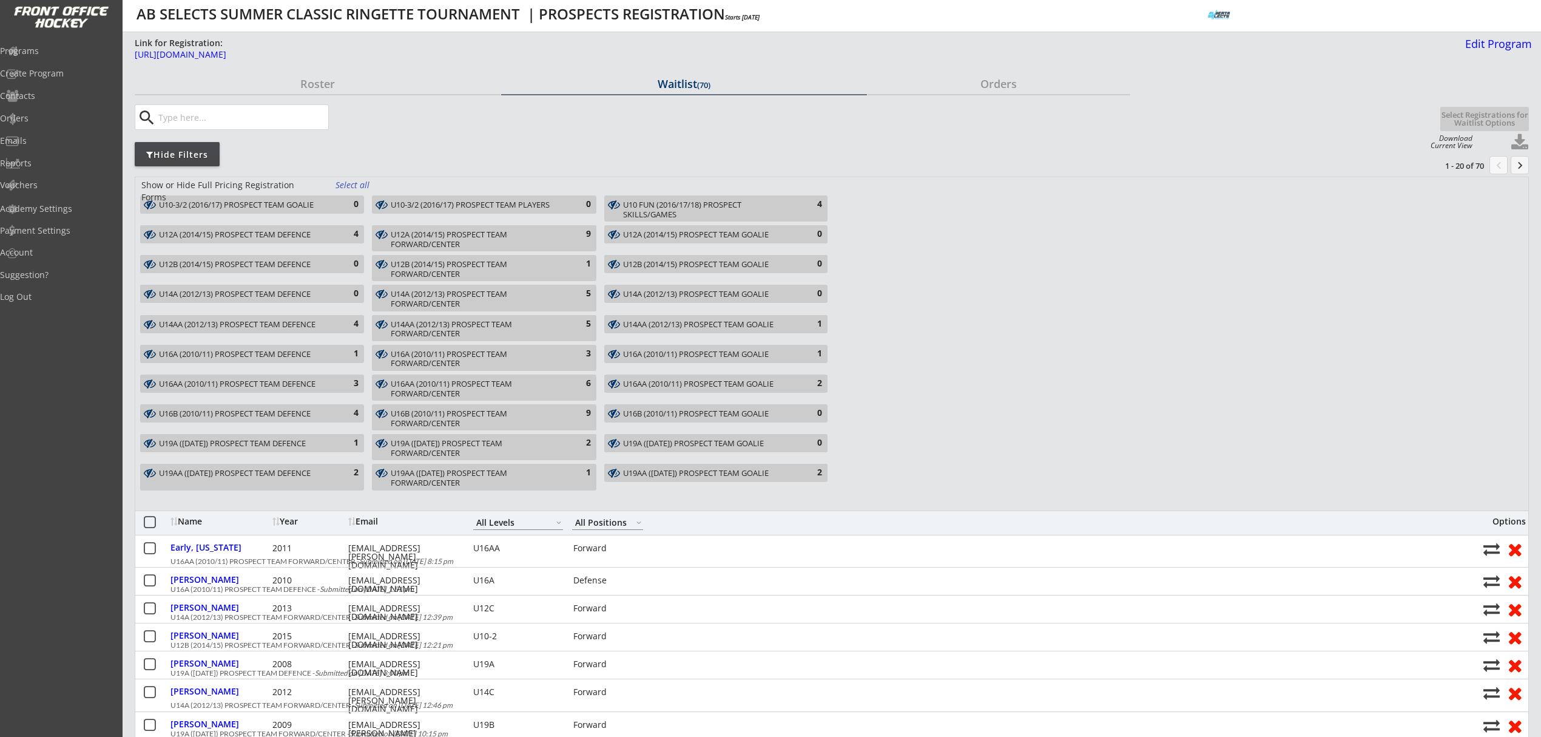
click at [639, 189] on div "Show or Hide Full Pricing Registration Forms Select all U10-3/2 (2016/17) PROSP…" at bounding box center [832, 344] width 1394 height 334
click at [661, 214] on div "U10 FUN (2016/17/18) PROSPECT SKILLS/GAMES" at bounding box center [709, 209] width 172 height 19
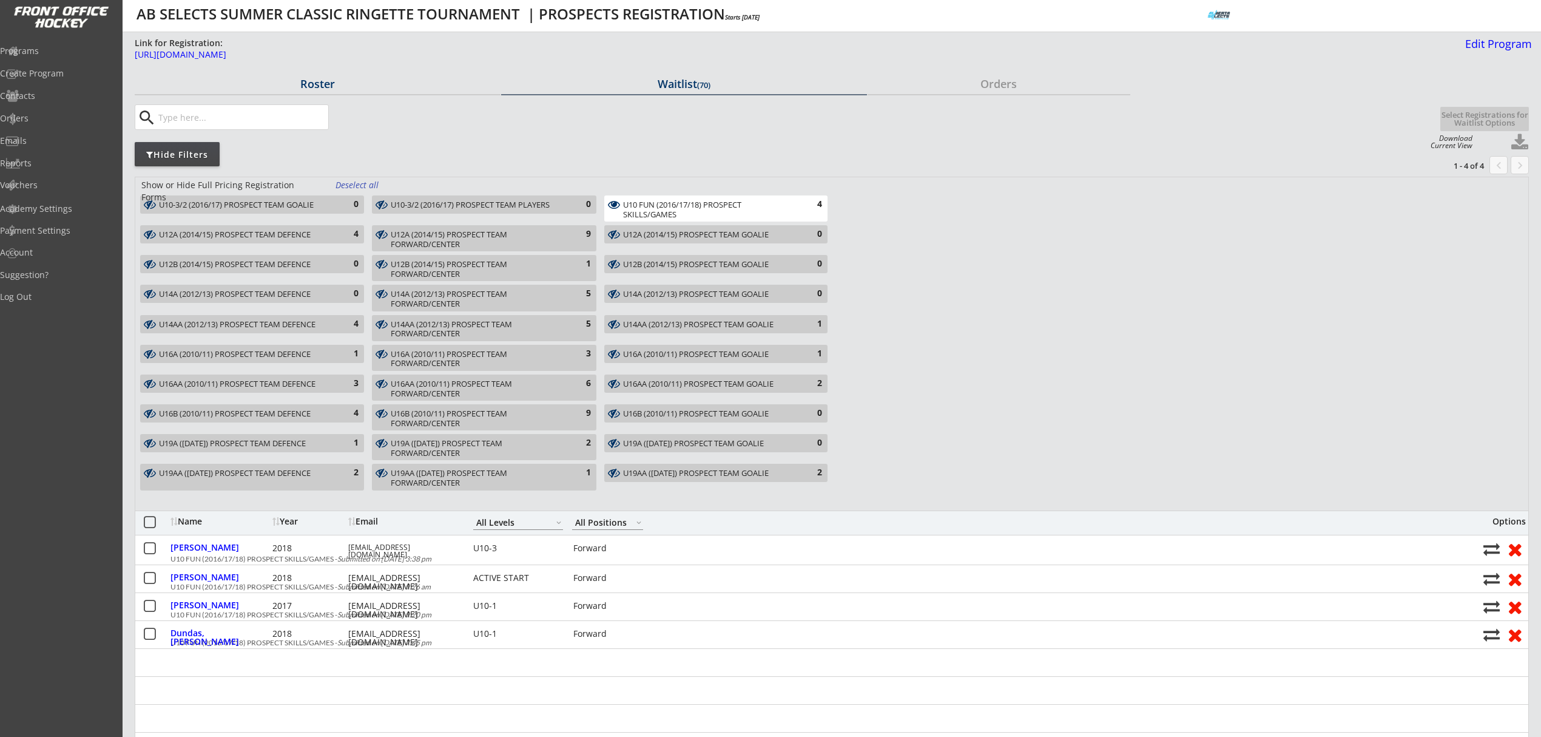
click at [323, 85] on div "Roster" at bounding box center [318, 83] width 366 height 11
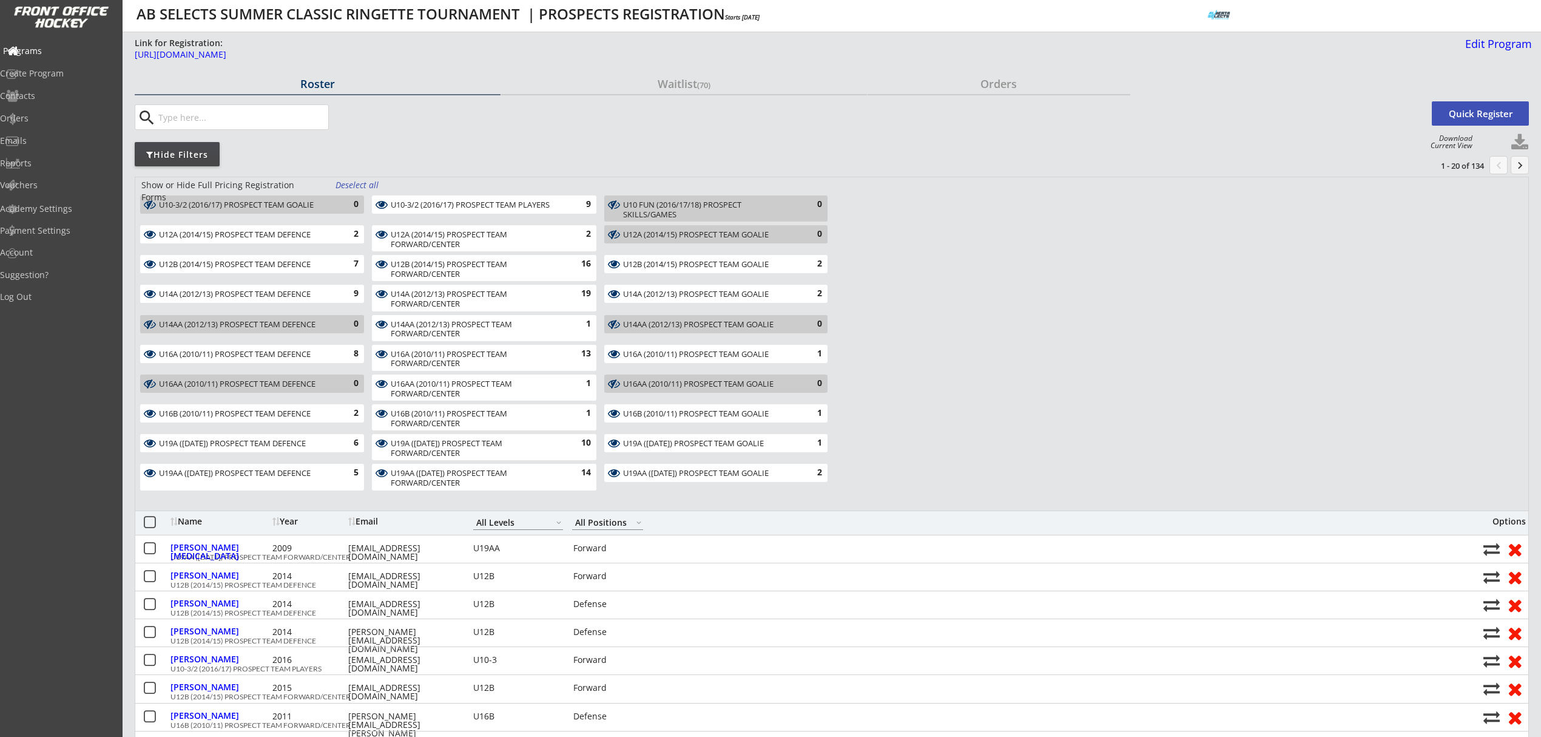
click at [55, 51] on div "Programs" at bounding box center [57, 51] width 109 height 8
